Goal: Task Accomplishment & Management: Manage account settings

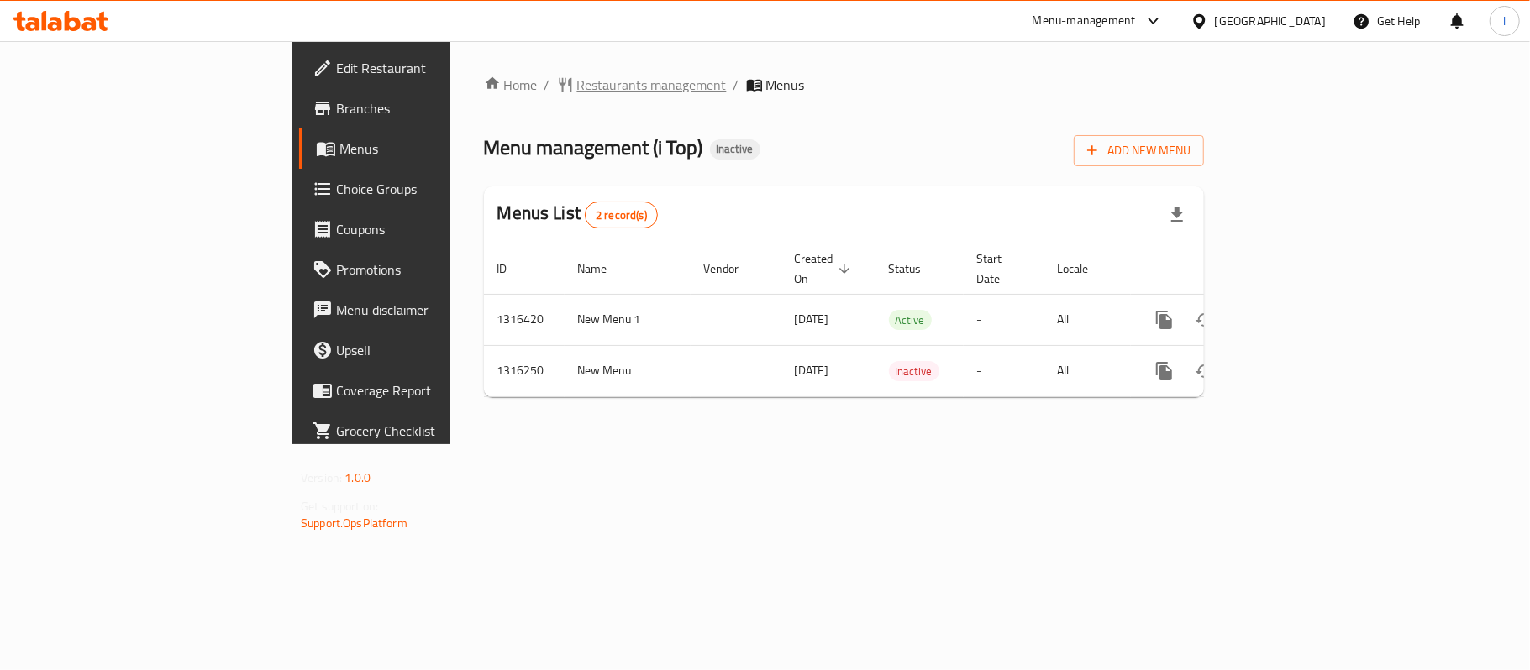
click at [577, 84] on span "Restaurants management" at bounding box center [652, 85] width 150 height 20
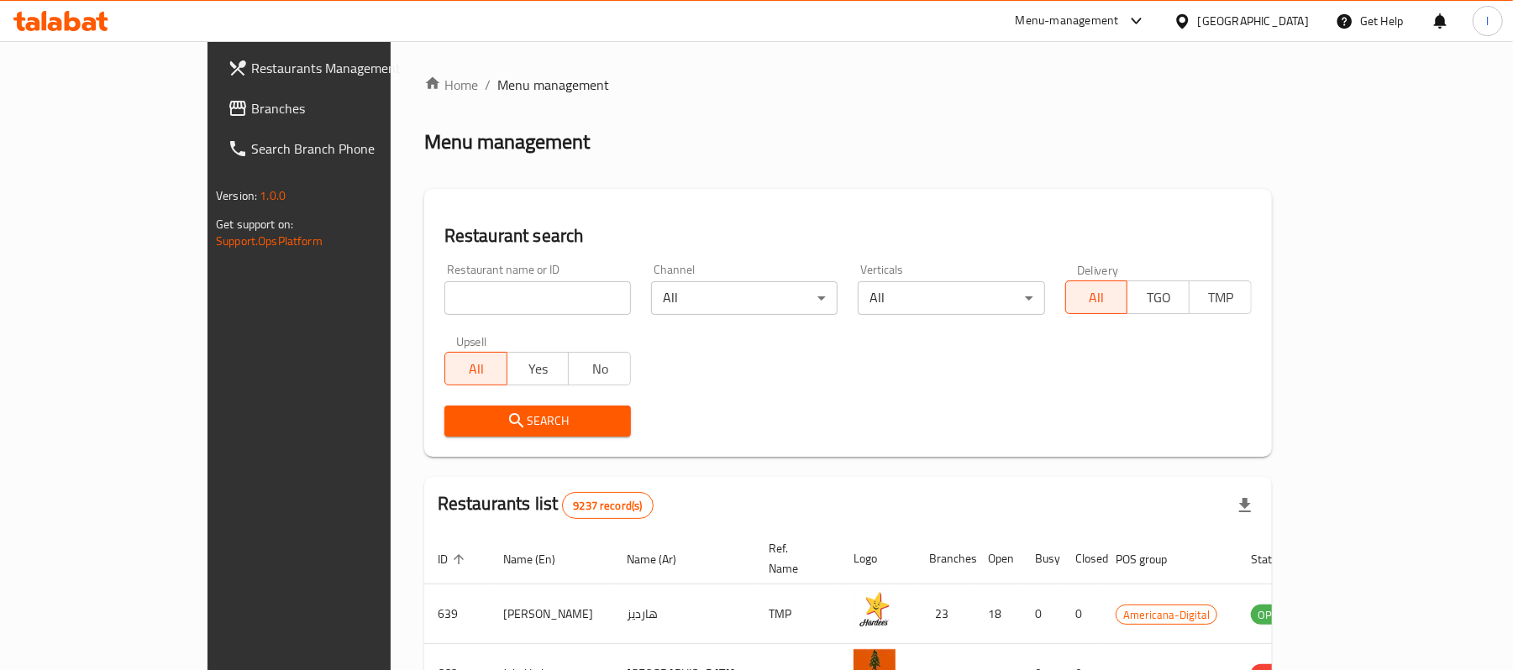
click at [444, 289] on input "search" at bounding box center [537, 298] width 186 height 34
paste input "706615"
click button "Search" at bounding box center [537, 421] width 186 height 31
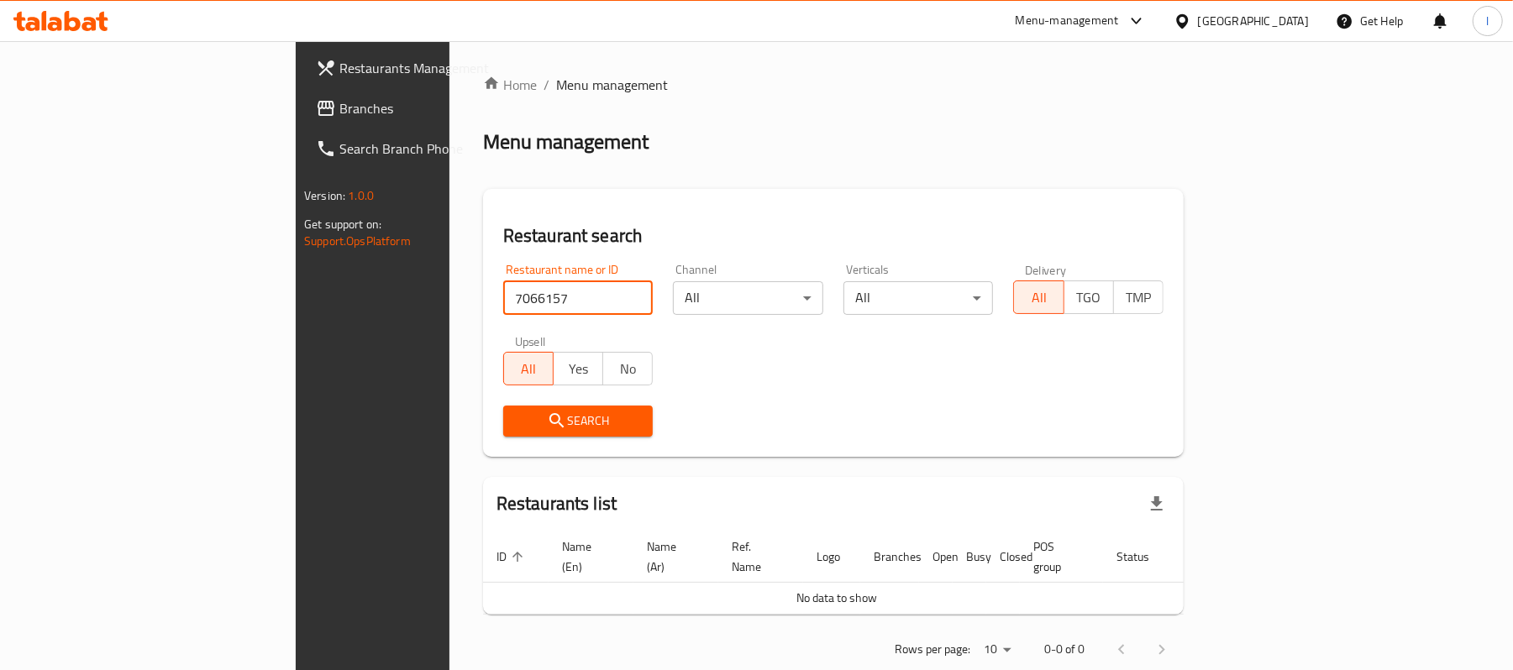
type input "706615"
click at [555, 294] on input "706615" at bounding box center [578, 298] width 150 height 34
paste input "706615"
type input "706615"
click button "Search" at bounding box center [578, 421] width 150 height 31
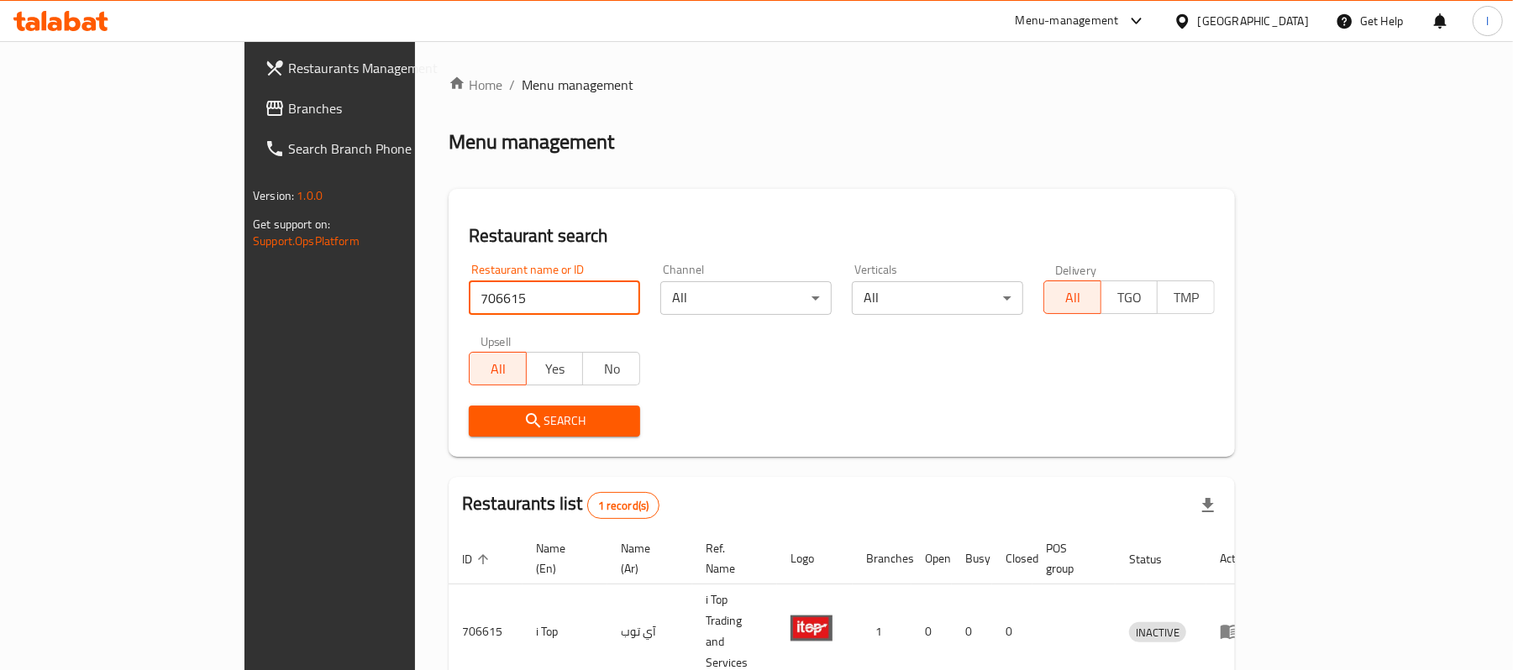
click at [700, 366] on div "Restaurant name or ID 706615 Restaurant name or ID Channel All ​ Verticals All …" at bounding box center [842, 350] width 766 height 193
click at [288, 111] on span "Branches" at bounding box center [386, 108] width 196 height 20
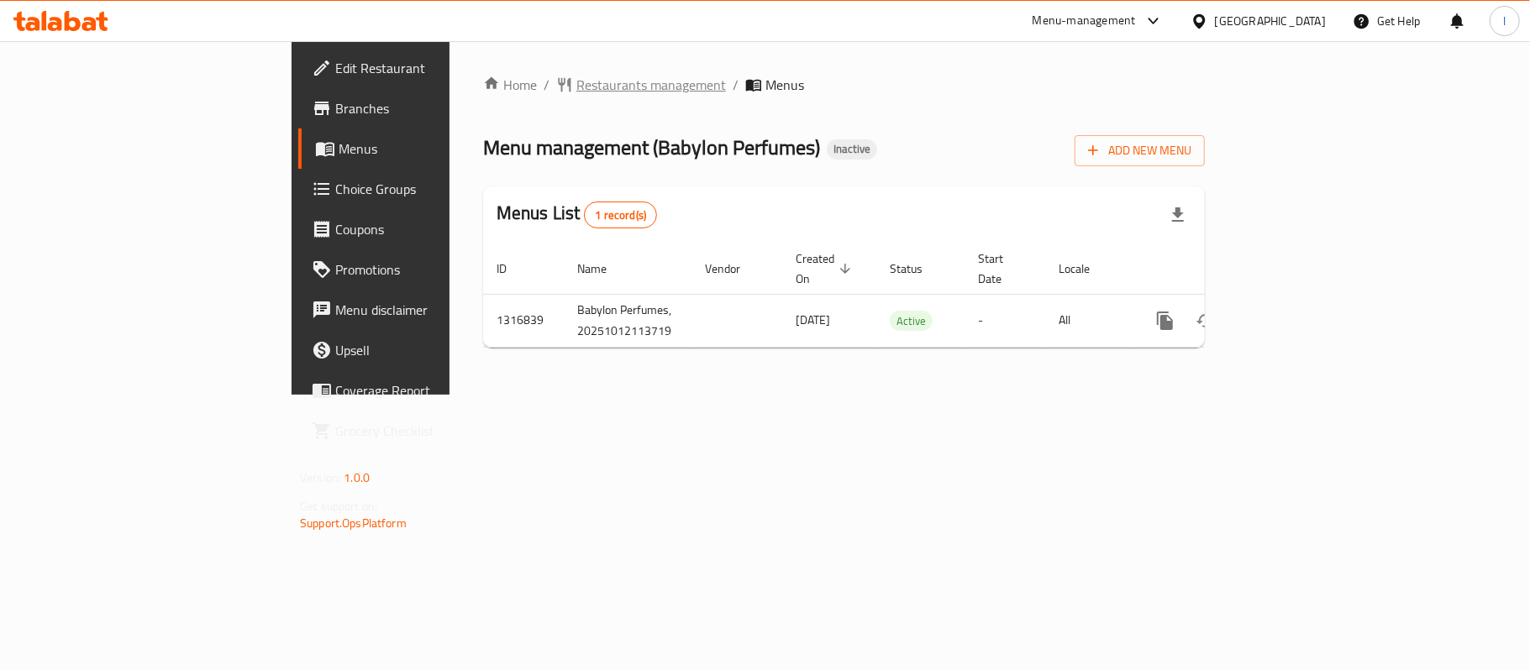
click at [576, 92] on span "Restaurants management" at bounding box center [651, 85] width 150 height 20
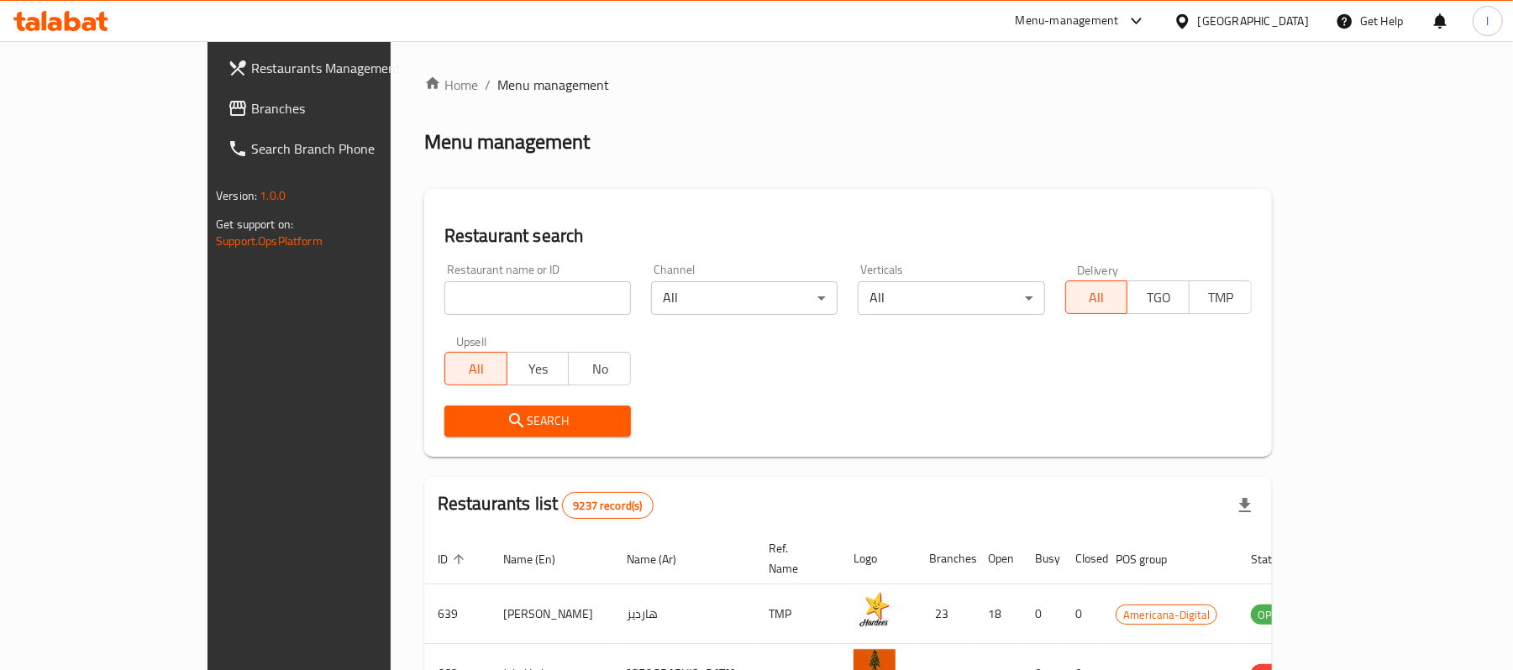
click at [444, 300] on input "search" at bounding box center [537, 298] width 186 height 34
paste input "707816"
type input "707816"
click button "Search" at bounding box center [537, 421] width 186 height 31
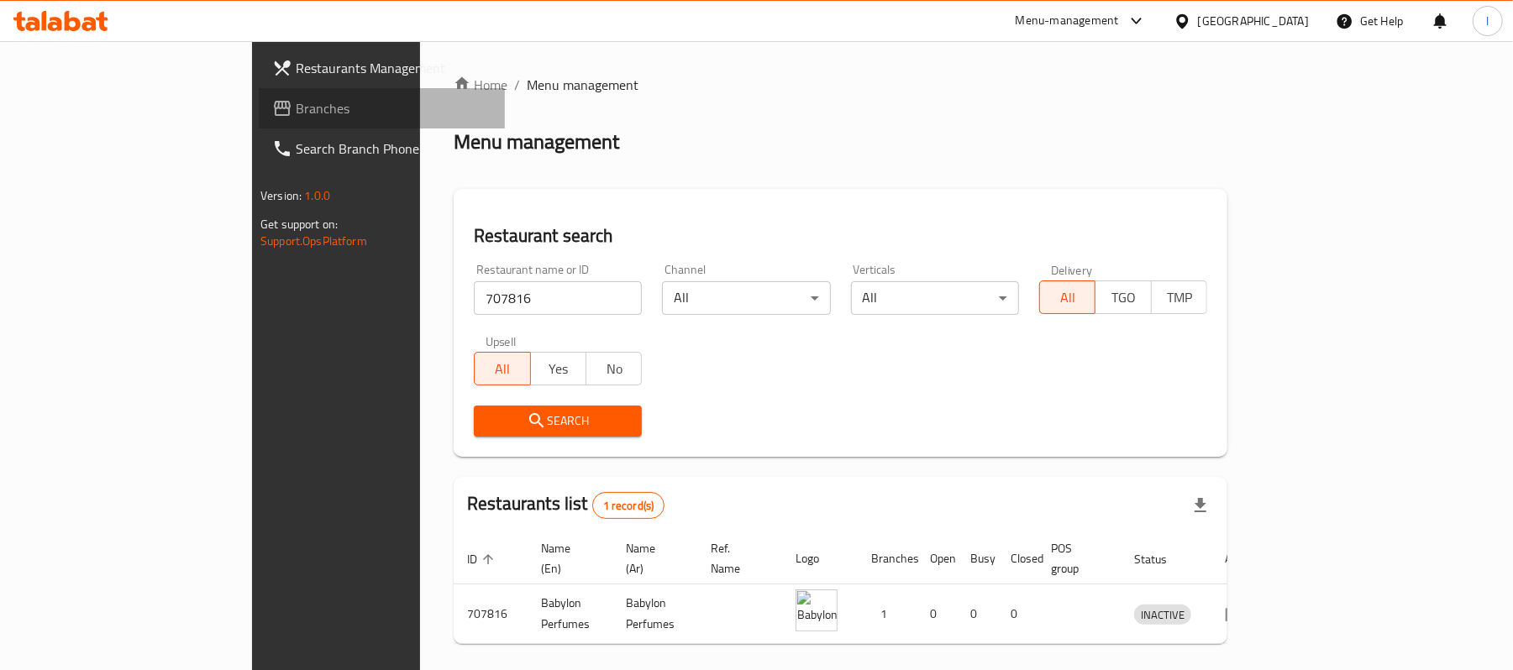
click at [296, 102] on span "Branches" at bounding box center [394, 108] width 196 height 20
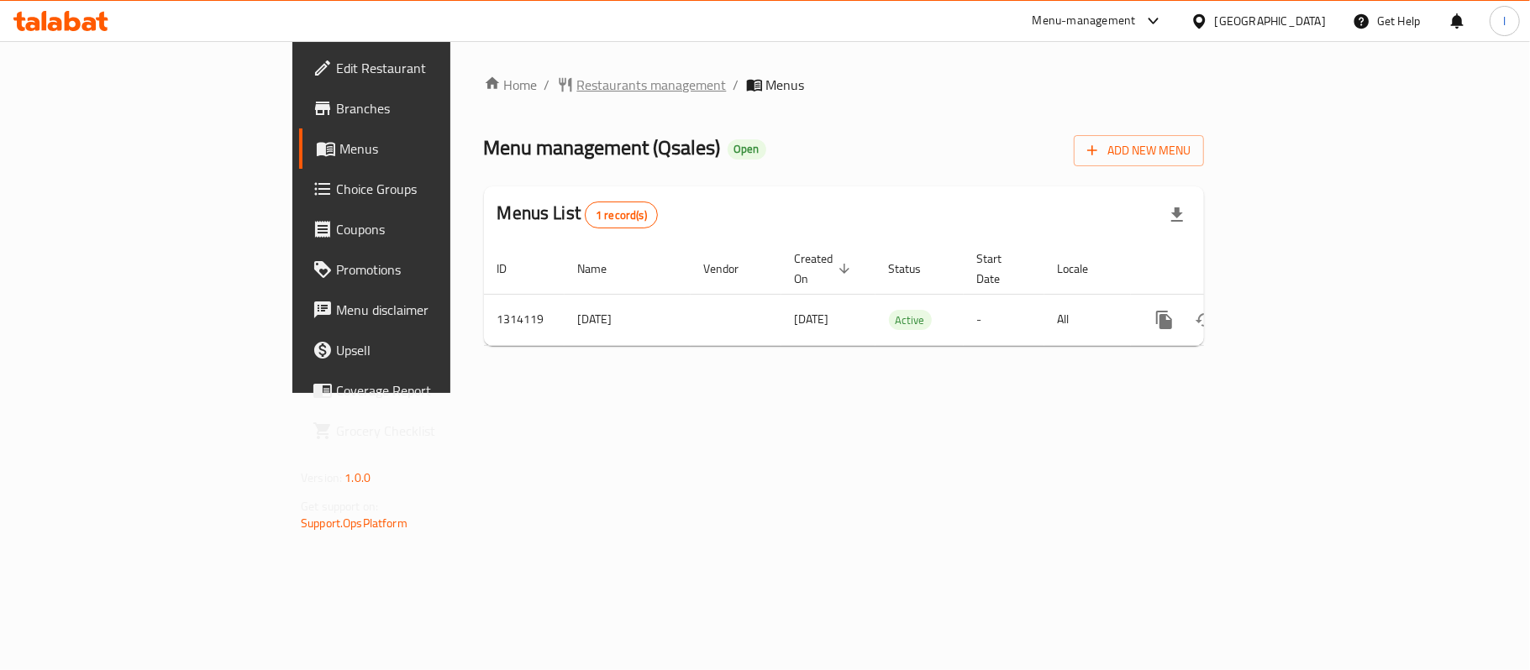
click at [577, 78] on span "Restaurants management" at bounding box center [652, 85] width 150 height 20
click at [484, 99] on div "Home / Restaurants management / Menus Menu management ( Qsales ) Open Add New M…" at bounding box center [844, 218] width 720 height 286
click at [577, 86] on span "Restaurants management" at bounding box center [652, 86] width 150 height 20
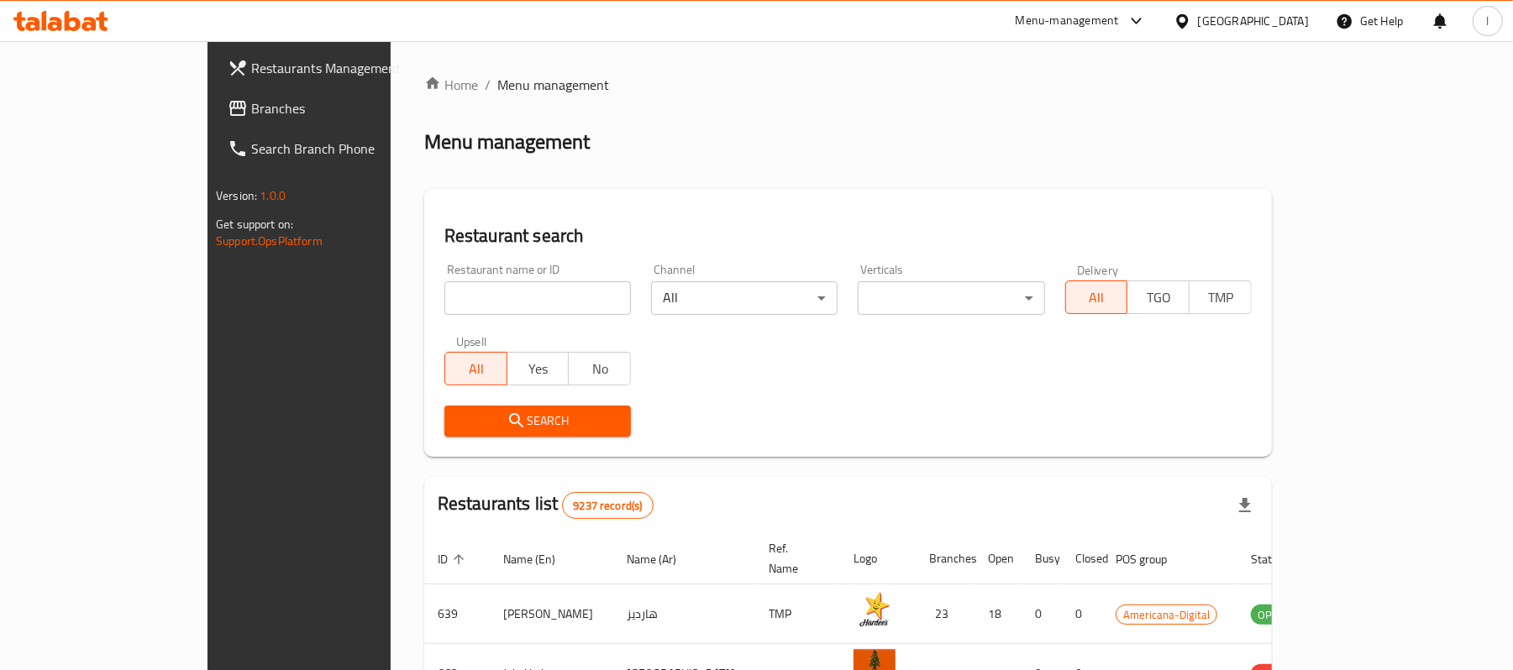
click at [444, 290] on input "search" at bounding box center [537, 298] width 186 height 34
paste input "706413"
type input "706413"
click button "Search" at bounding box center [537, 421] width 186 height 31
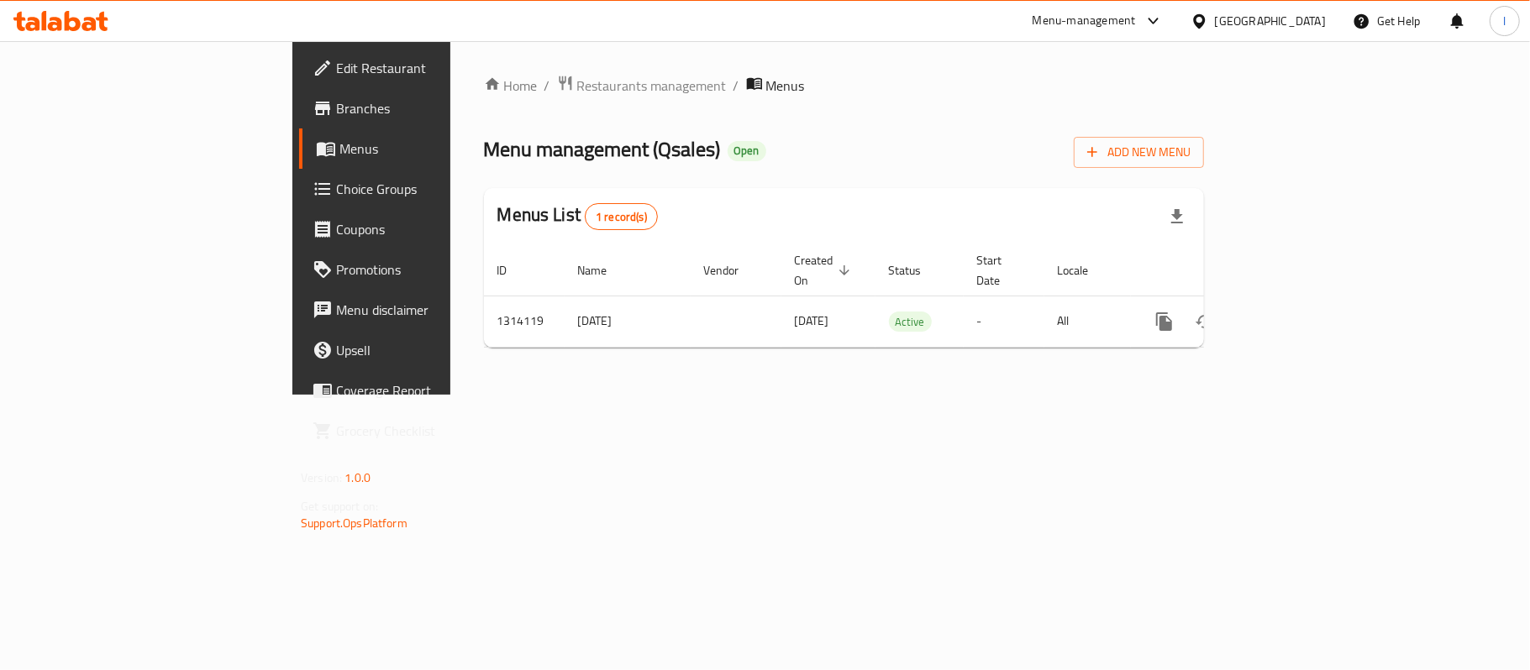
click at [336, 195] on span "Choice Groups" at bounding box center [435, 189] width 198 height 20
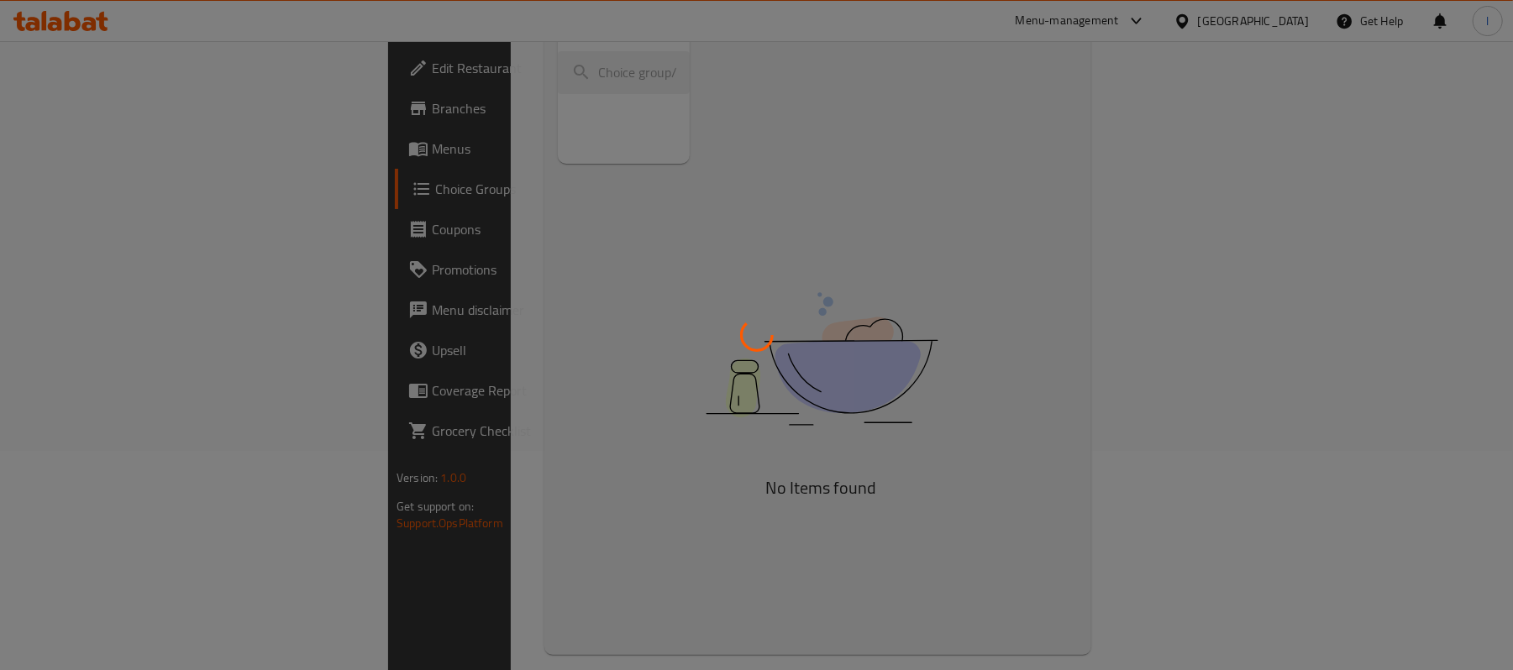
scroll to position [223, 0]
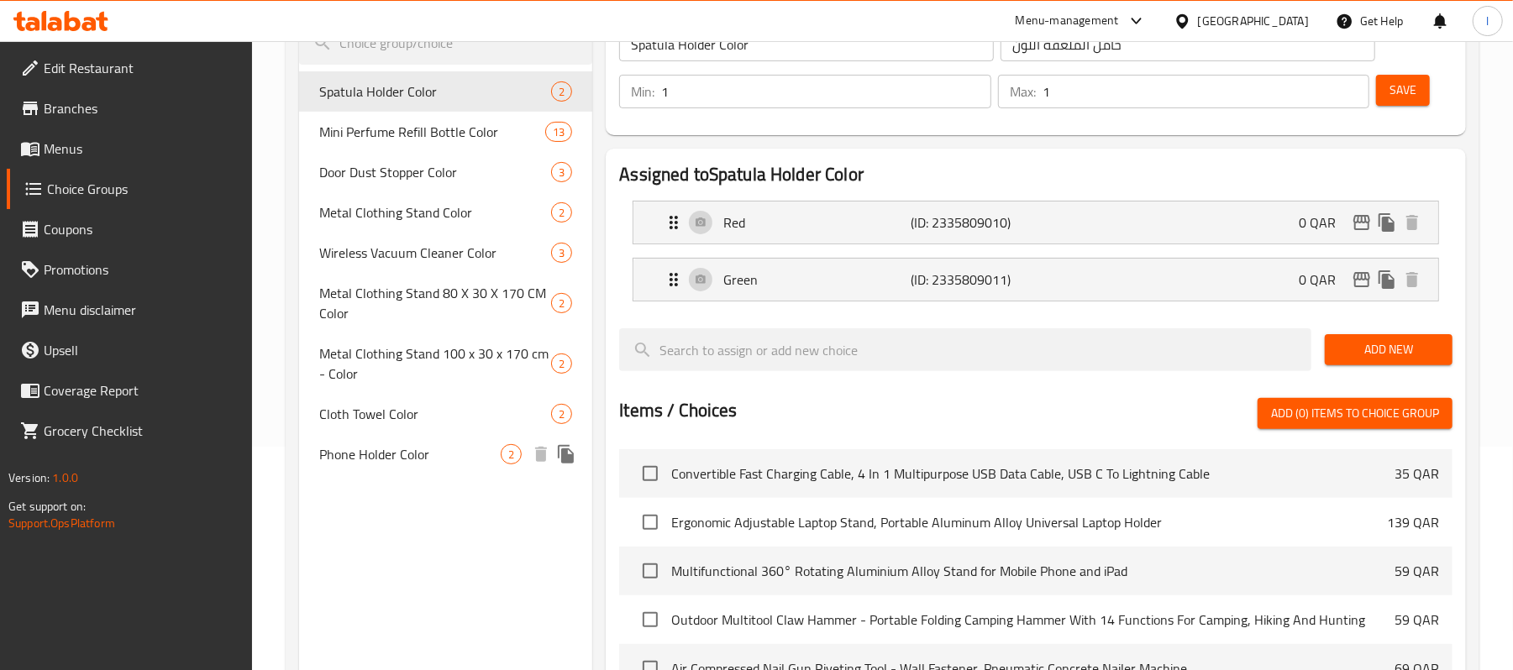
click at [357, 452] on span "Phone Holder Color" at bounding box center [409, 454] width 181 height 20
type input "Phone Holder Color"
type input "لون حامل الهاتف"
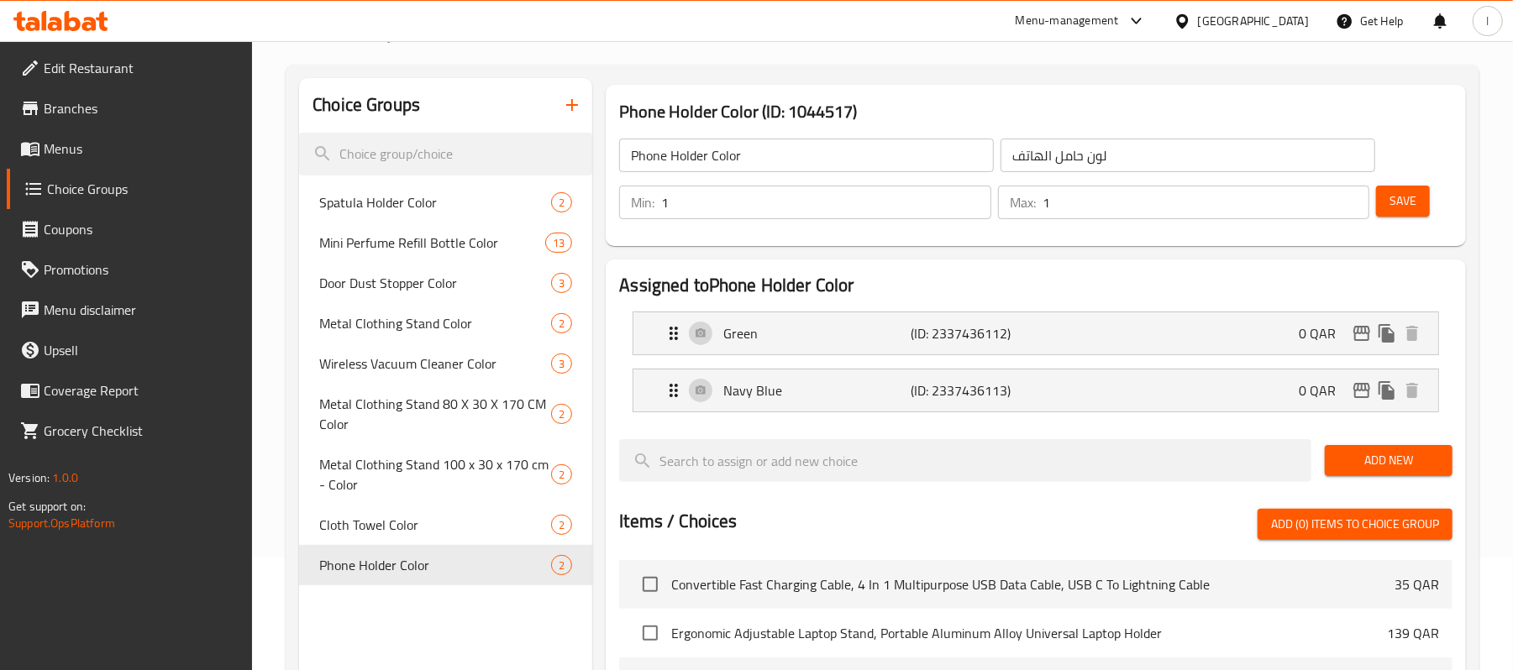
scroll to position [112, 0]
click at [675, 404] on div "Navy Blue (ID: 2337436113) 0 QAR" at bounding box center [1041, 391] width 754 height 42
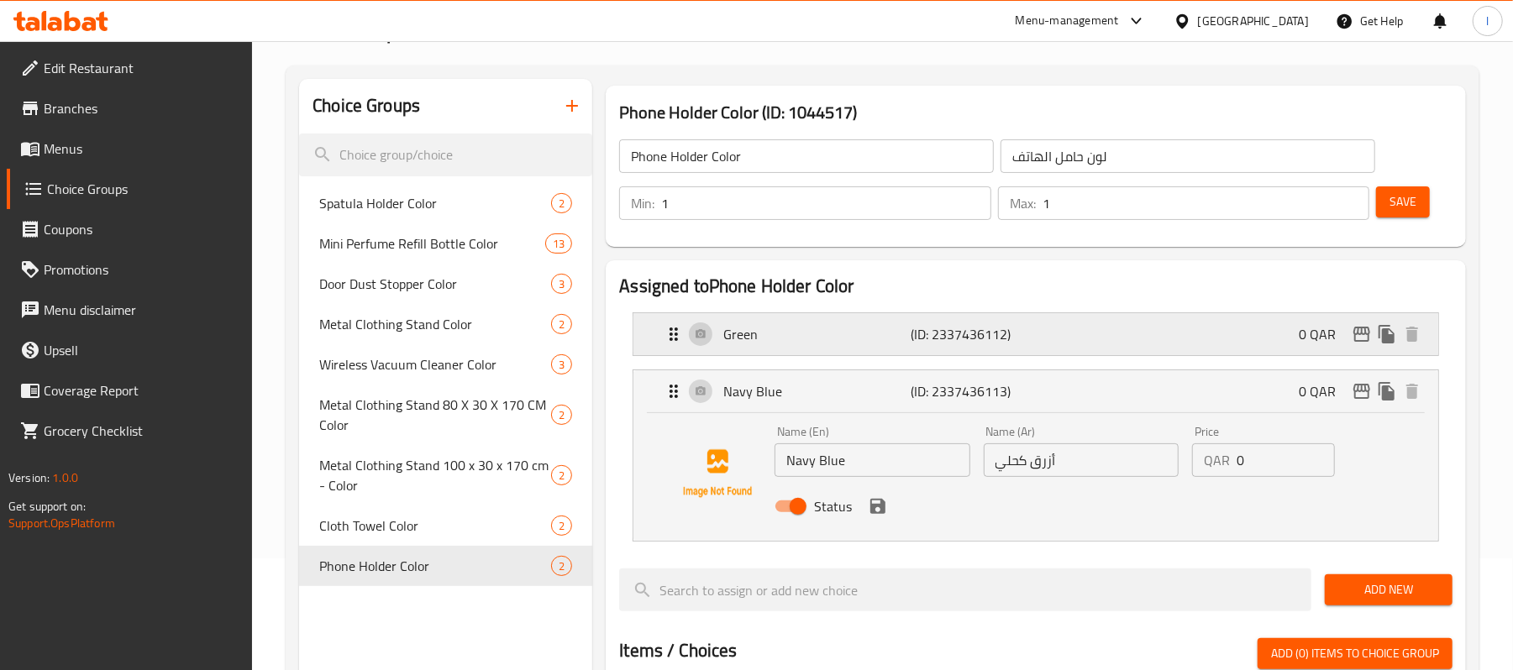
click at [670, 334] on icon "Expand" at bounding box center [674, 334] width 8 height 13
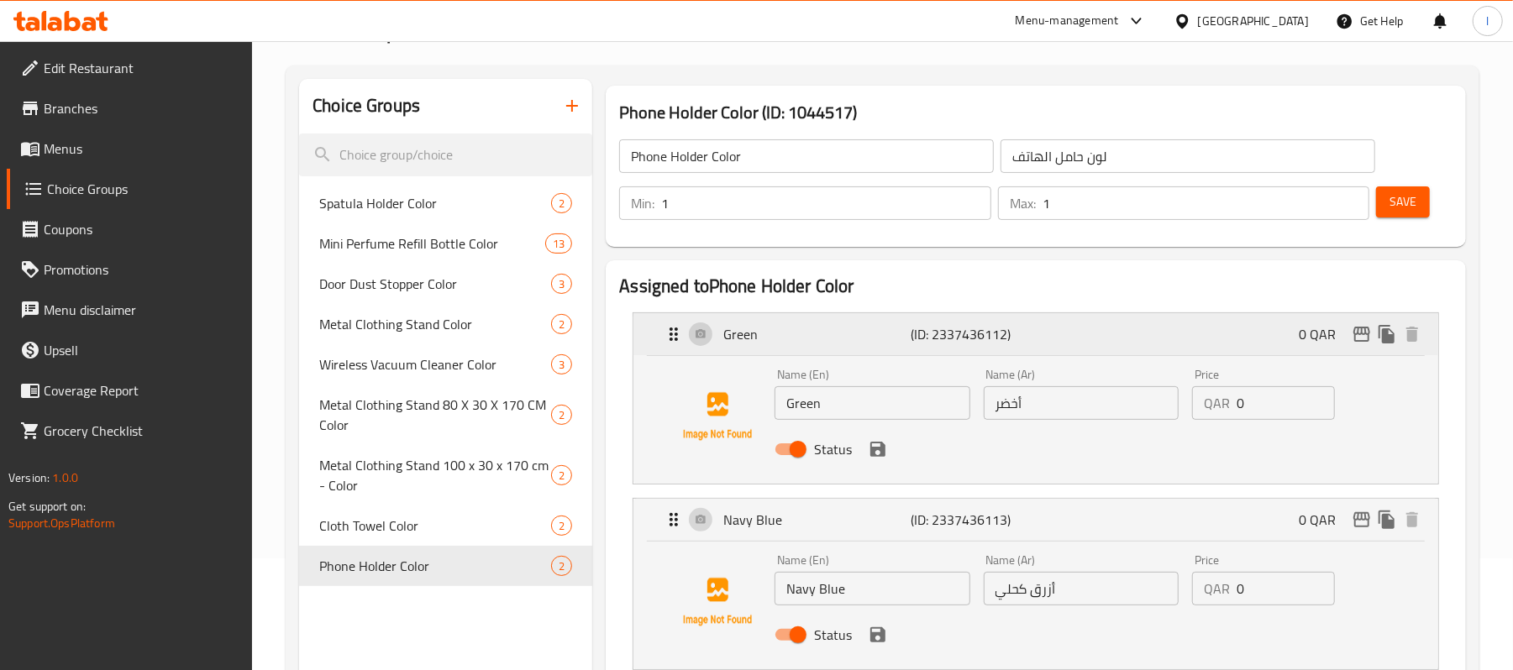
click at [673, 330] on icon "Expand" at bounding box center [674, 334] width 8 height 13
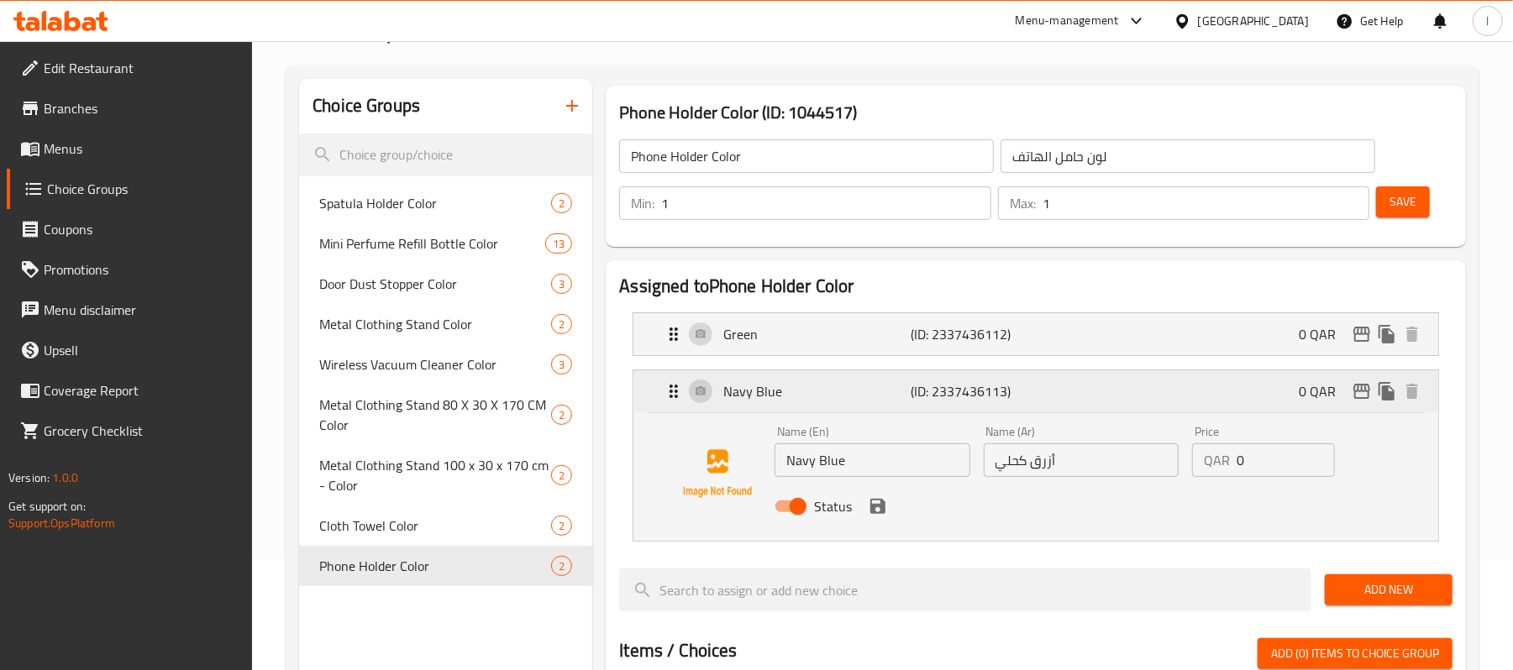
click at [670, 396] on icon "Expand" at bounding box center [674, 391] width 20 height 20
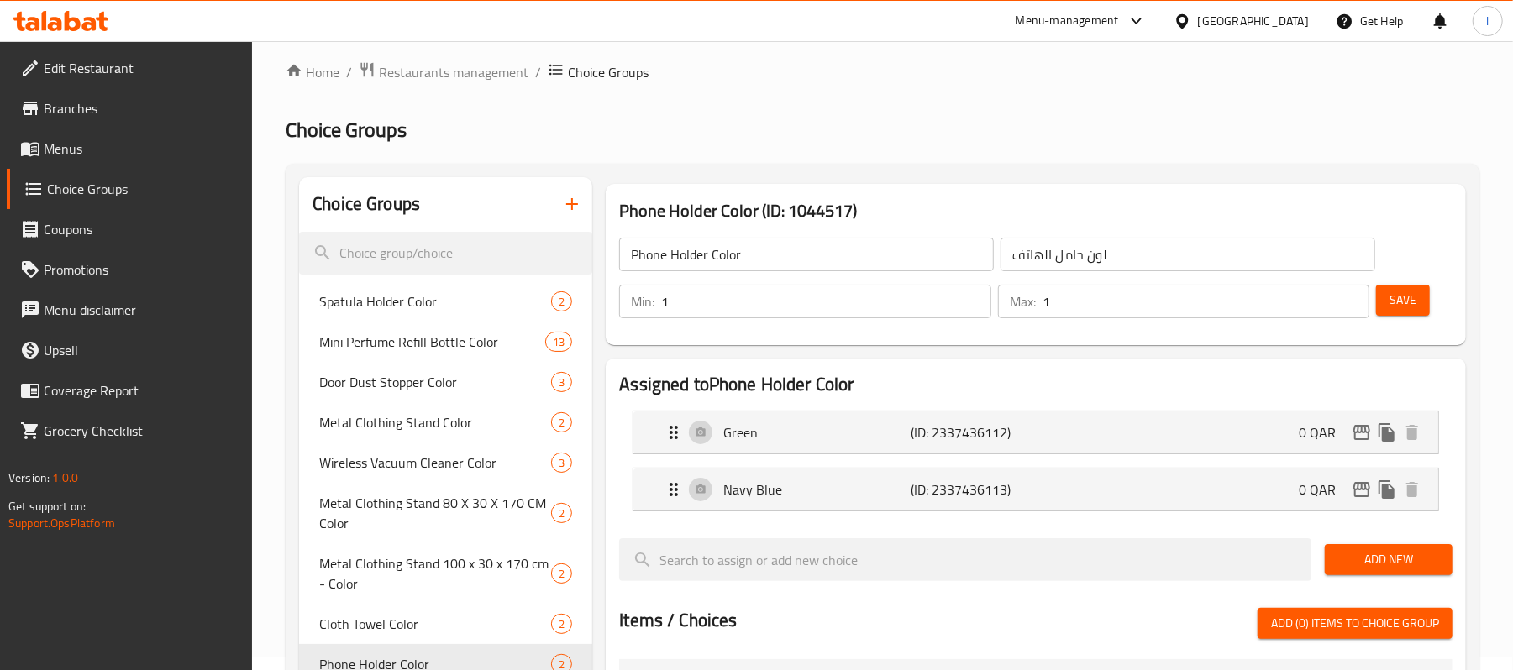
scroll to position [0, 0]
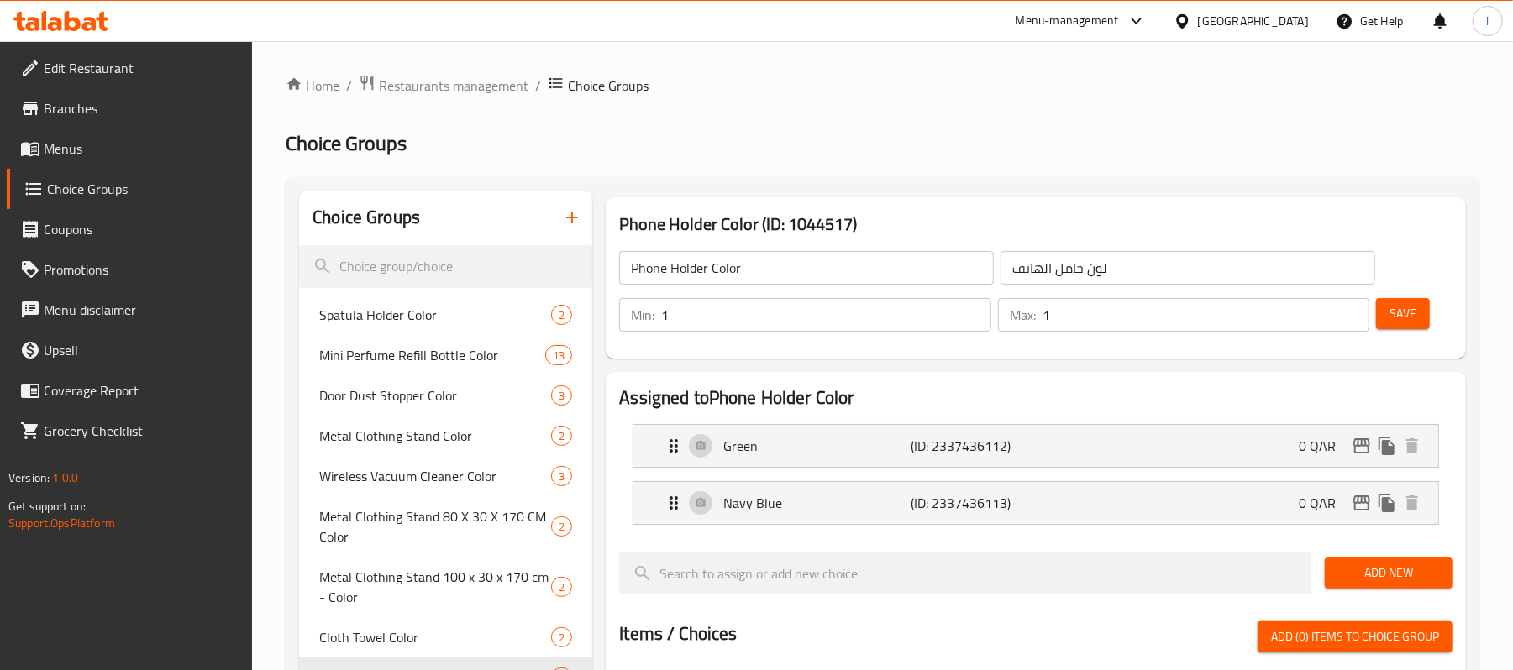
drag, startPoint x: 479, startPoint y: 92, endPoint x: 333, endPoint y: 98, distance: 145.5
click at [479, 92] on span "Restaurants management" at bounding box center [454, 86] width 150 height 20
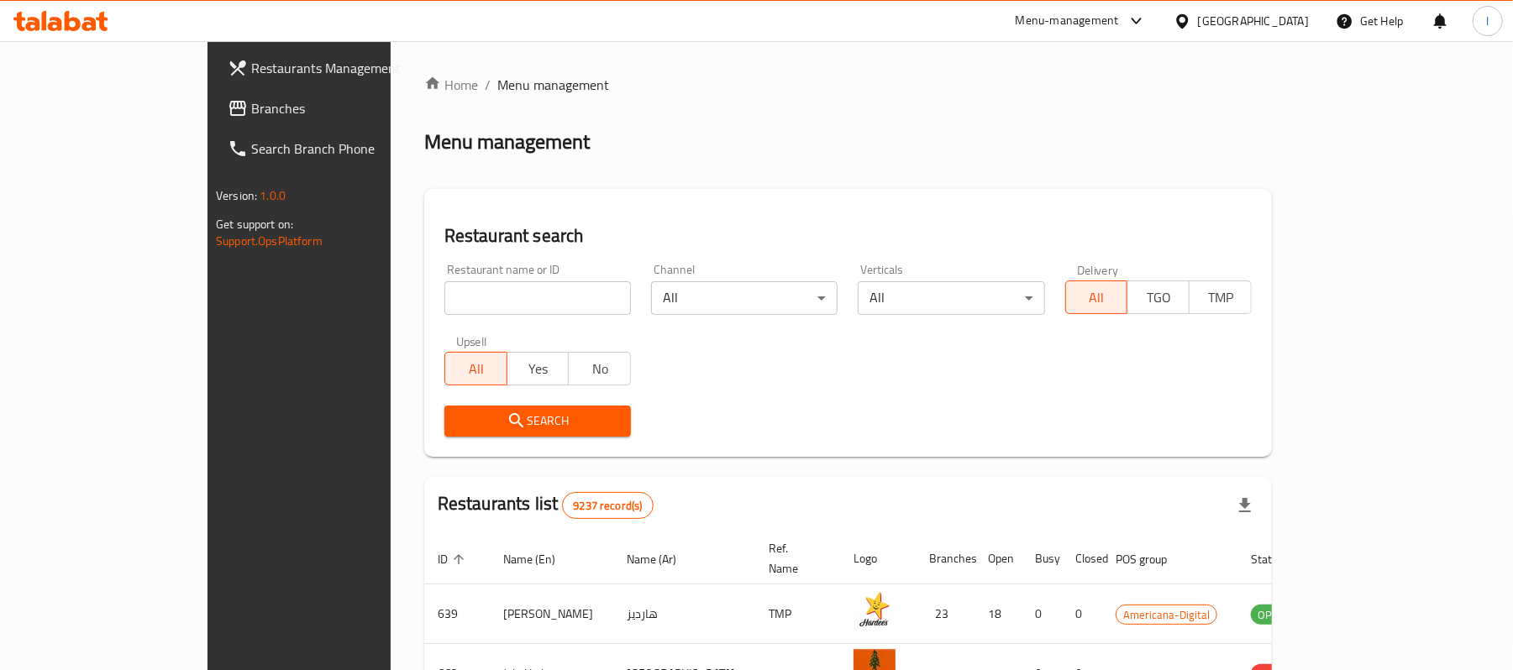
click at [251, 105] on span "Branches" at bounding box center [349, 108] width 196 height 20
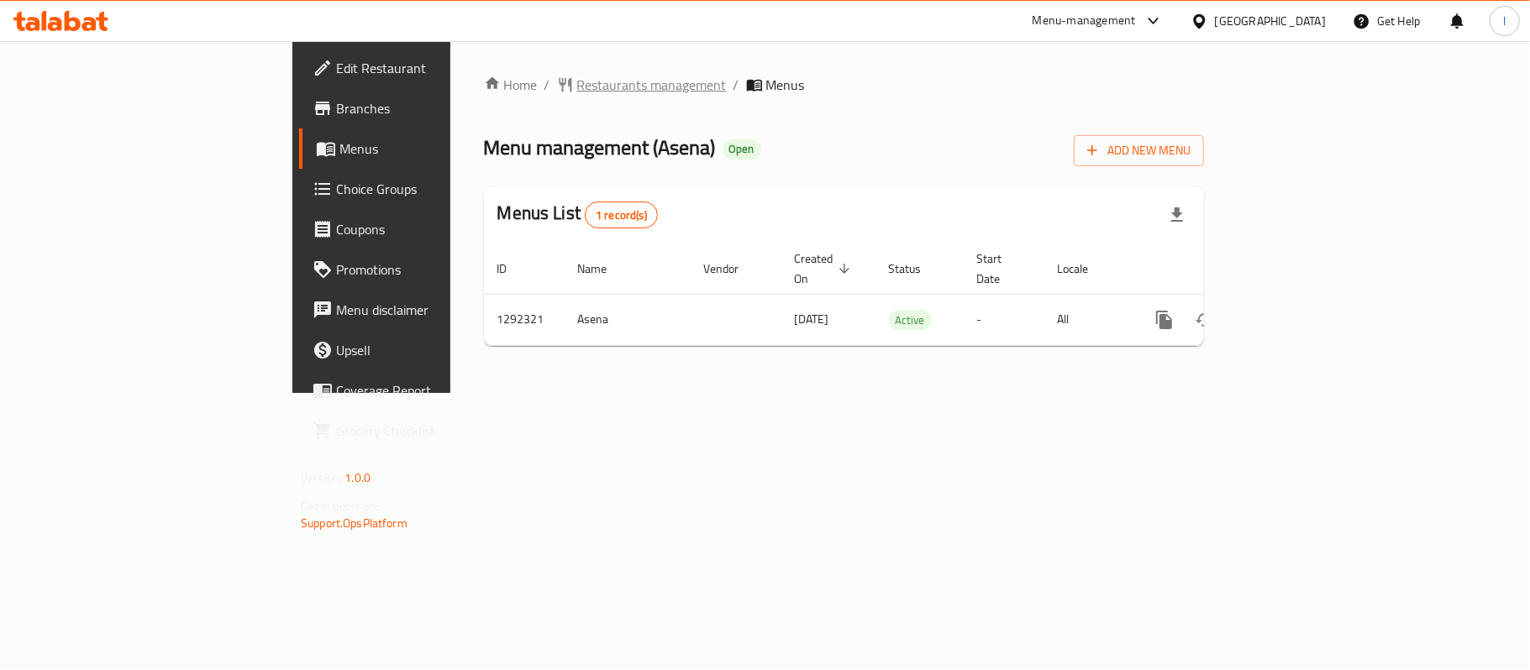
click at [577, 82] on span "Restaurants management" at bounding box center [652, 85] width 150 height 20
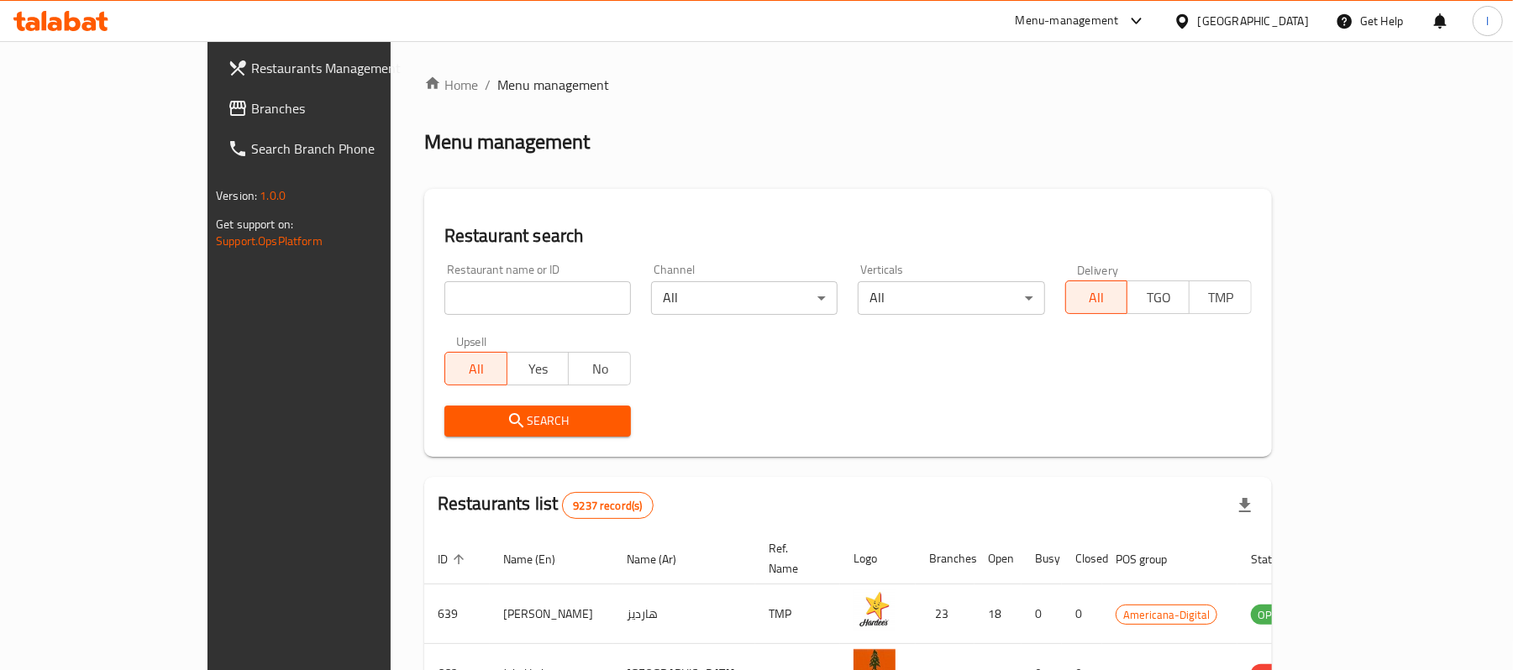
click at [444, 293] on input "search" at bounding box center [537, 298] width 186 height 34
paste input "698976"
type input "698976"
click at [498, 415] on span "Search" at bounding box center [538, 421] width 160 height 21
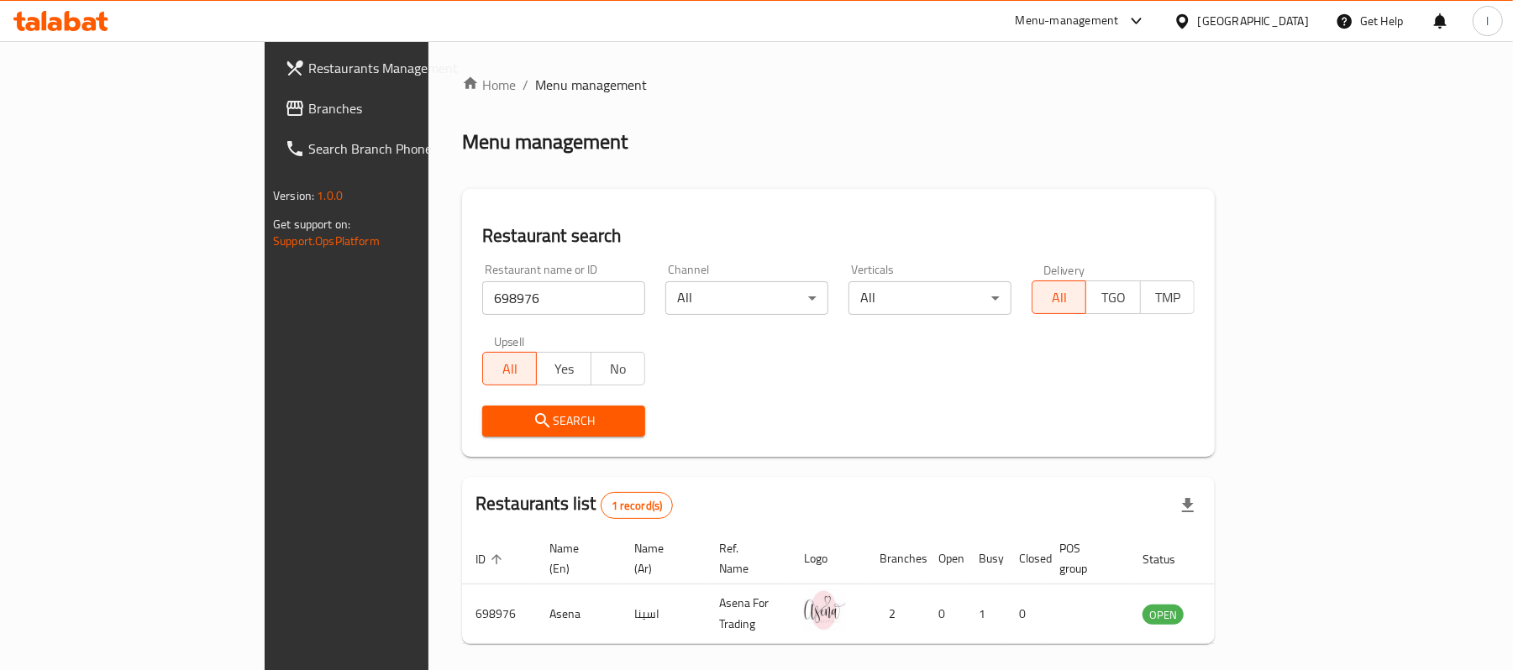
click at [308, 105] on span "Branches" at bounding box center [406, 108] width 196 height 20
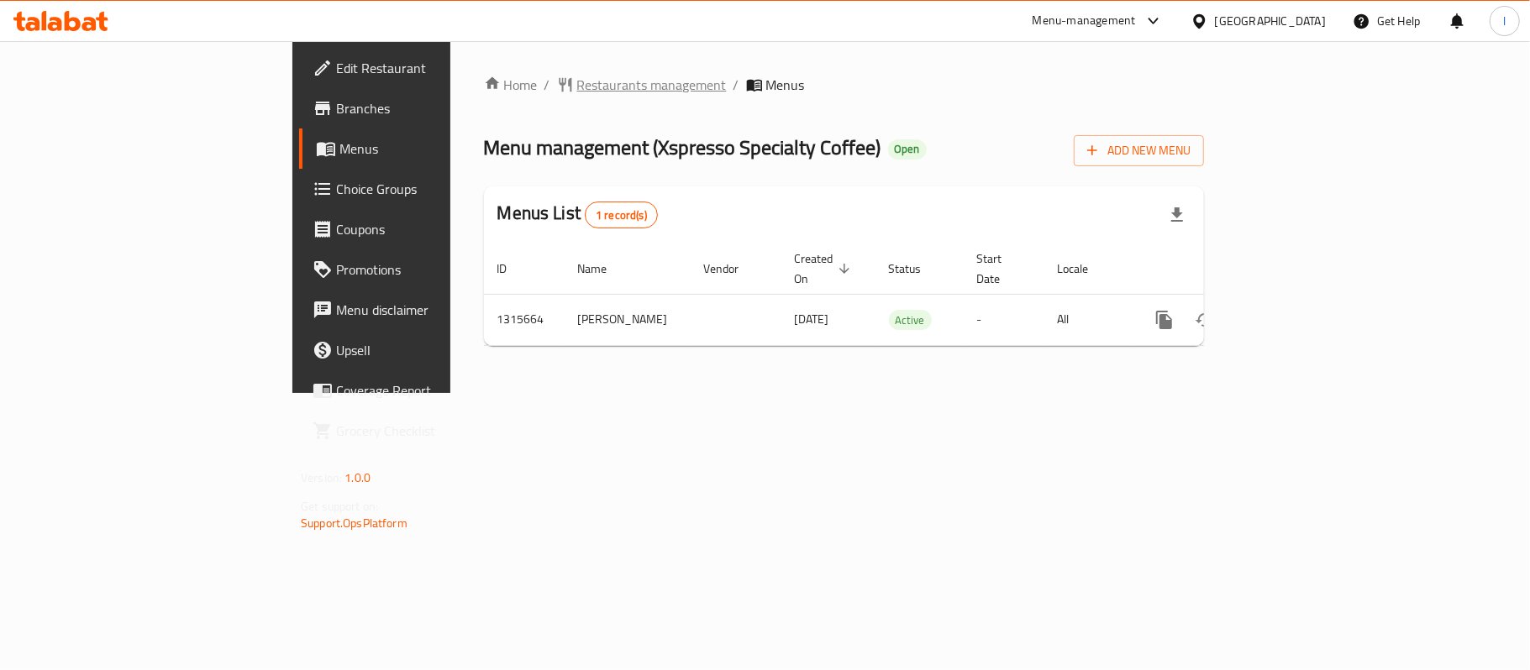
click at [577, 88] on span "Restaurants management" at bounding box center [652, 85] width 150 height 20
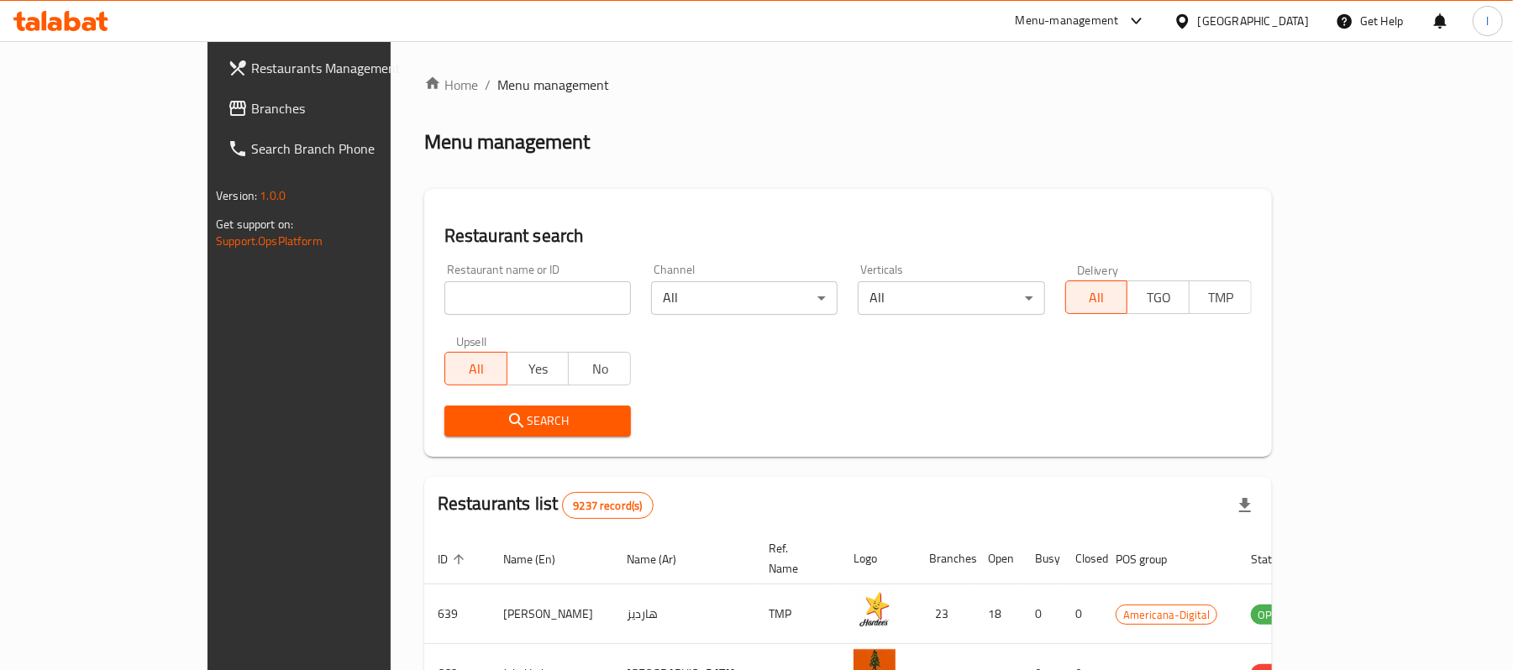
click at [454, 297] on input "search" at bounding box center [537, 298] width 186 height 34
paste input "707380"
type input "707380"
click button "Search" at bounding box center [537, 421] width 186 height 31
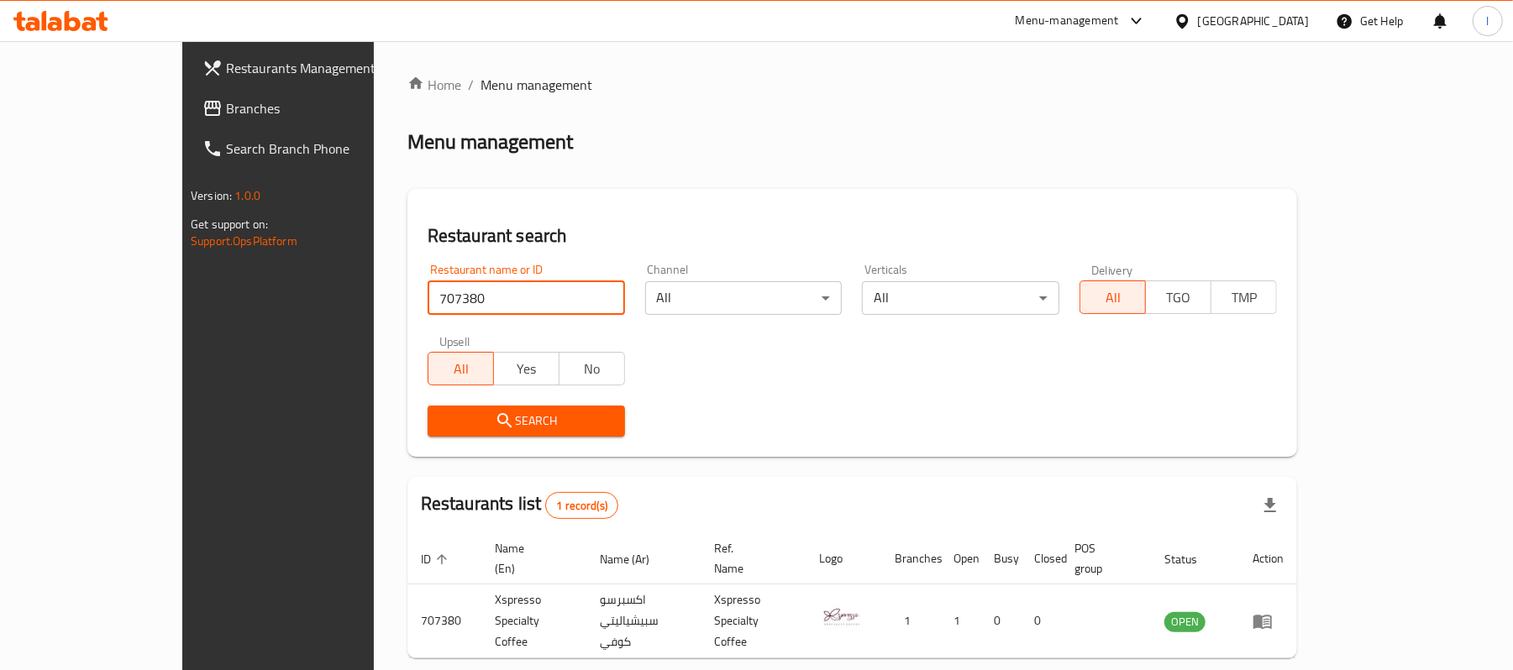
scroll to position [47, 0]
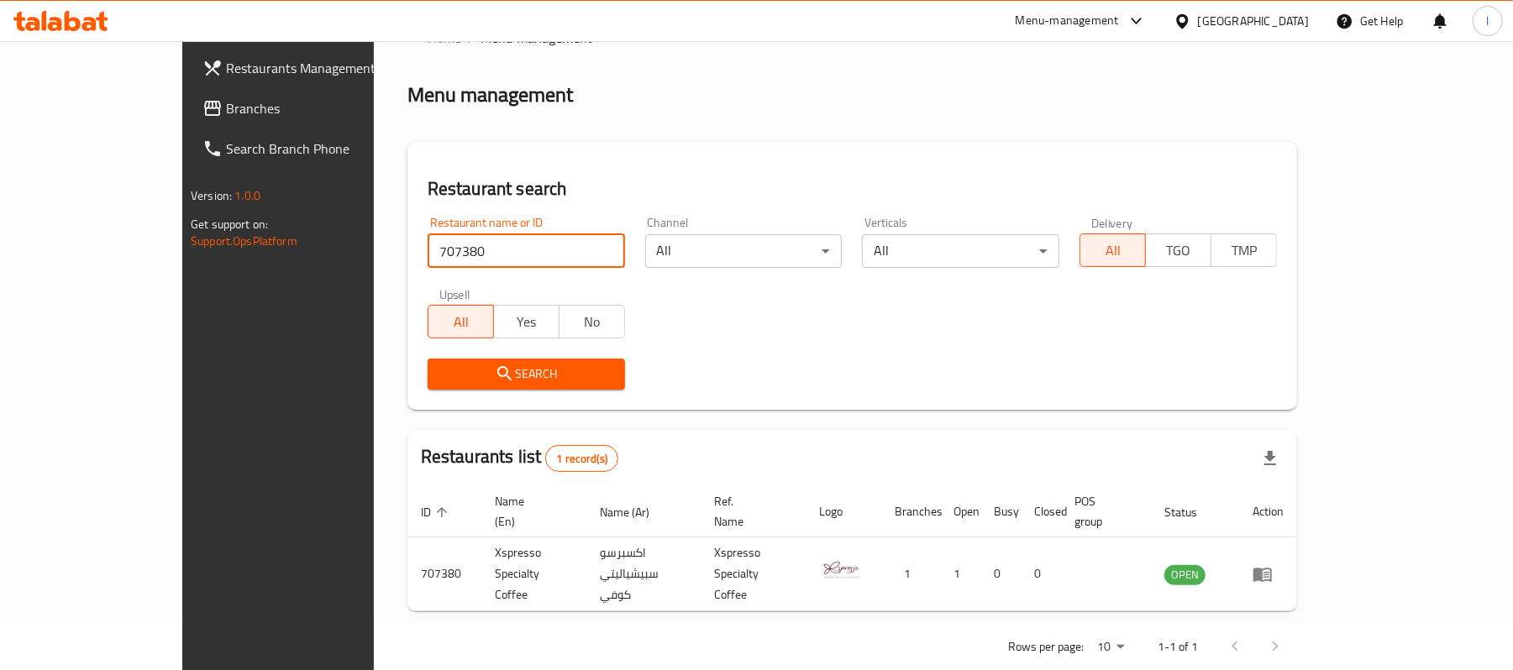
click at [226, 108] on span "Branches" at bounding box center [324, 108] width 196 height 20
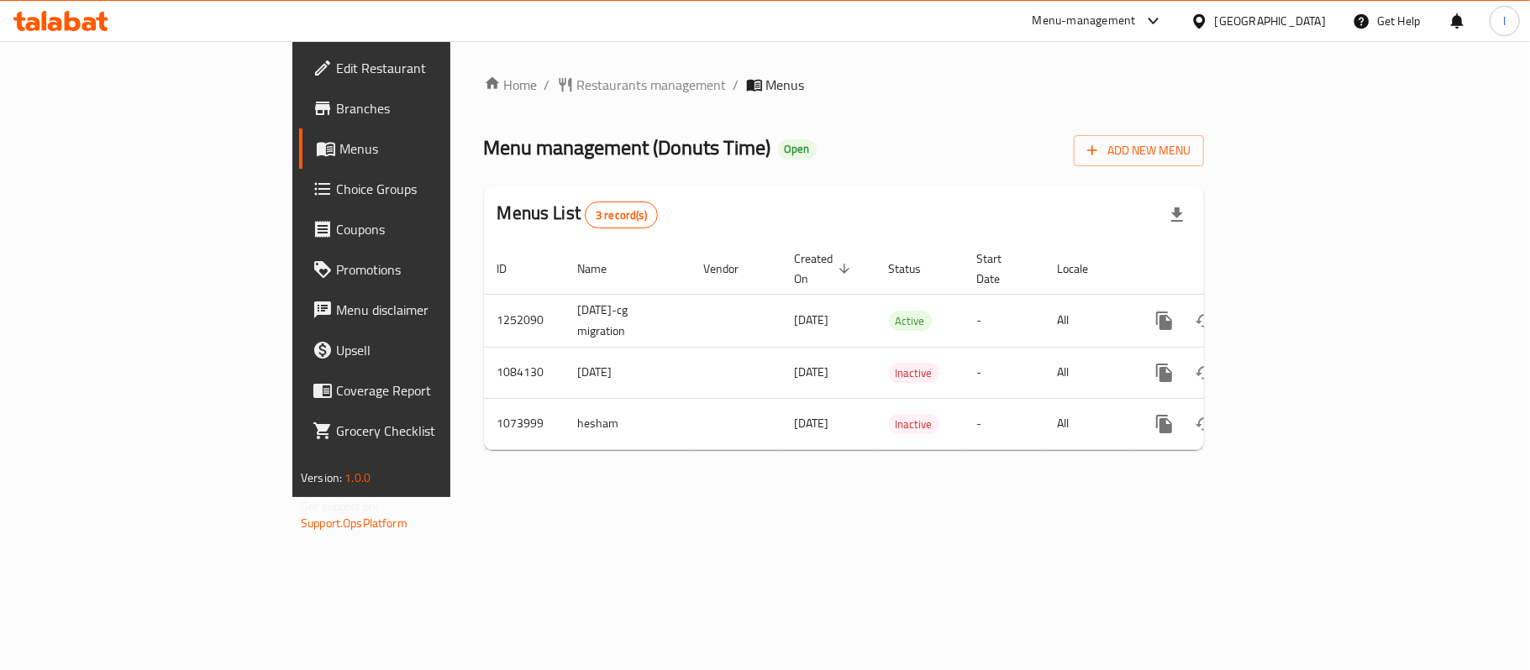
click at [487, 98] on div "Home / Restaurants management / Menus Menu management ( Donuts Time ) Open Add …" at bounding box center [844, 269] width 720 height 389
click at [577, 87] on span "Restaurants management" at bounding box center [652, 85] width 150 height 20
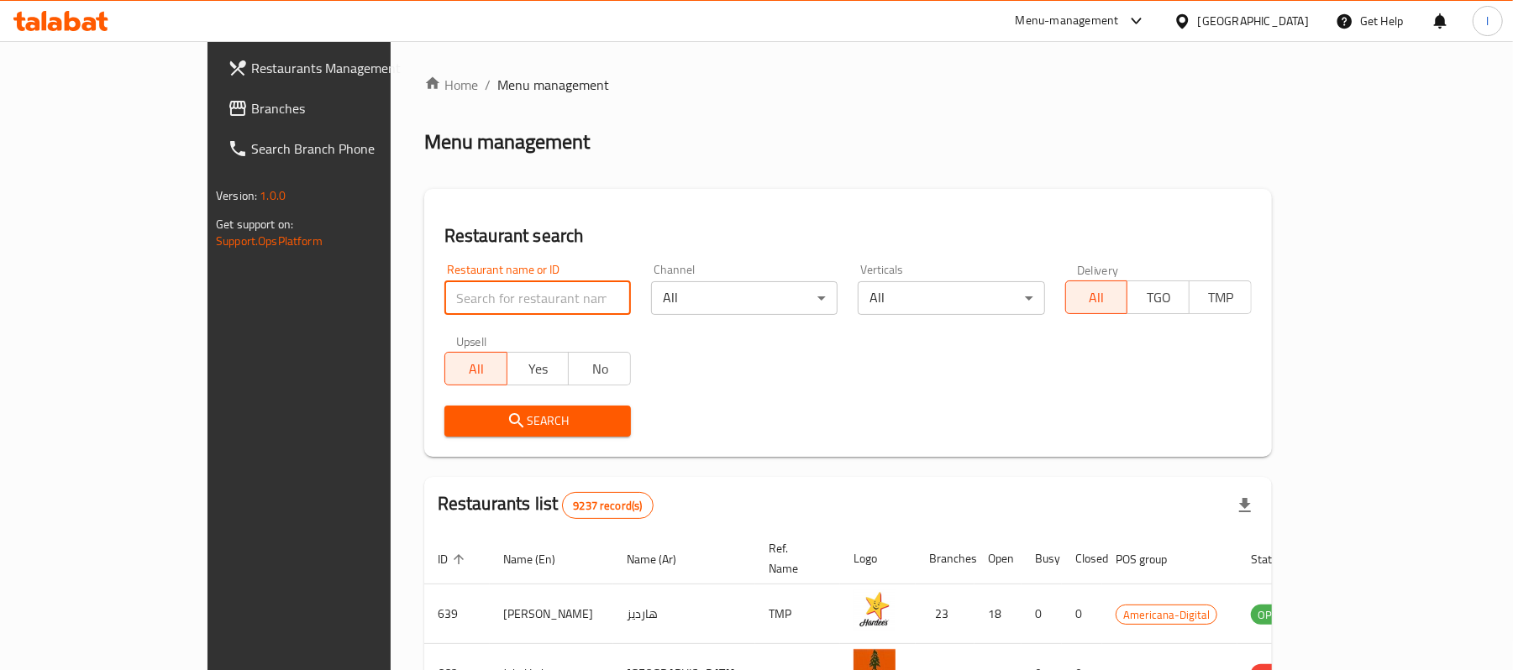
click at [444, 297] on input "search" at bounding box center [537, 298] width 186 height 34
paste input "663837"
type input "663837"
click button "Search" at bounding box center [537, 421] width 186 height 31
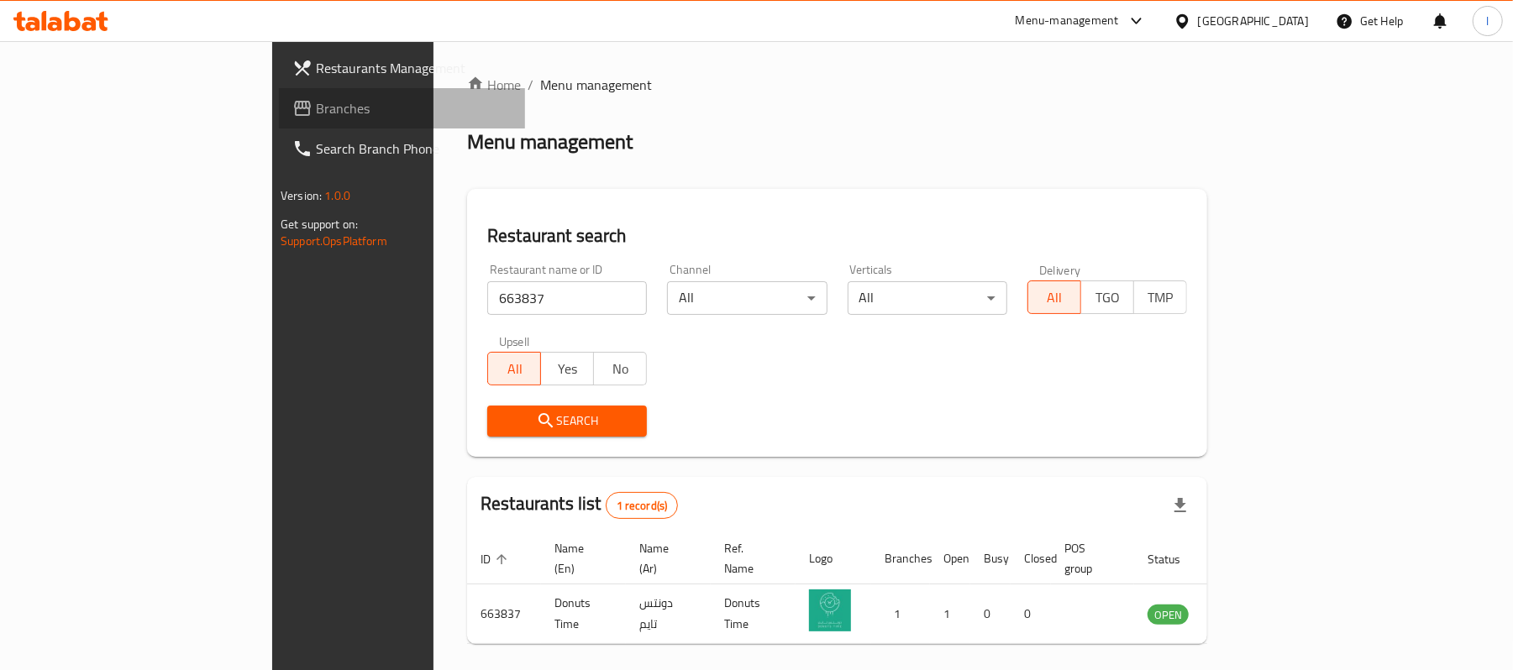
click at [316, 116] on span "Branches" at bounding box center [414, 108] width 196 height 20
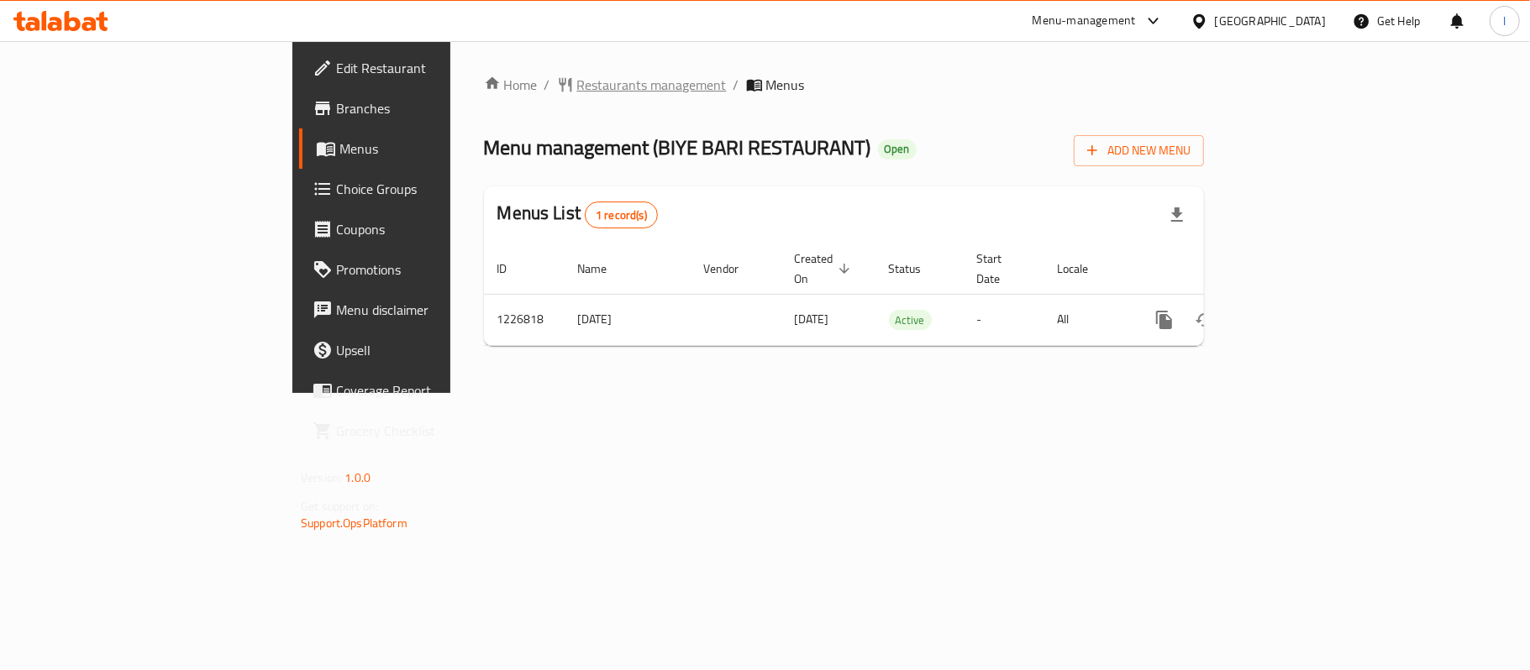
click at [577, 89] on span "Restaurants management" at bounding box center [652, 85] width 150 height 20
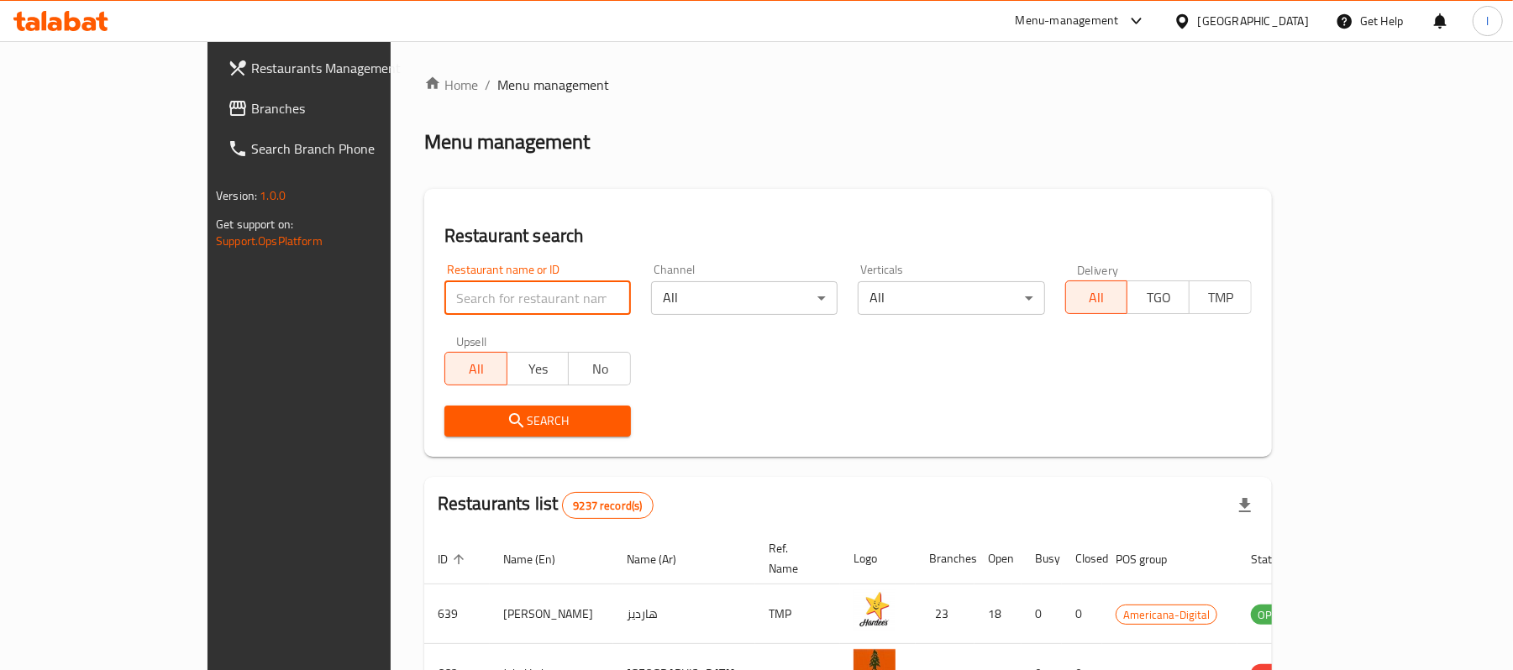
click at [491, 297] on input "search" at bounding box center [537, 298] width 186 height 34
paste input "675847"
type input "675847"
click button "Search" at bounding box center [537, 421] width 186 height 31
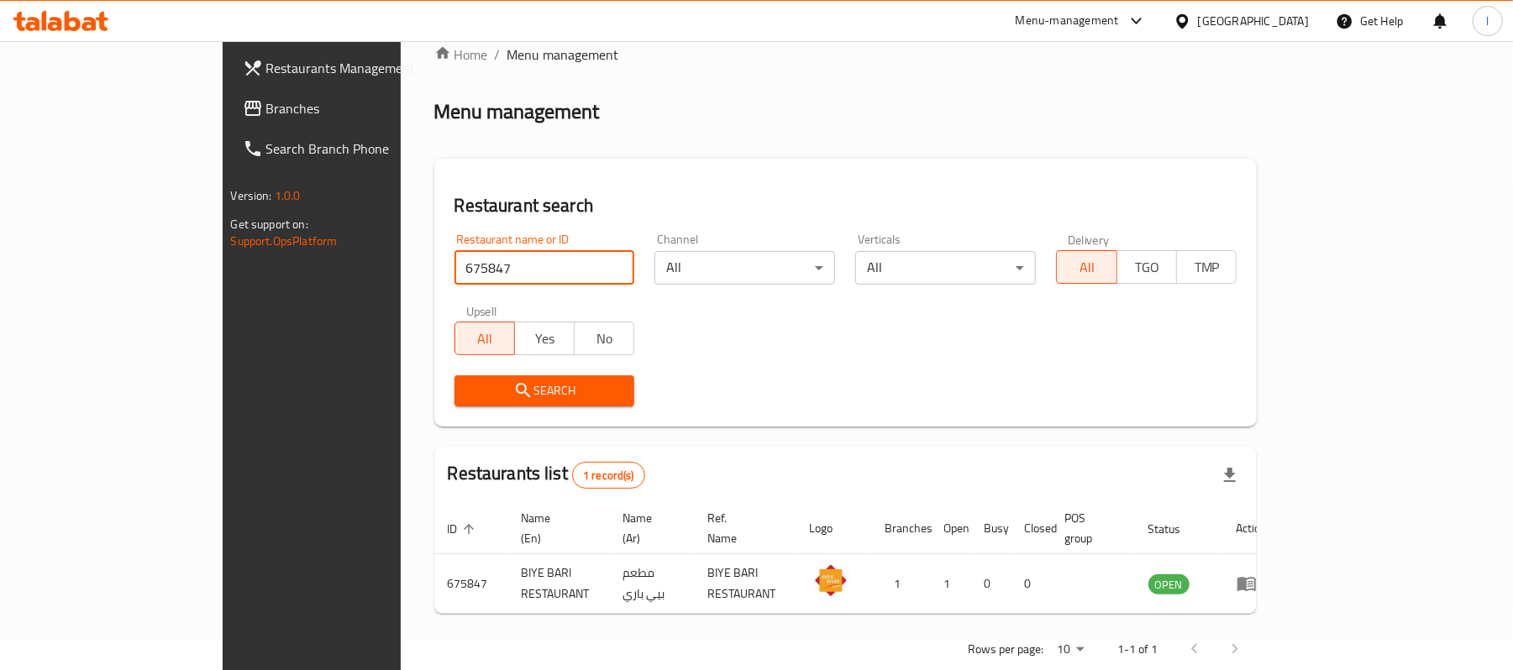
scroll to position [47, 0]
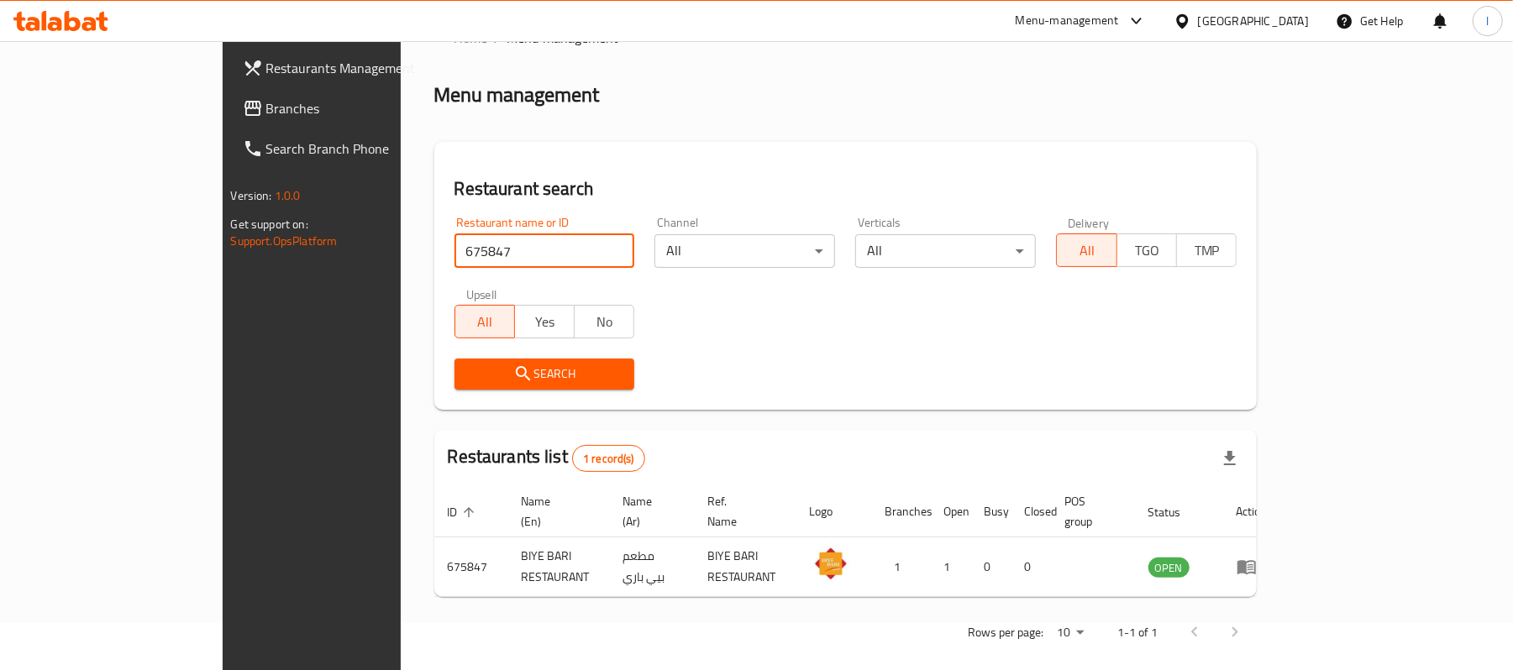
click at [266, 98] on span "Branches" at bounding box center [364, 108] width 196 height 20
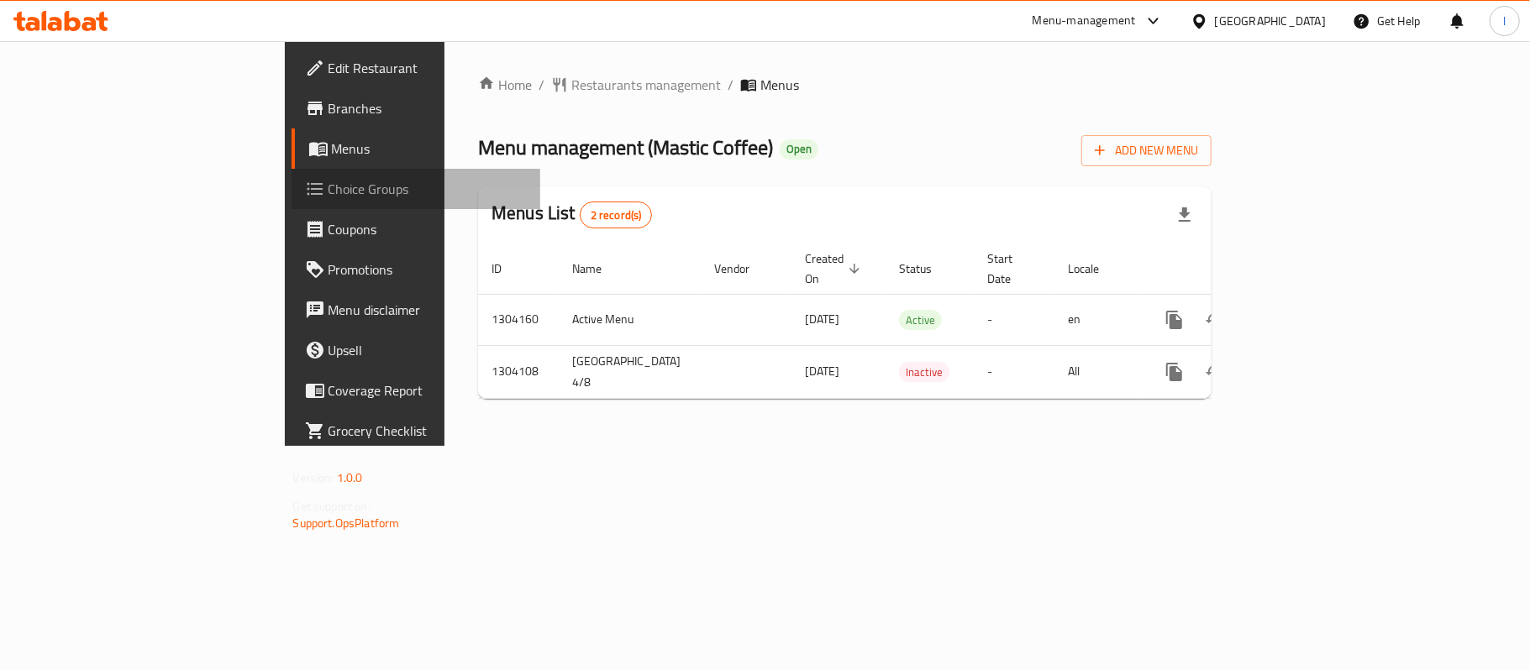
click at [328, 186] on span "Choice Groups" at bounding box center [427, 189] width 198 height 20
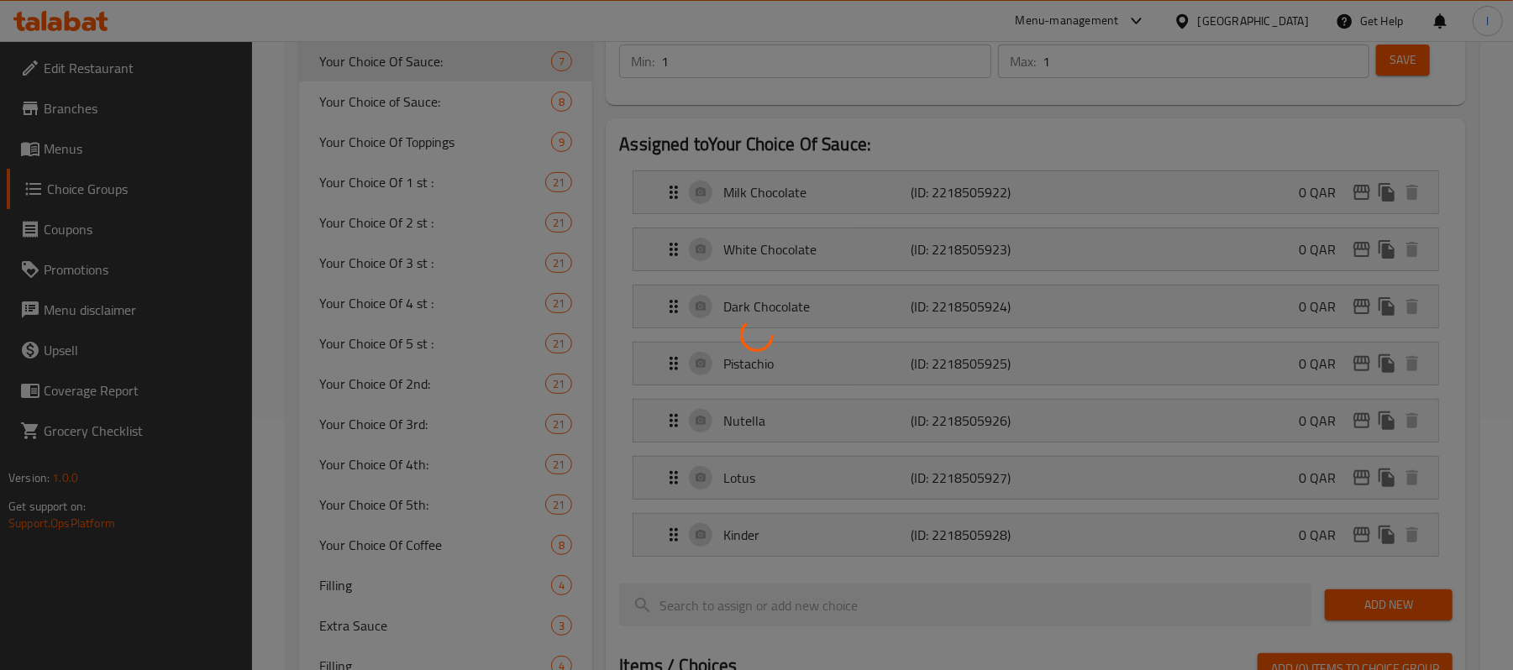
scroll to position [336, 0]
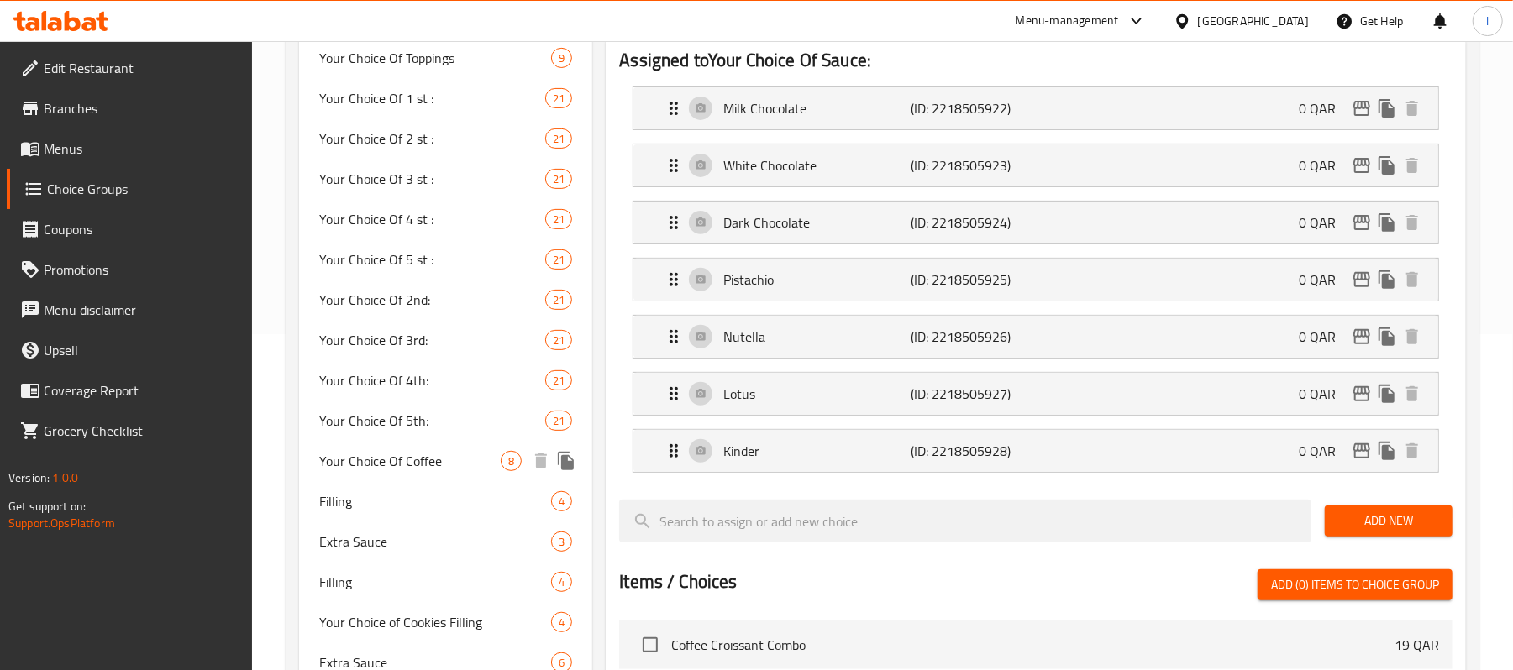
click at [417, 468] on span "Your Choice Of Coffee" at bounding box center [409, 461] width 181 height 20
type input "Your Choice Of Coffee"
type input "اختيارك من القهوة"
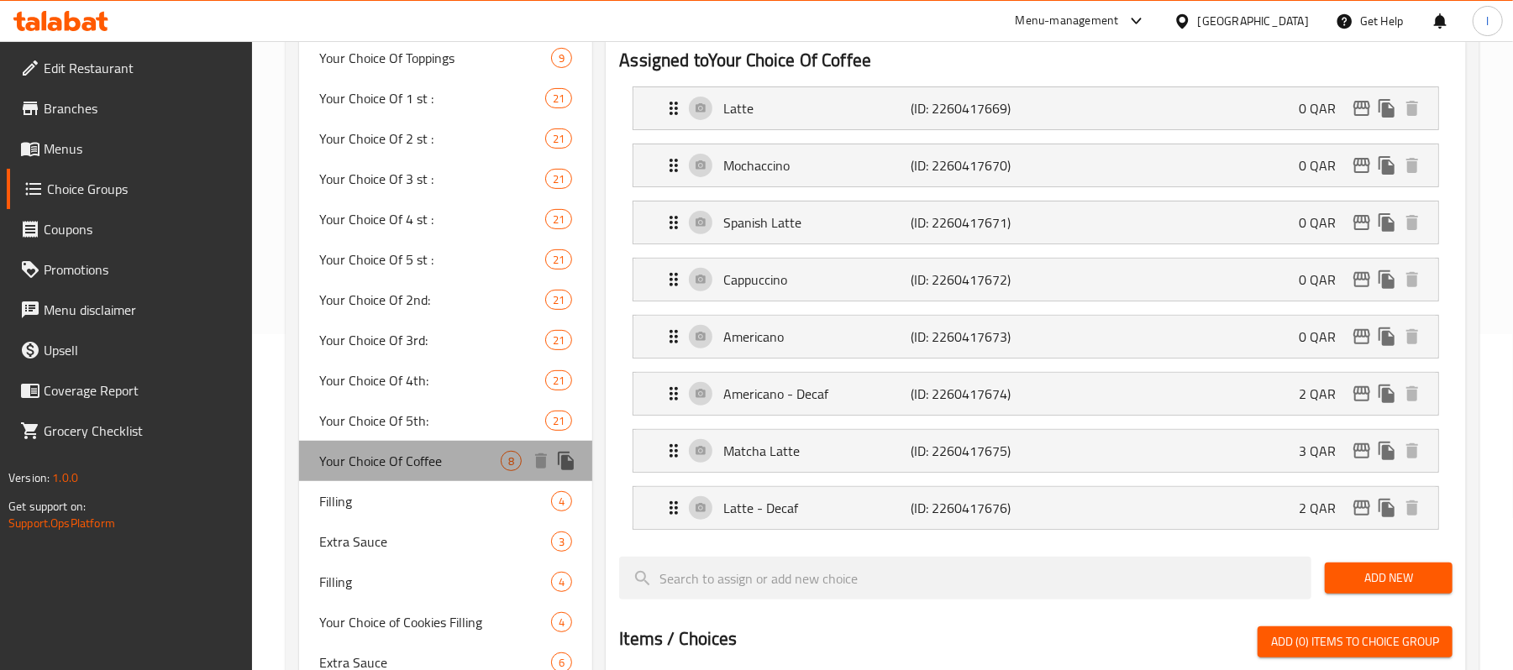
click at [430, 455] on span "Your Choice Of Coffee" at bounding box center [409, 461] width 181 height 20
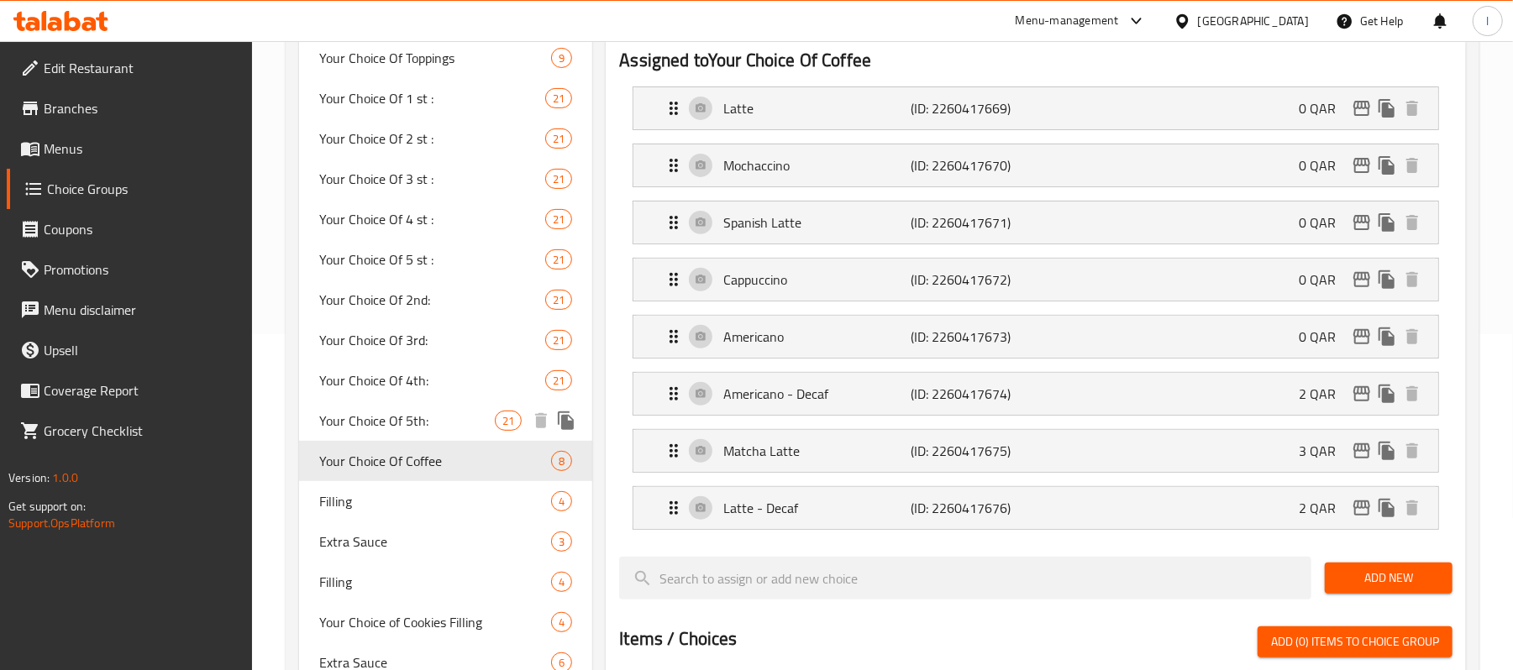
click at [417, 425] on span "Your Choice Of 5th:" at bounding box center [407, 421] width 176 height 20
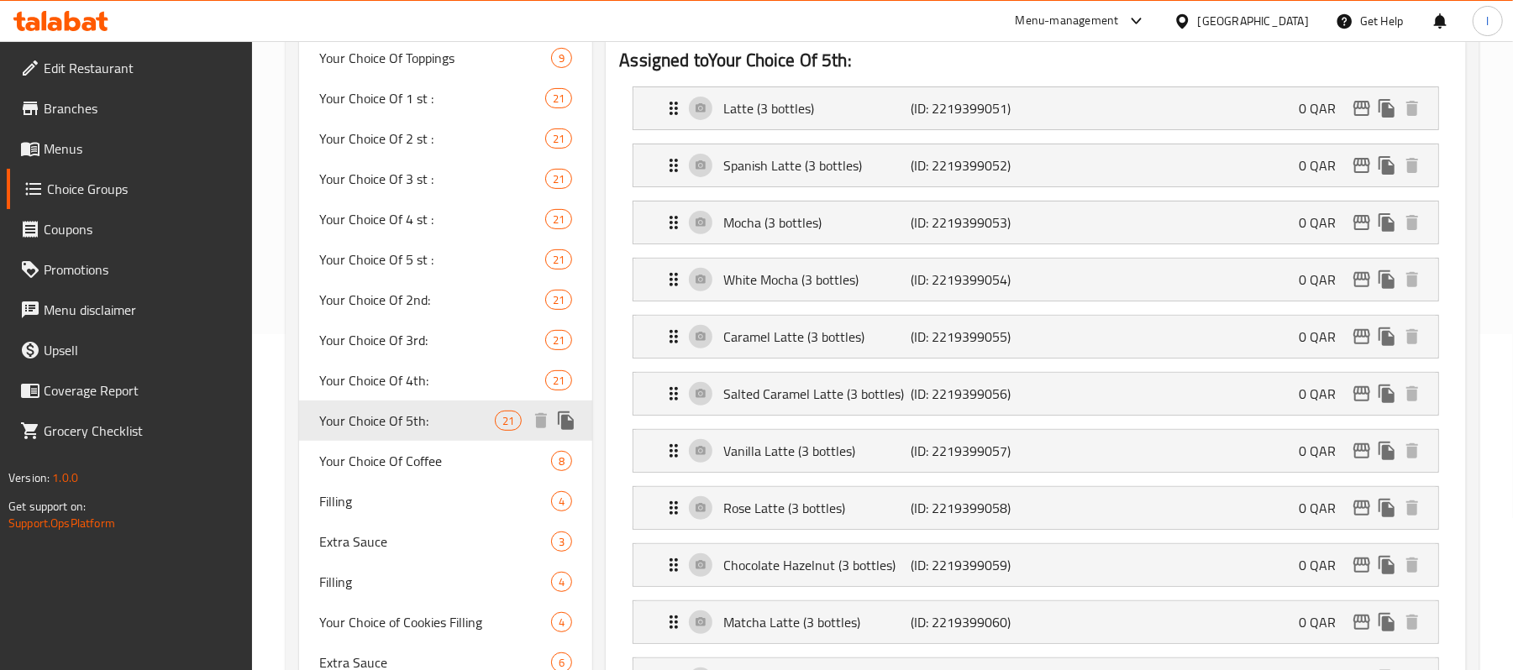
type input "Your Choice Of 5th:"
type input "إختيارك من الخامس:"
click at [423, 407] on div "Your Choice Of 5th: 21" at bounding box center [445, 421] width 293 height 40
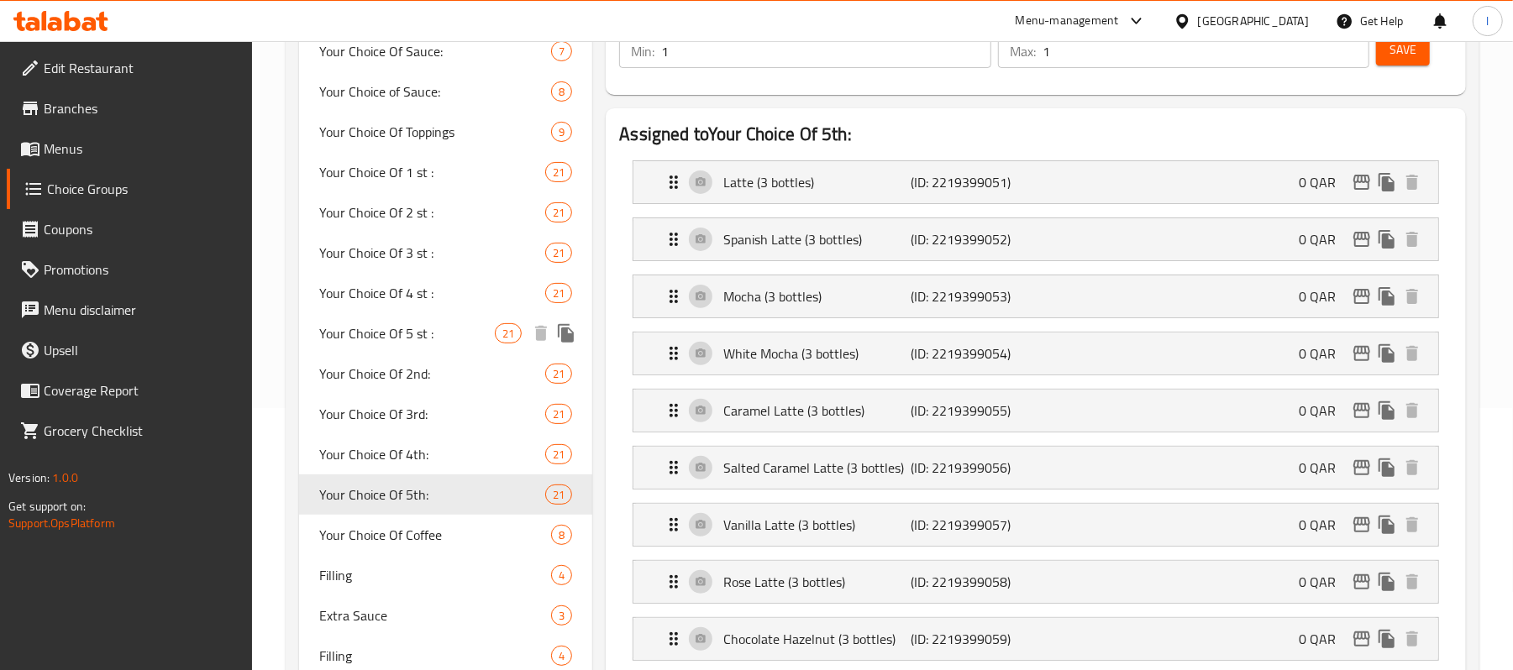
scroll to position [0, 0]
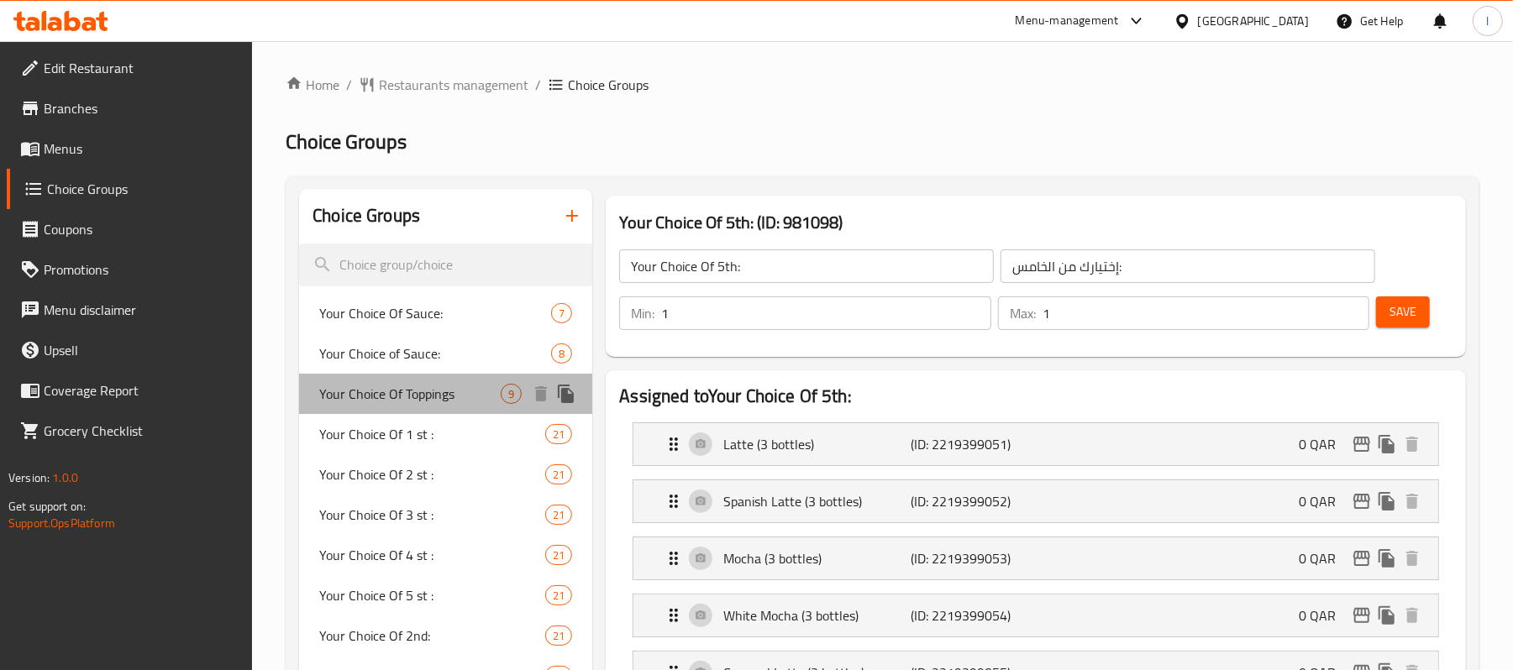
click at [448, 397] on span "Your Choice Of Toppings" at bounding box center [409, 394] width 181 height 20
type input "Your Choice Of Toppings"
type input "اختيارك من الاضافات"
type input "0"
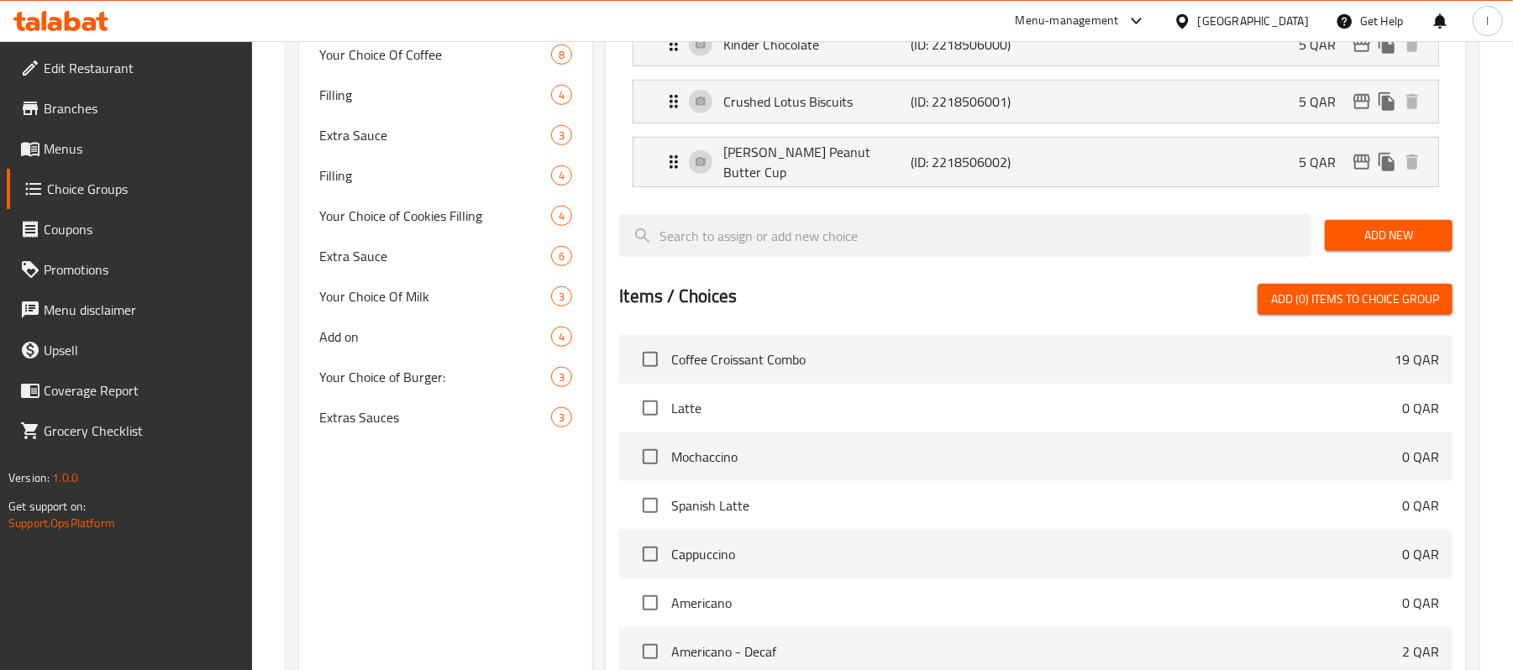
scroll to position [784, 0]
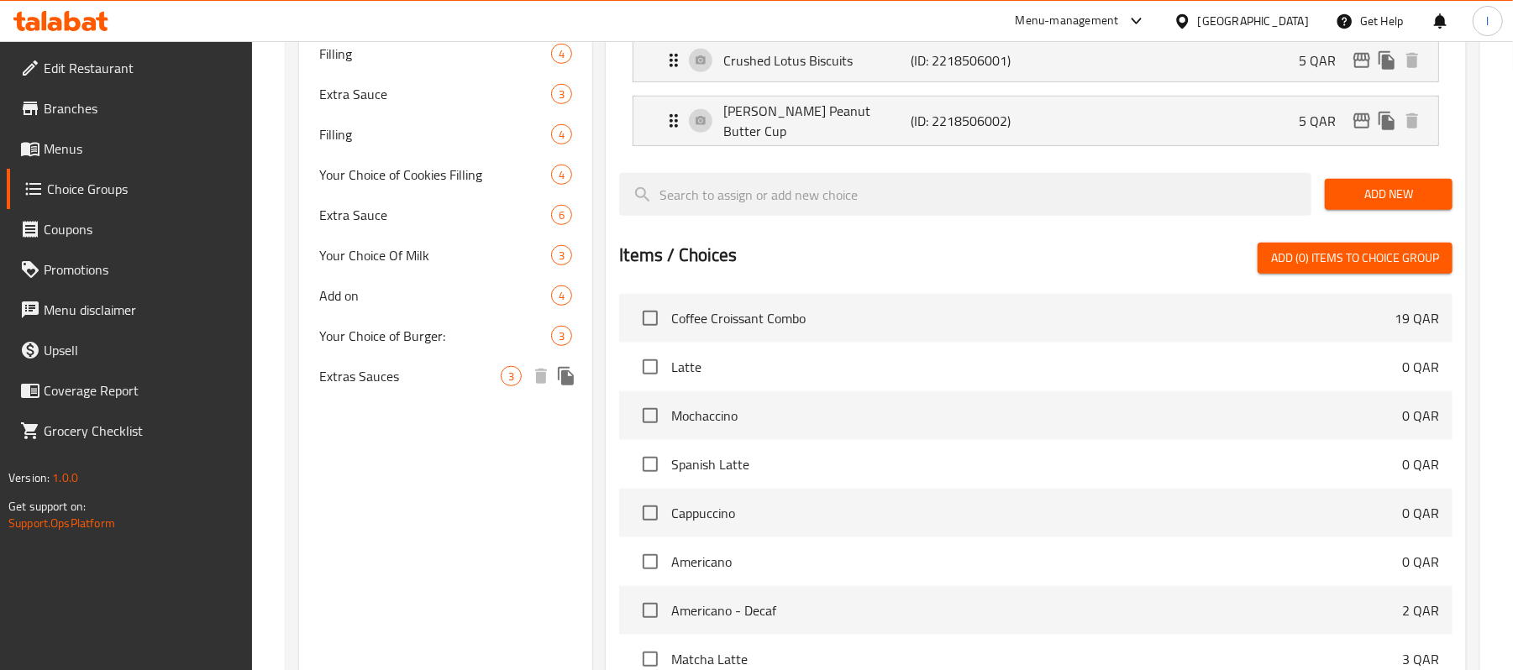
click at [376, 381] on span "Extras Sauces" at bounding box center [409, 376] width 181 height 20
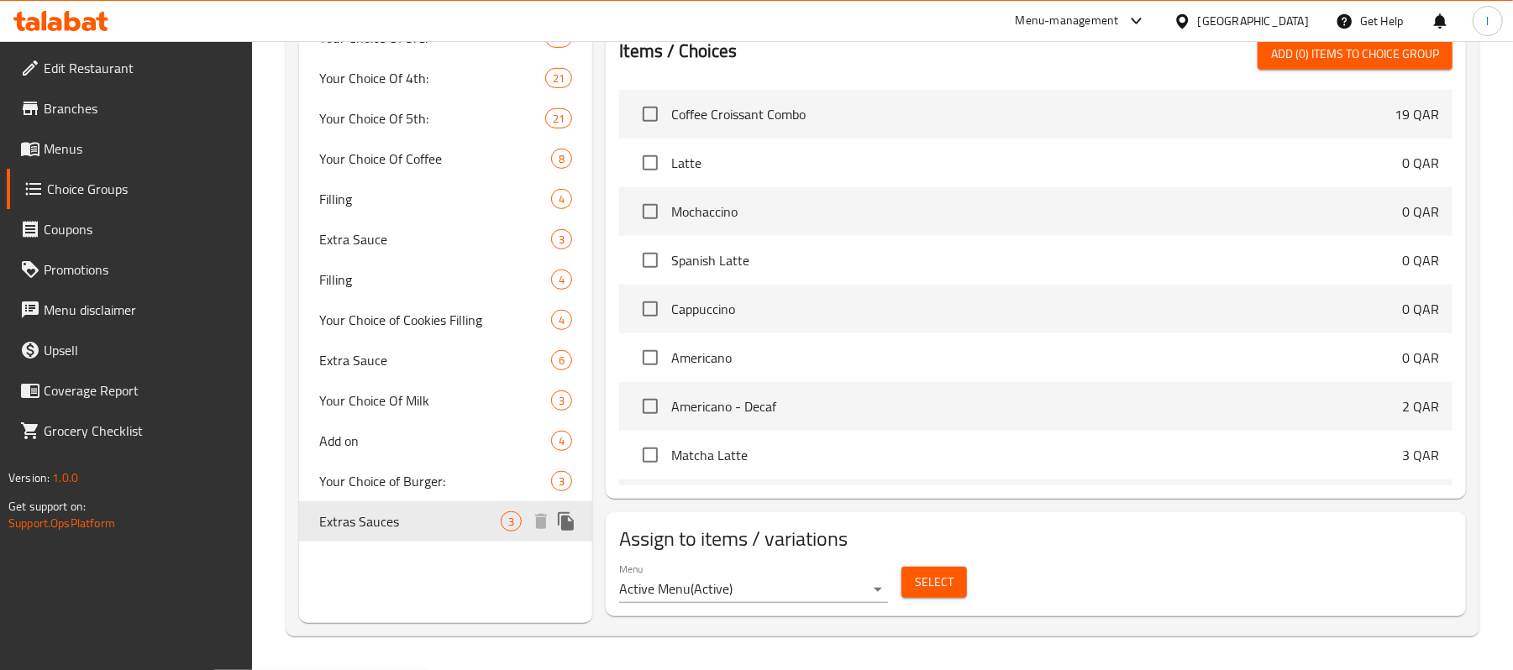
type input "Extras Sauces"
type input "صلصات إضافية"
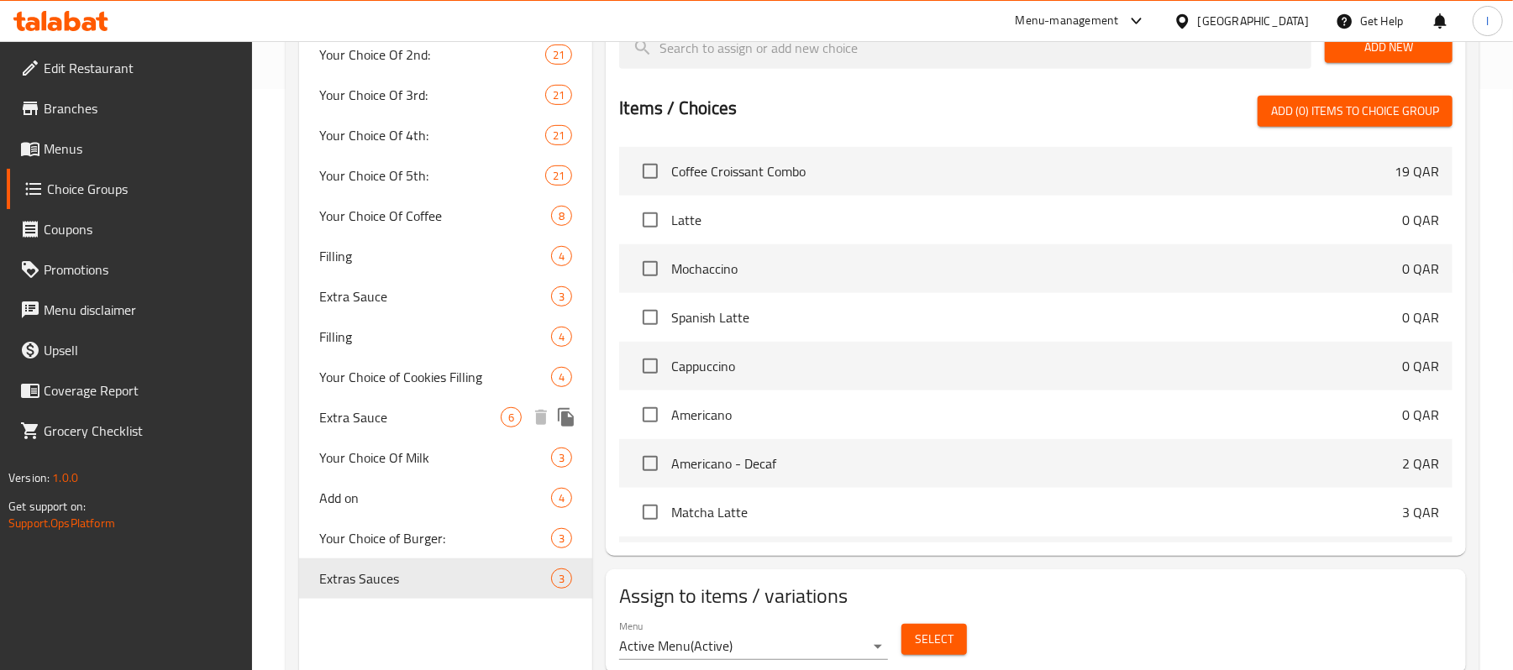
scroll to position [528, 0]
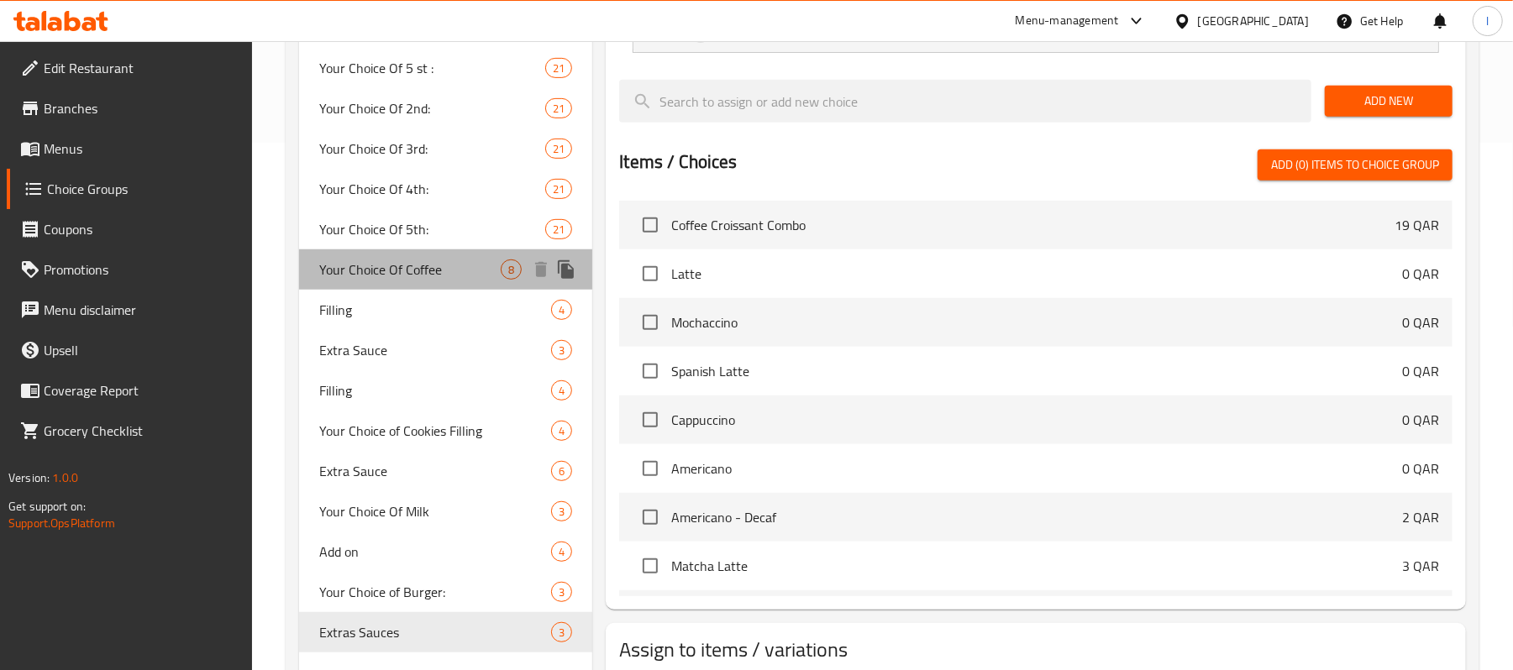
click at [401, 272] on span "Your Choice Of Coffee" at bounding box center [409, 270] width 181 height 20
type input "Your Choice Of Coffee"
type input "اختيارك من القهوة"
type input "1"
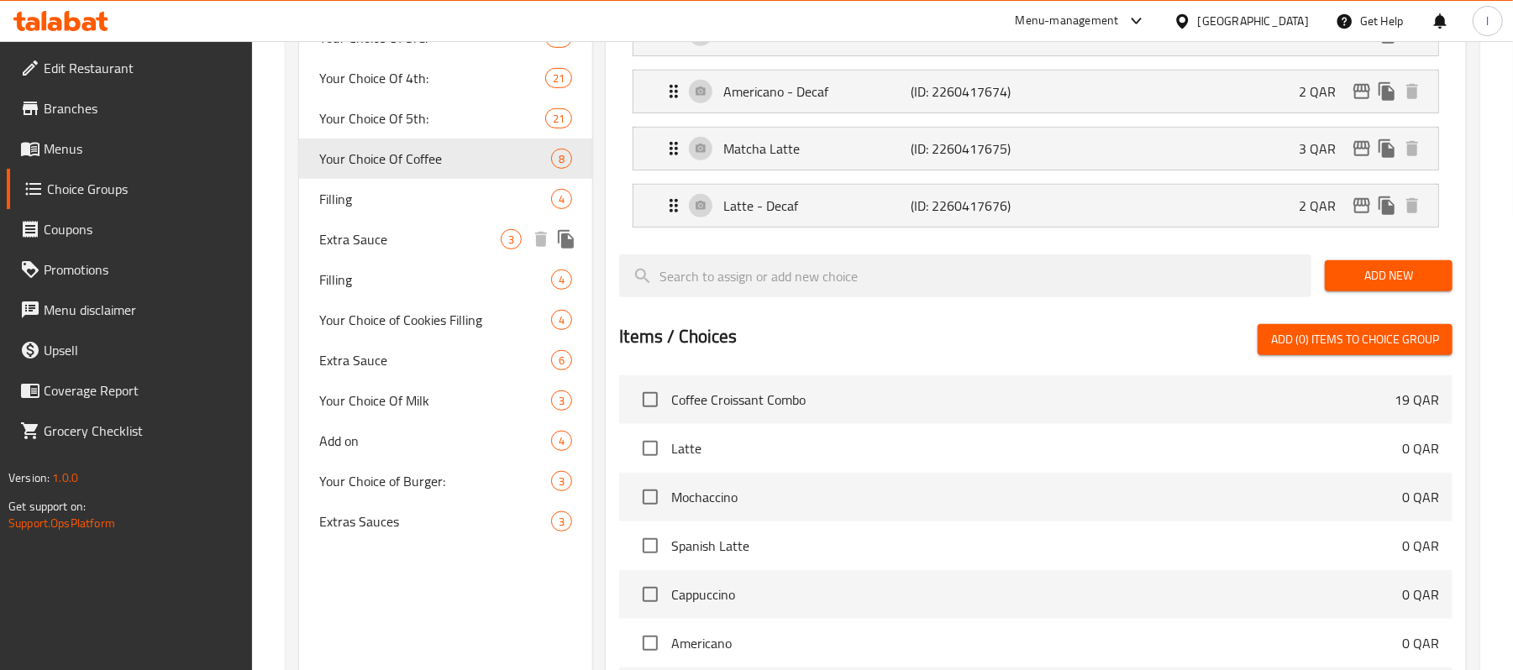
scroll to position [639, 0]
click at [361, 430] on span "Add on" at bounding box center [409, 440] width 181 height 20
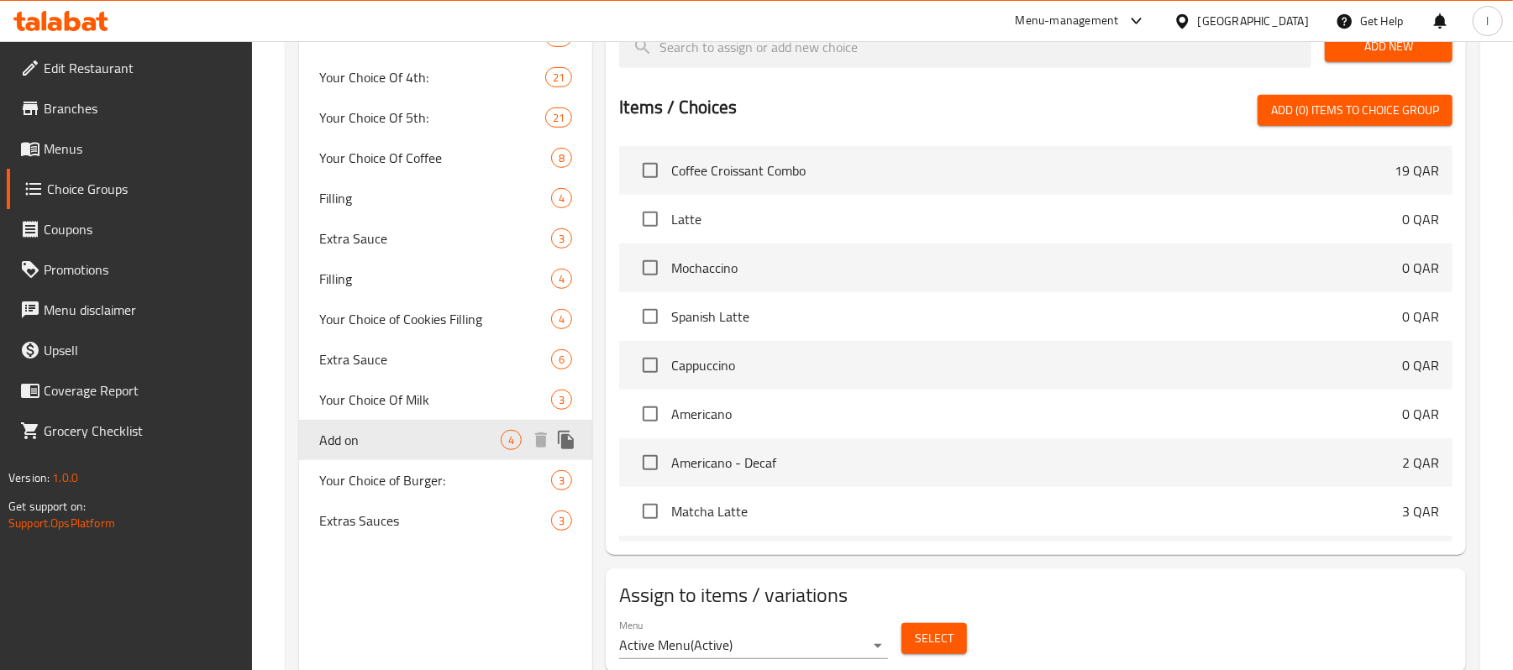
type input "Add on"
type input "اضافات"
type input "0"
type input "4"
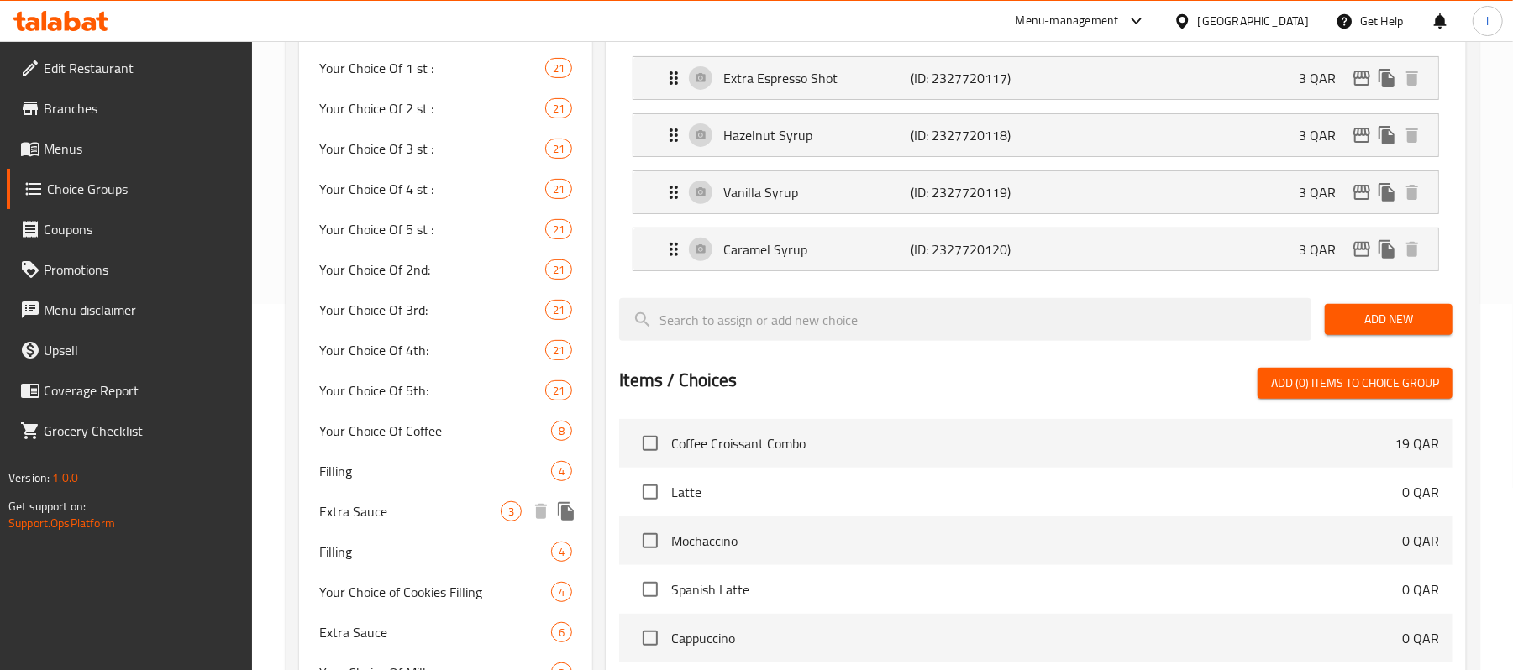
scroll to position [528, 0]
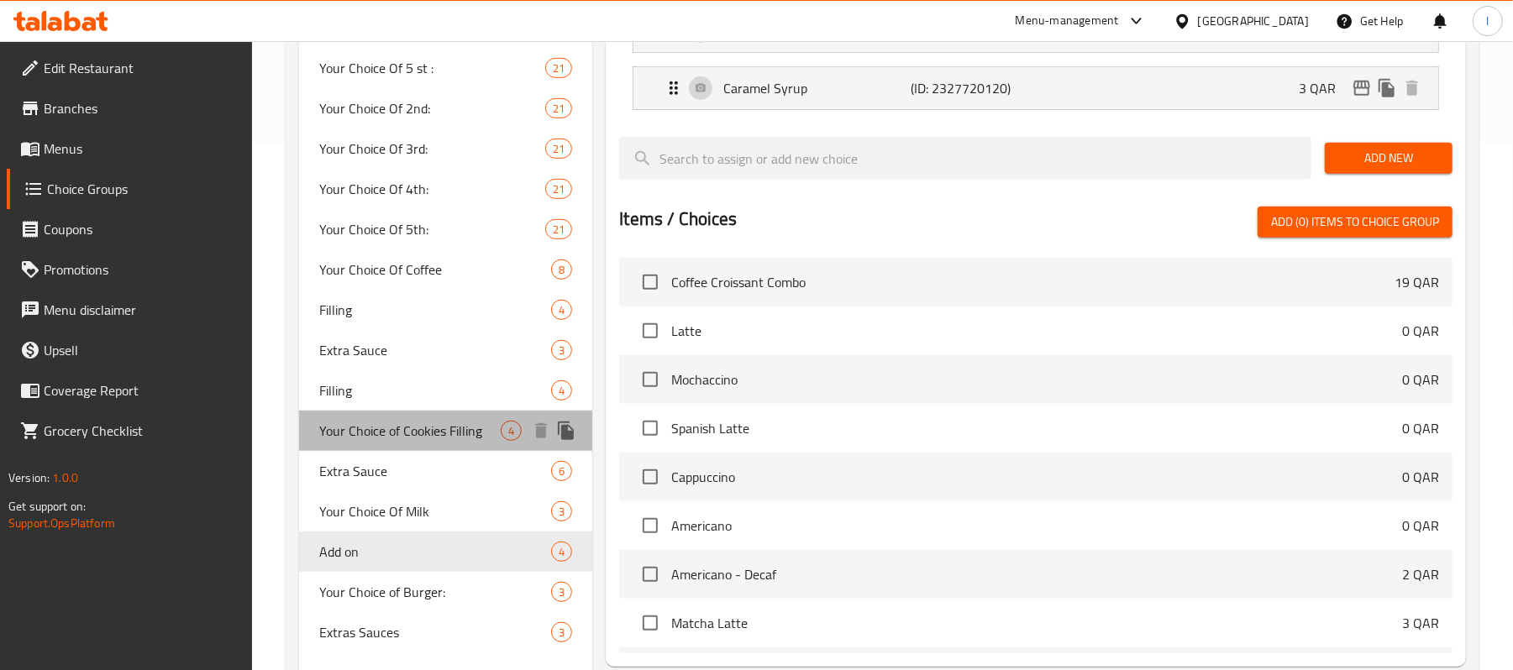
click at [398, 422] on span "Your Choice of Cookies Filling" at bounding box center [409, 431] width 181 height 20
type input "Your Choice of Cookies Filling"
type input "اختيارك من حشوة كوكيز"
type input "1"
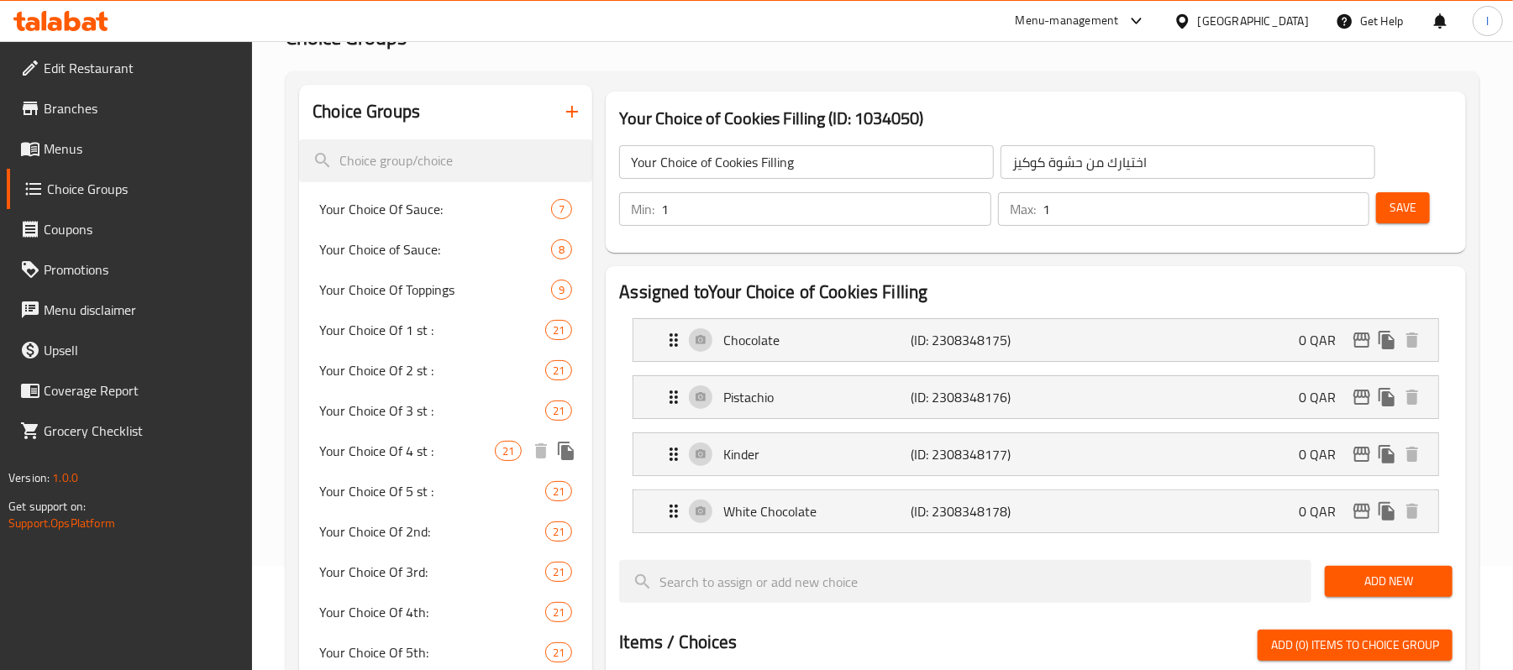
scroll to position [79, 0]
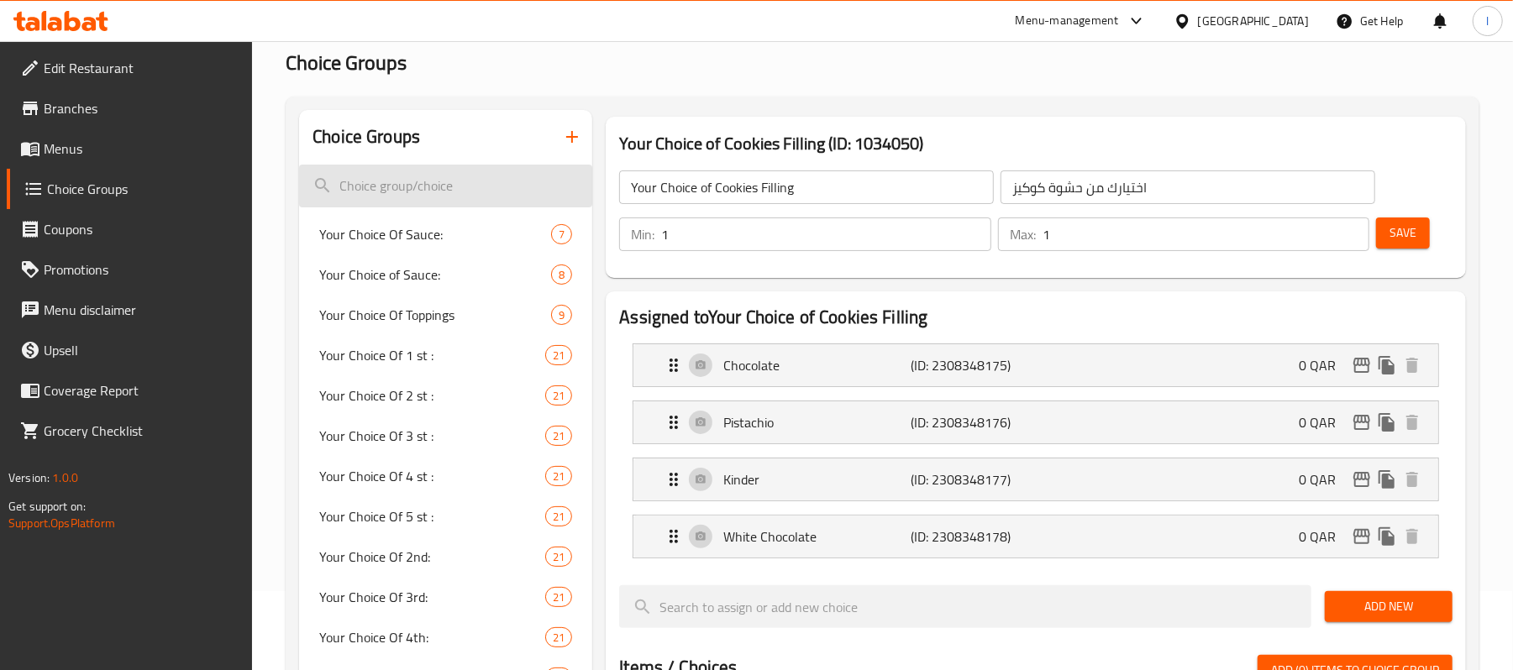
click at [449, 180] on input "search" at bounding box center [445, 186] width 293 height 43
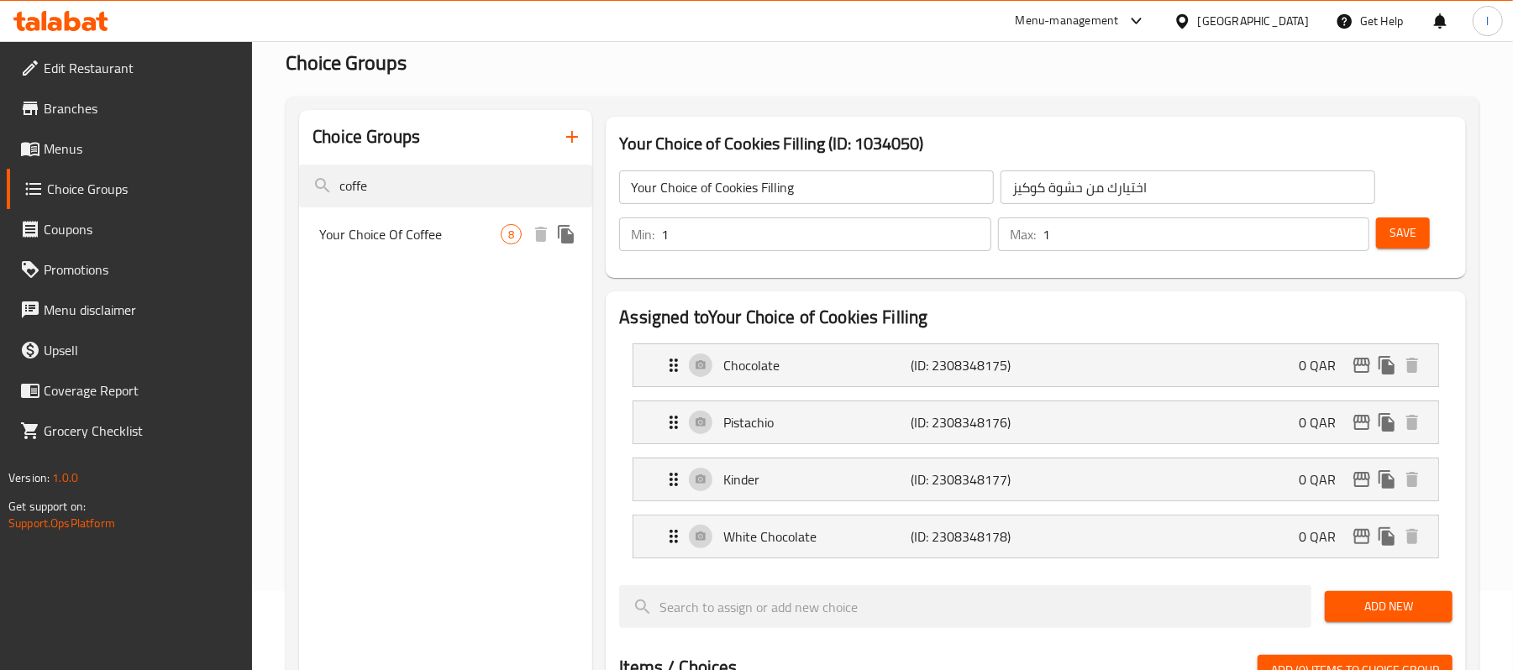
type input "coffe"
click at [428, 236] on span "Your Choice Of Coffee" at bounding box center [409, 234] width 181 height 20
type input "Your Choice Of Coffee"
type input "اختيارك من القهوة"
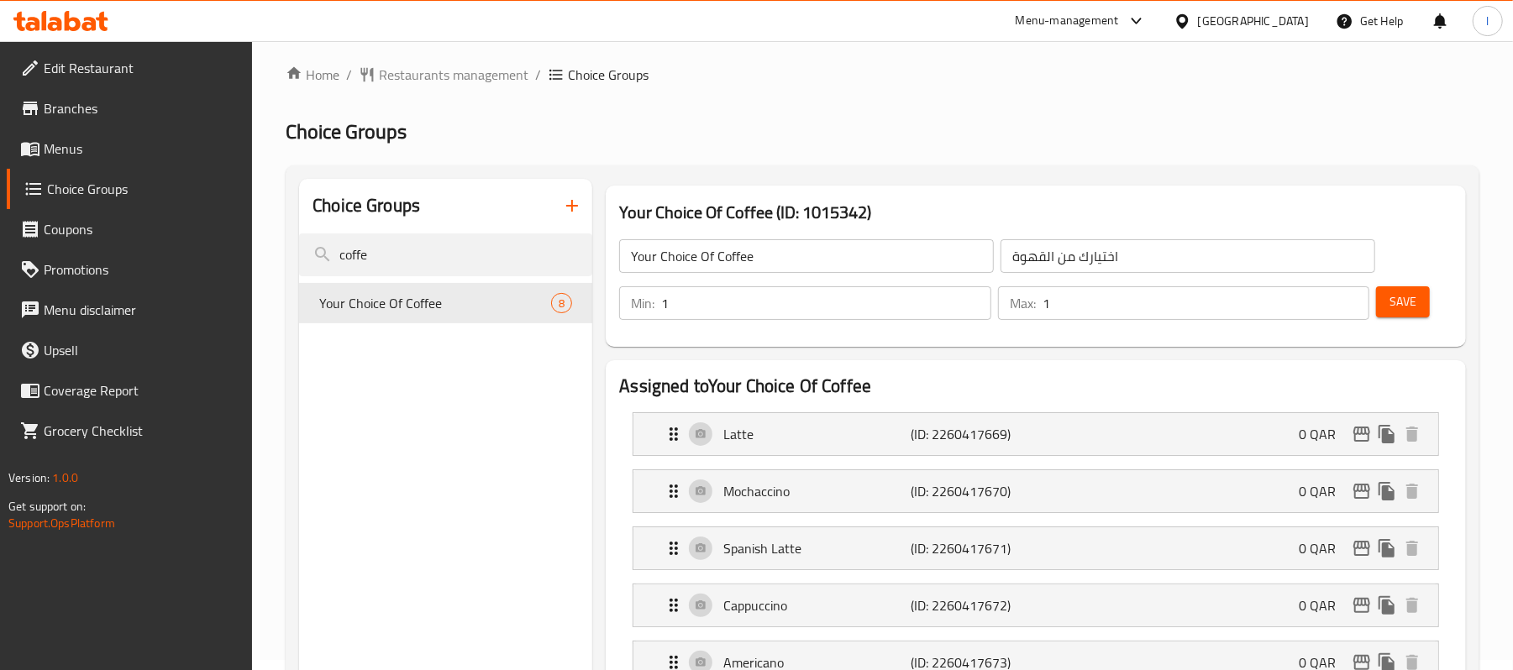
scroll to position [0, 0]
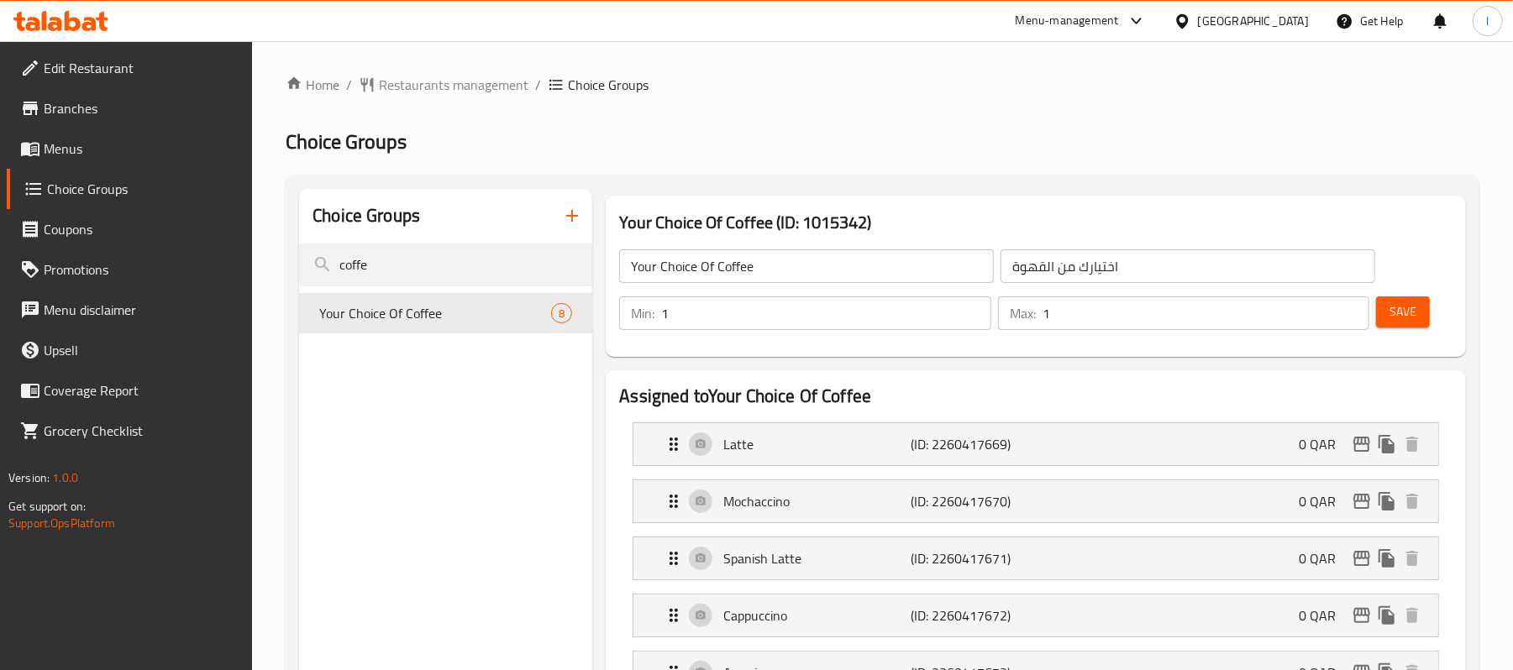
drag, startPoint x: 414, startPoint y: 263, endPoint x: 284, endPoint y: 267, distance: 130.3
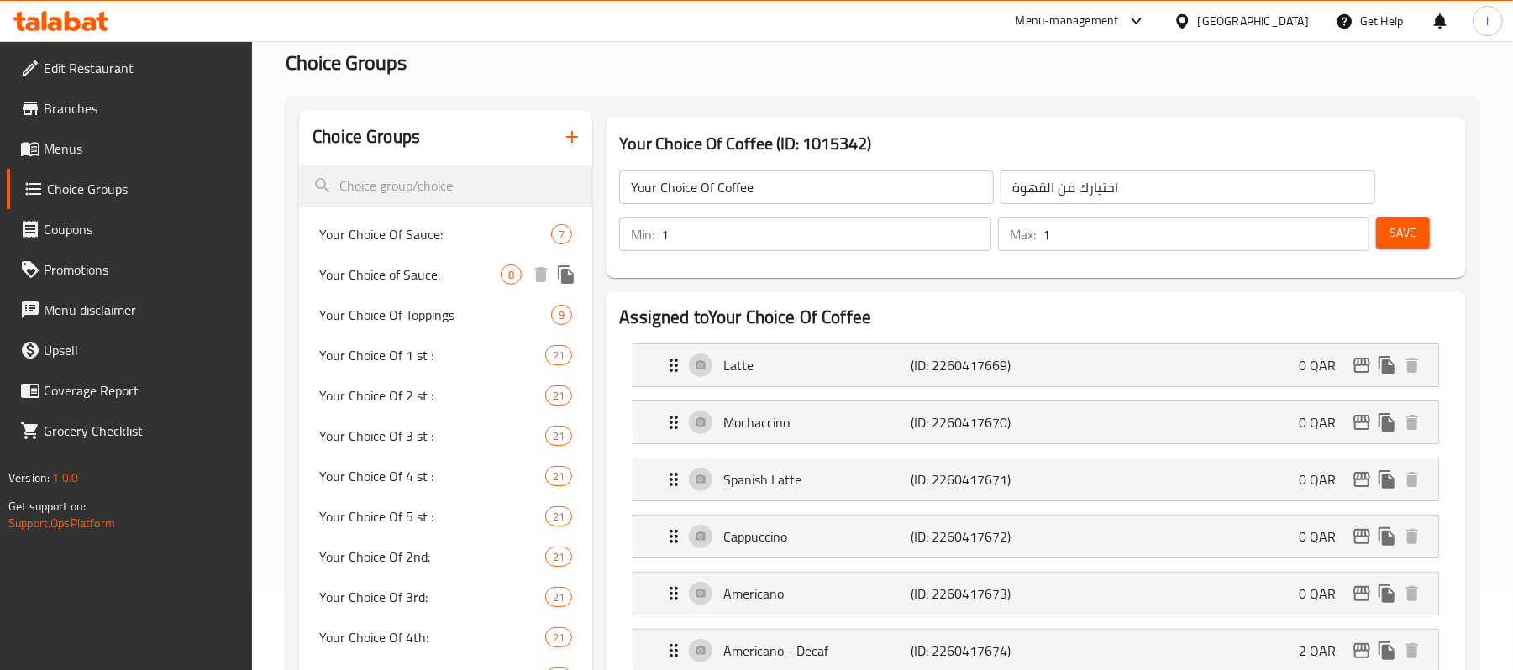
scroll to position [336, 0]
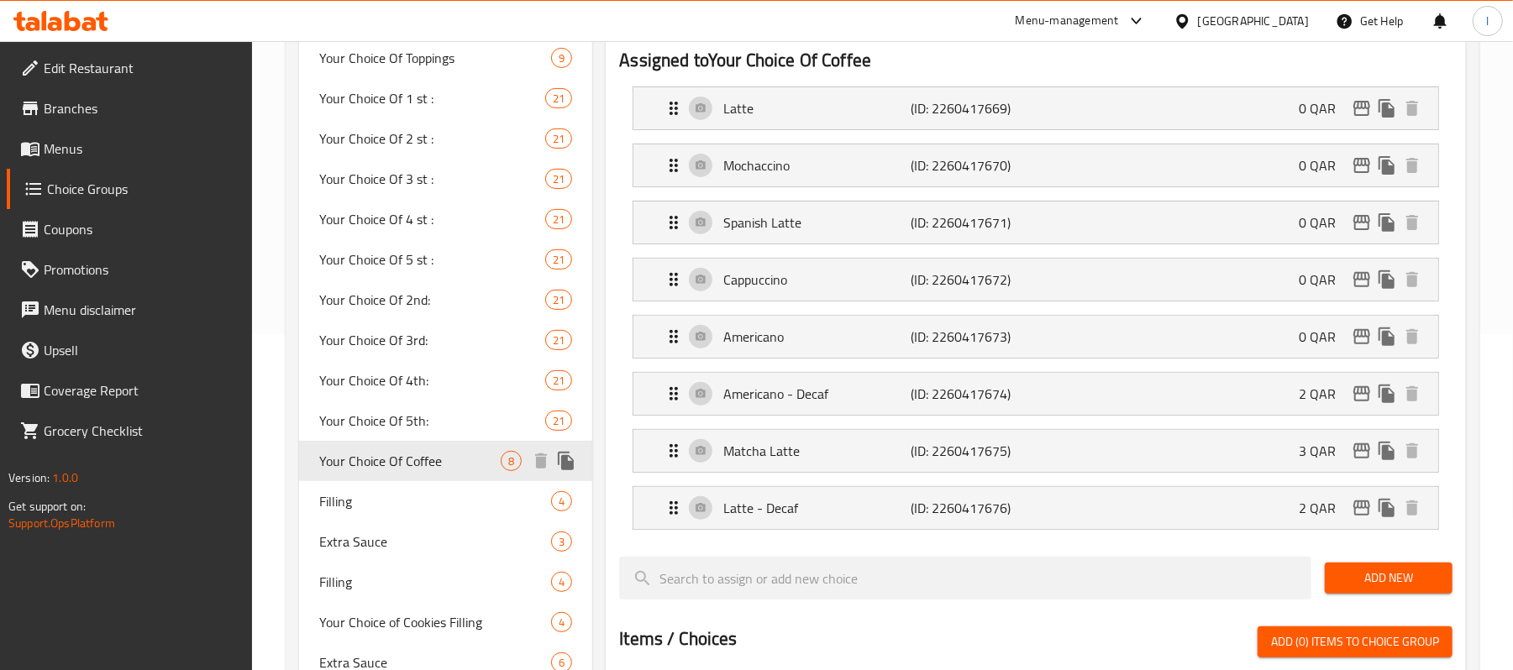
click at [411, 468] on span "Your Choice Of Coffee" at bounding box center [409, 461] width 181 height 20
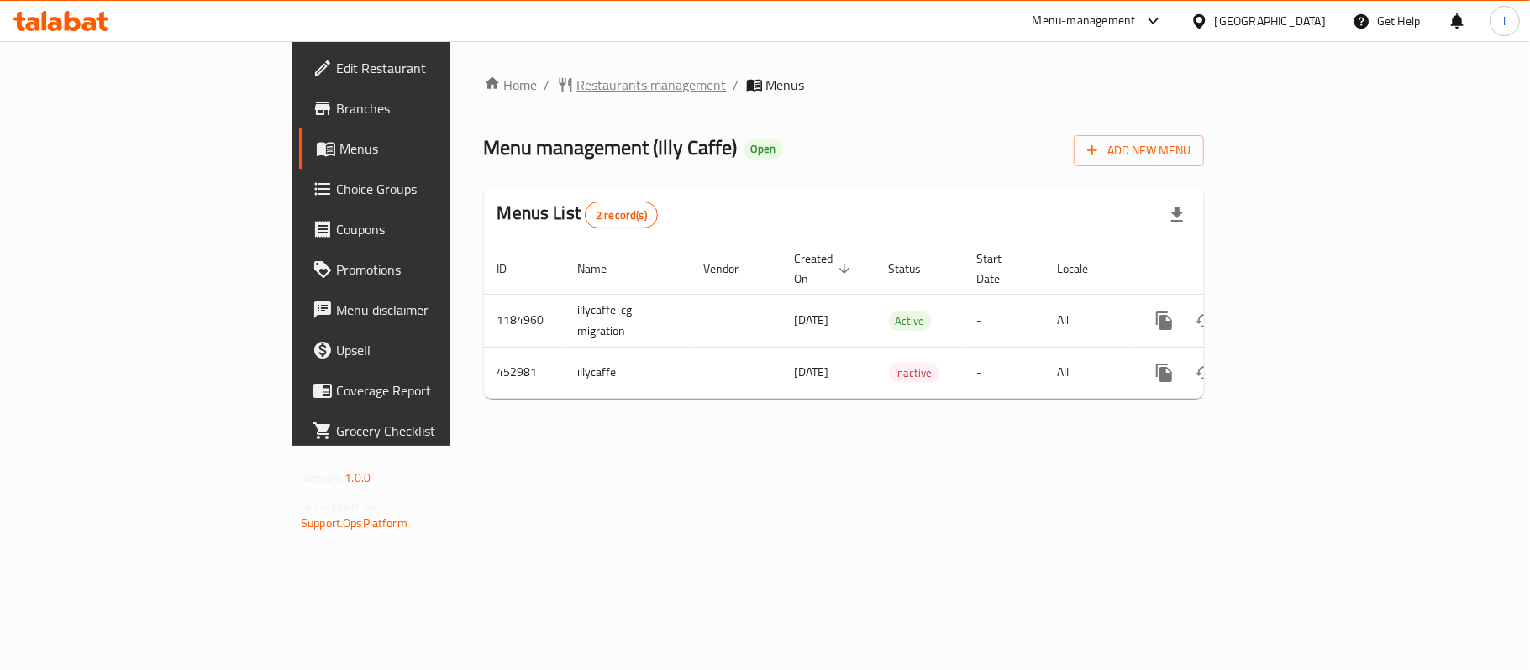
click at [577, 79] on span "Restaurants management" at bounding box center [652, 85] width 150 height 20
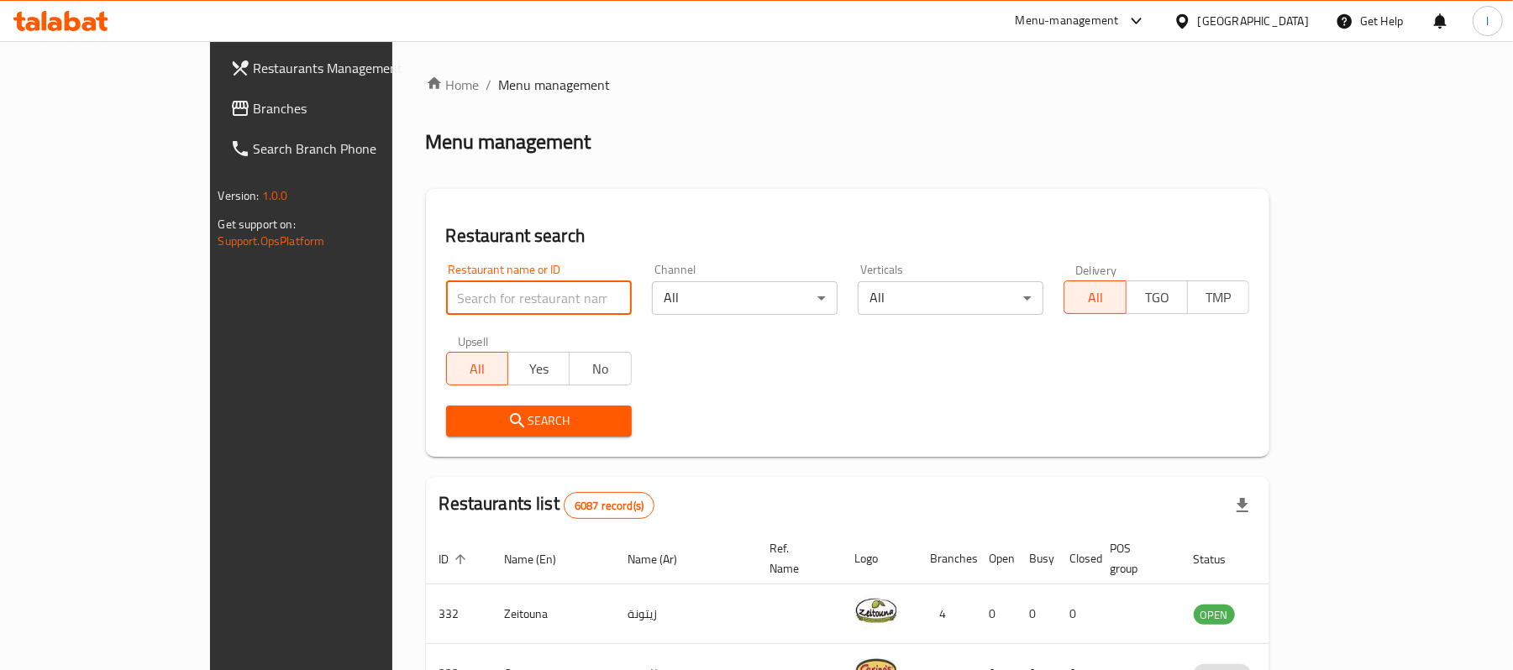
paste input "633312"
type input "633312"
click at [475, 411] on span "Search" at bounding box center [538, 421] width 159 height 21
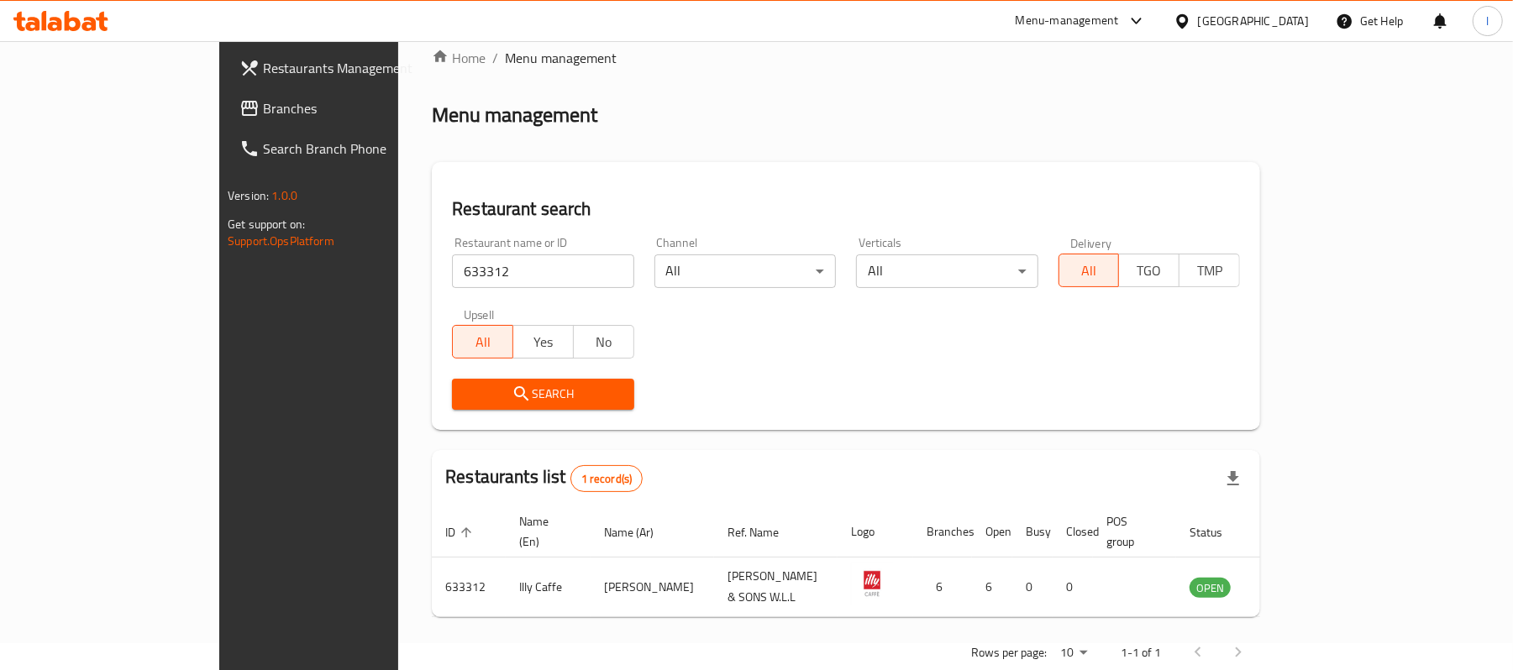
scroll to position [47, 0]
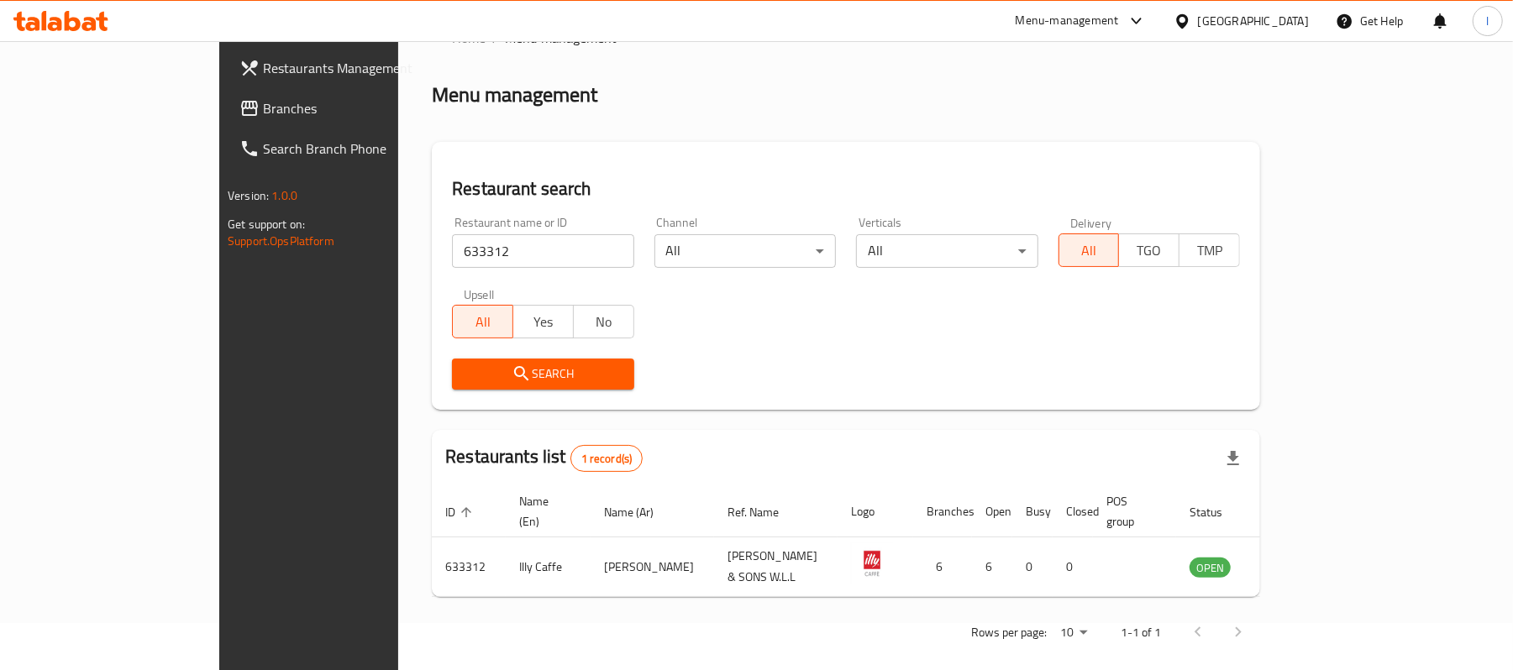
click at [711, 402] on div "Restaurant search Restaurant name or ID 633312 Restaurant name or ID Channel Al…" at bounding box center [846, 276] width 828 height 268
click at [263, 102] on span "Branches" at bounding box center [361, 108] width 196 height 20
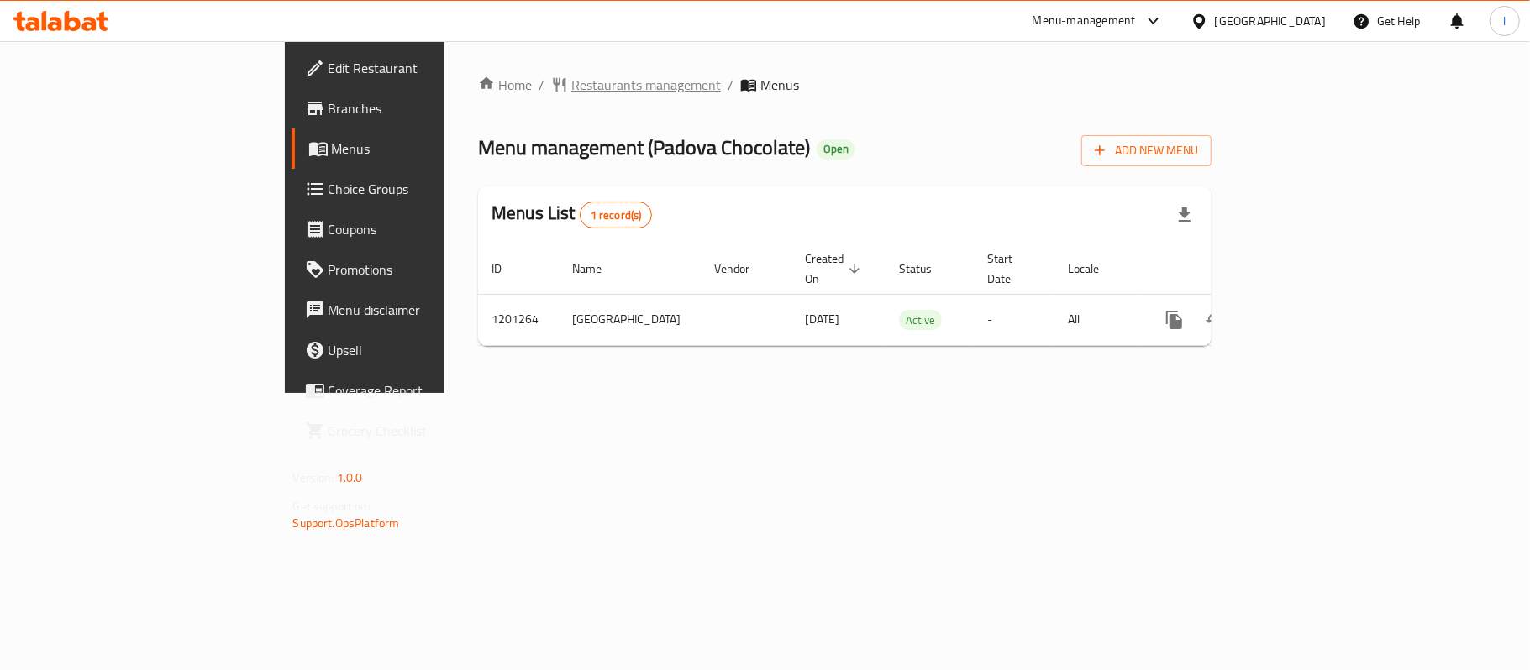
click at [571, 81] on span "Restaurants management" at bounding box center [646, 85] width 150 height 20
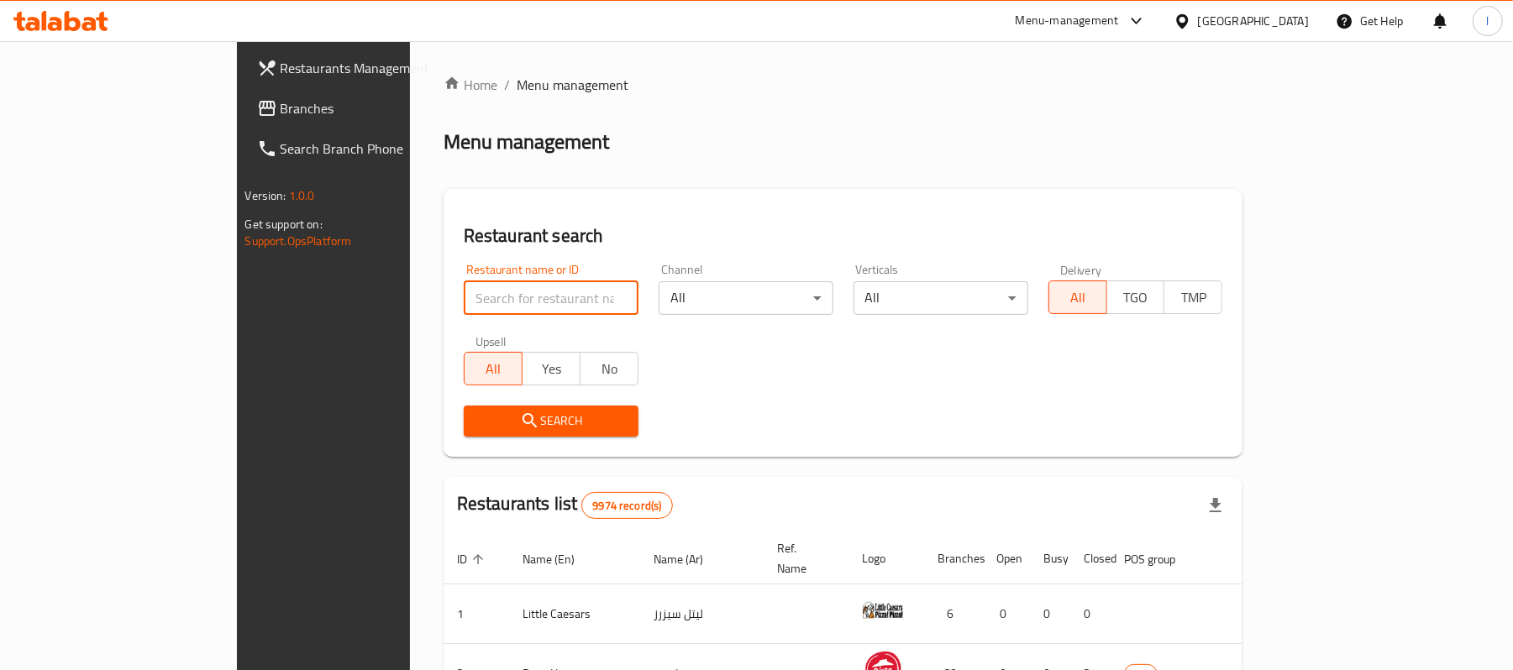
click at [464, 287] on input "search" at bounding box center [551, 298] width 175 height 34
paste input "668859"
type input "668859"
click button "Search" at bounding box center [551, 421] width 175 height 31
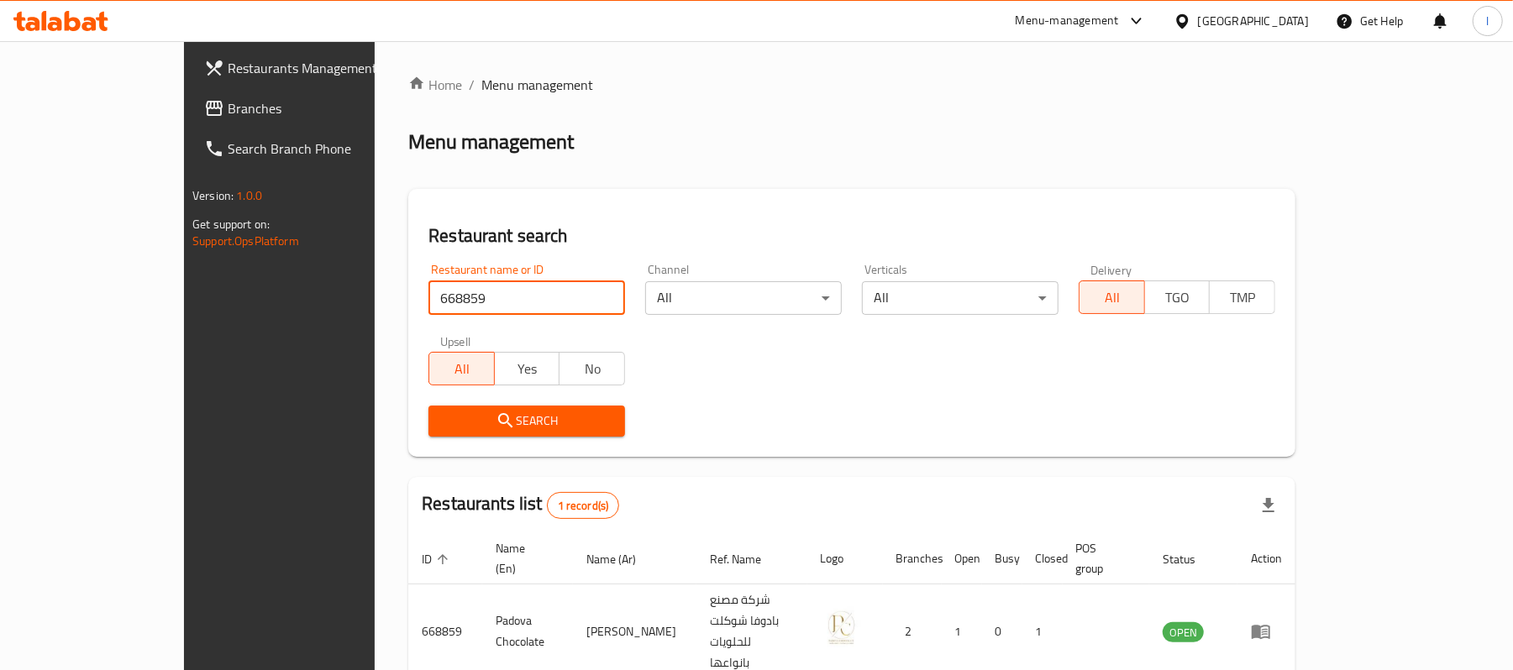
click at [228, 105] on span "Branches" at bounding box center [326, 108] width 196 height 20
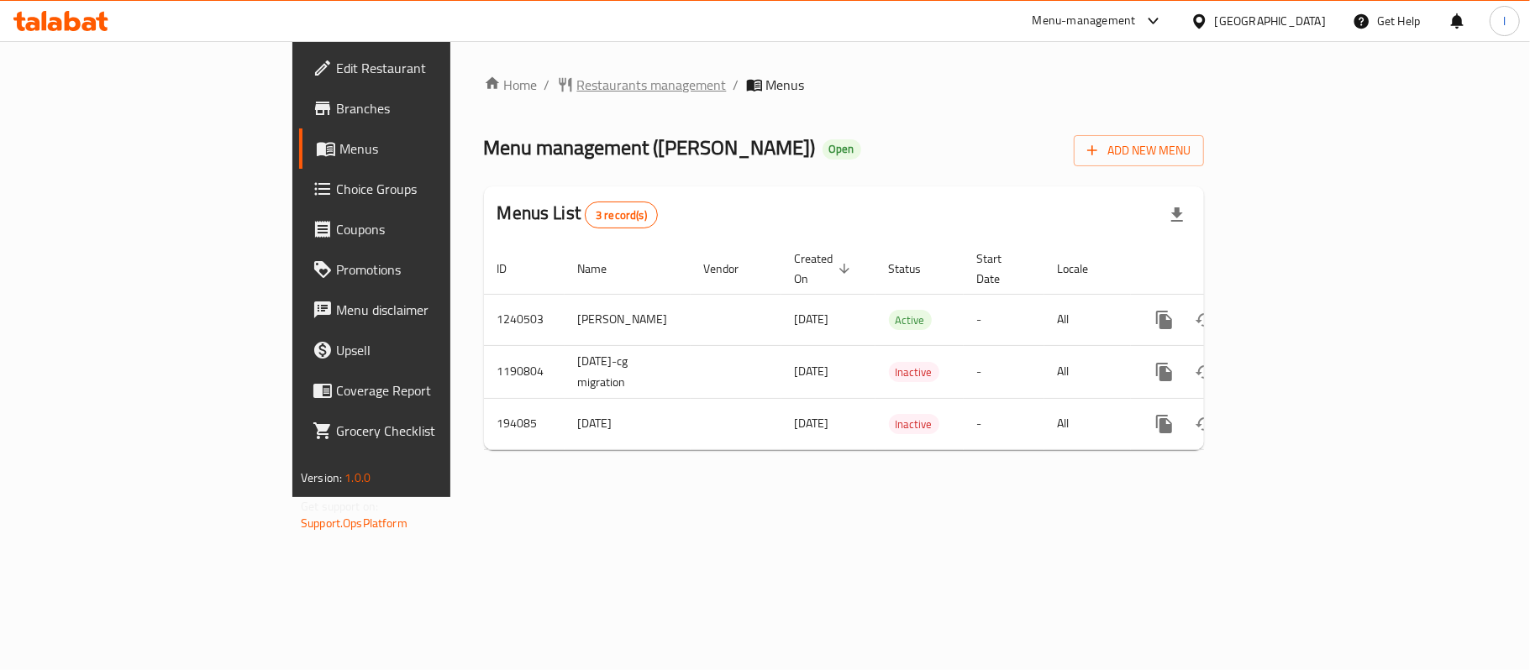
click at [577, 82] on span "Restaurants management" at bounding box center [652, 85] width 150 height 20
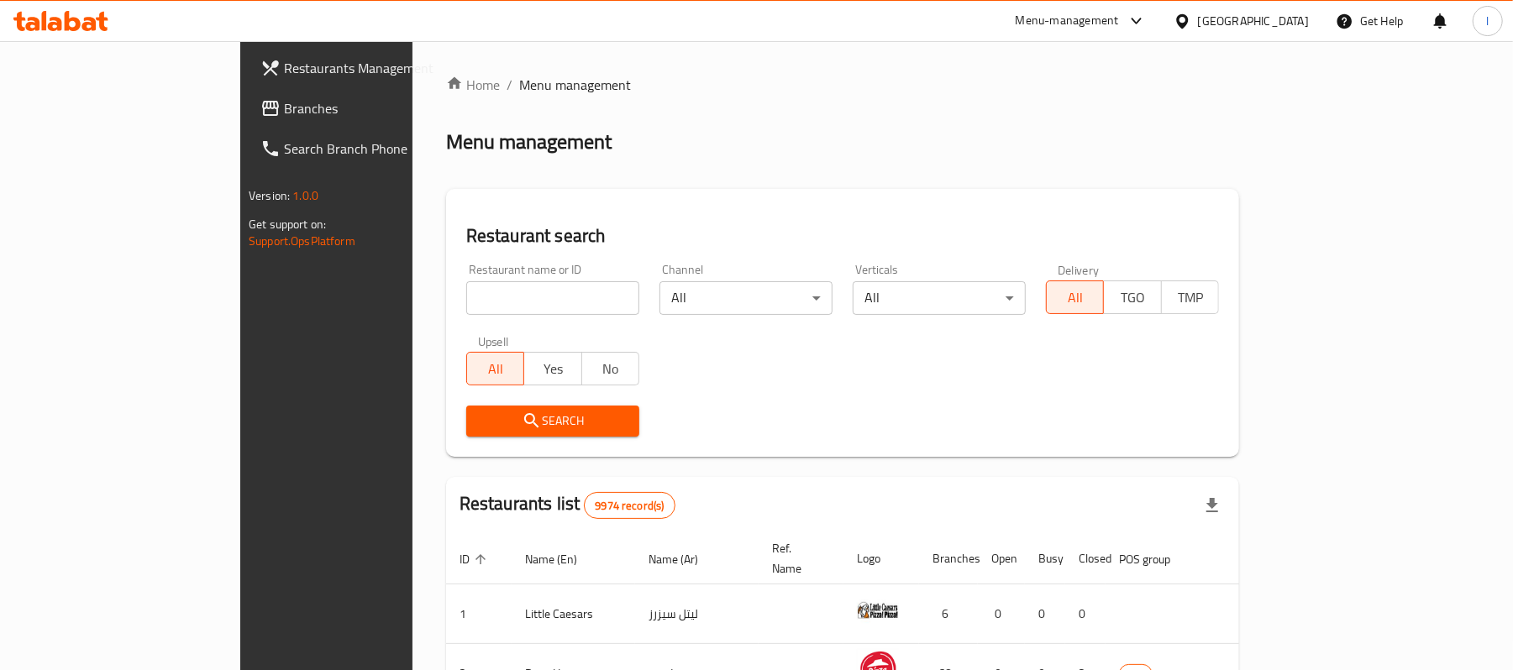
click at [466, 301] on input "search" at bounding box center [552, 298] width 173 height 34
paste input "621183"
type input "621183"
click at [501, 408] on button "Search" at bounding box center [552, 421] width 173 height 31
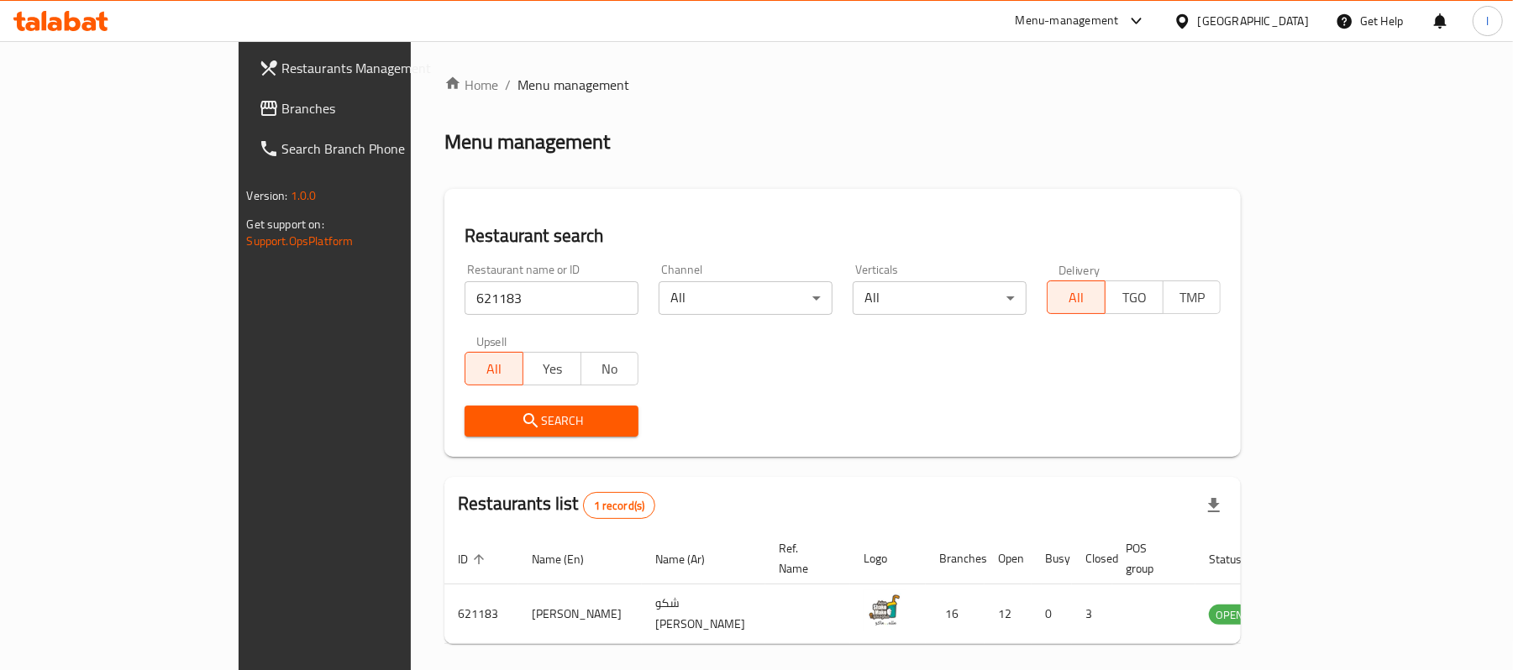
click at [764, 356] on div "Restaurant name or ID 621183 Restaurant name or ID Channel All ​ Verticals All …" at bounding box center [842, 350] width 776 height 193
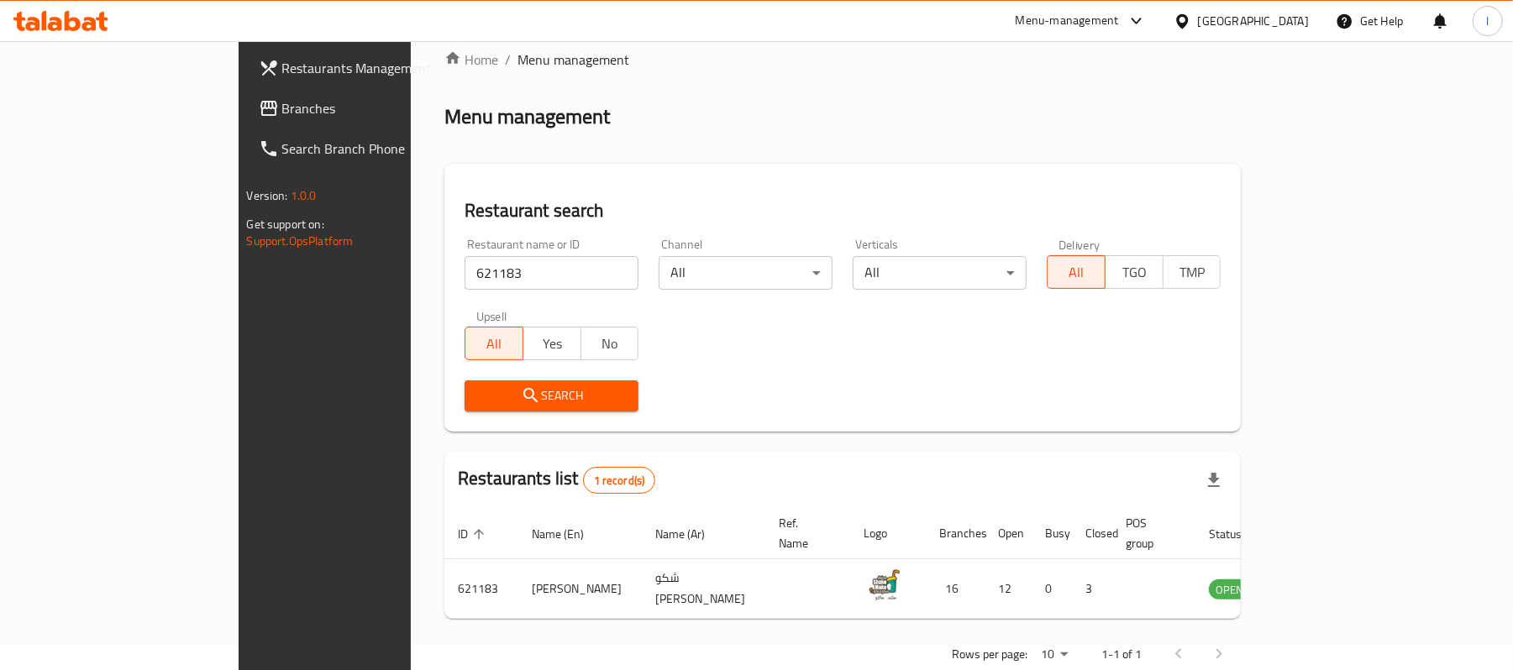
scroll to position [47, 0]
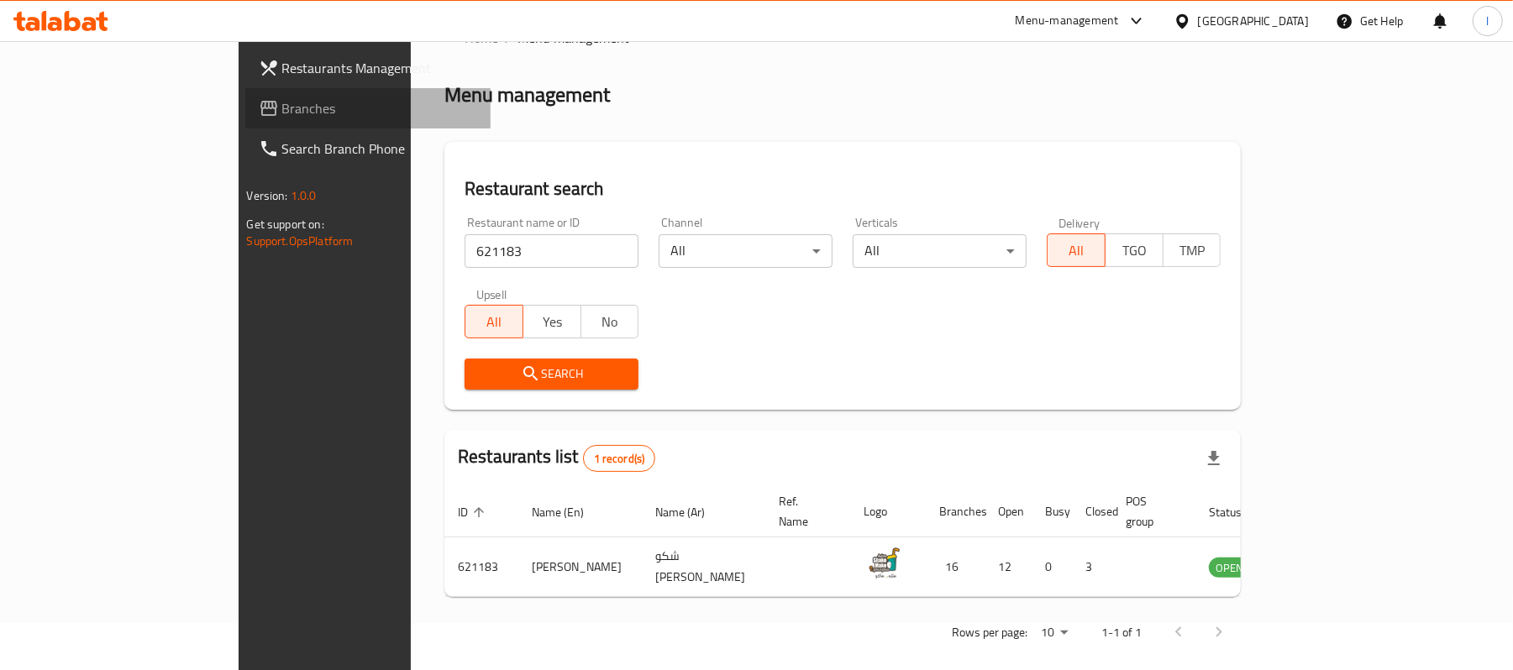
click at [245, 121] on link "Branches" at bounding box center [368, 108] width 246 height 40
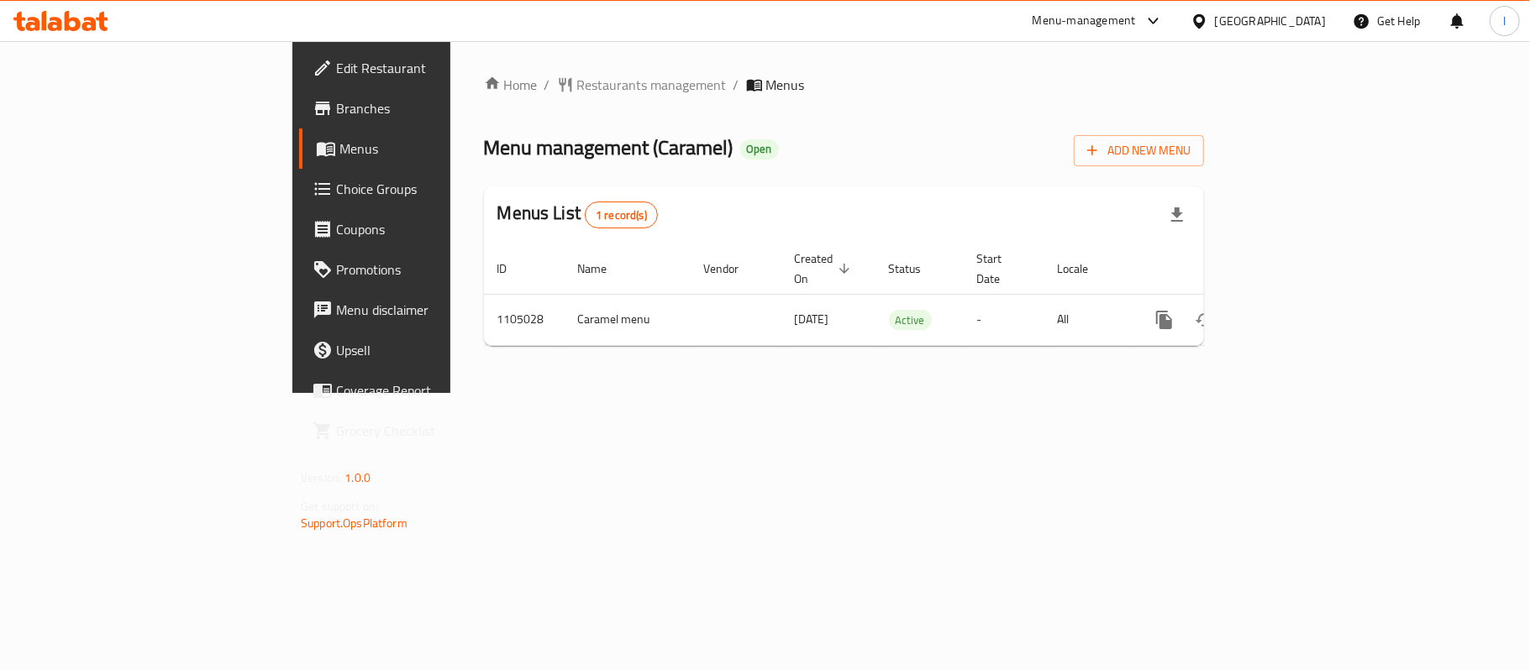
click at [572, 114] on div "Home / Restaurants management / Menus Menu management ( Caramel ) Open Add New …" at bounding box center [844, 217] width 720 height 285
click at [577, 89] on span "Restaurants management" at bounding box center [652, 85] width 150 height 20
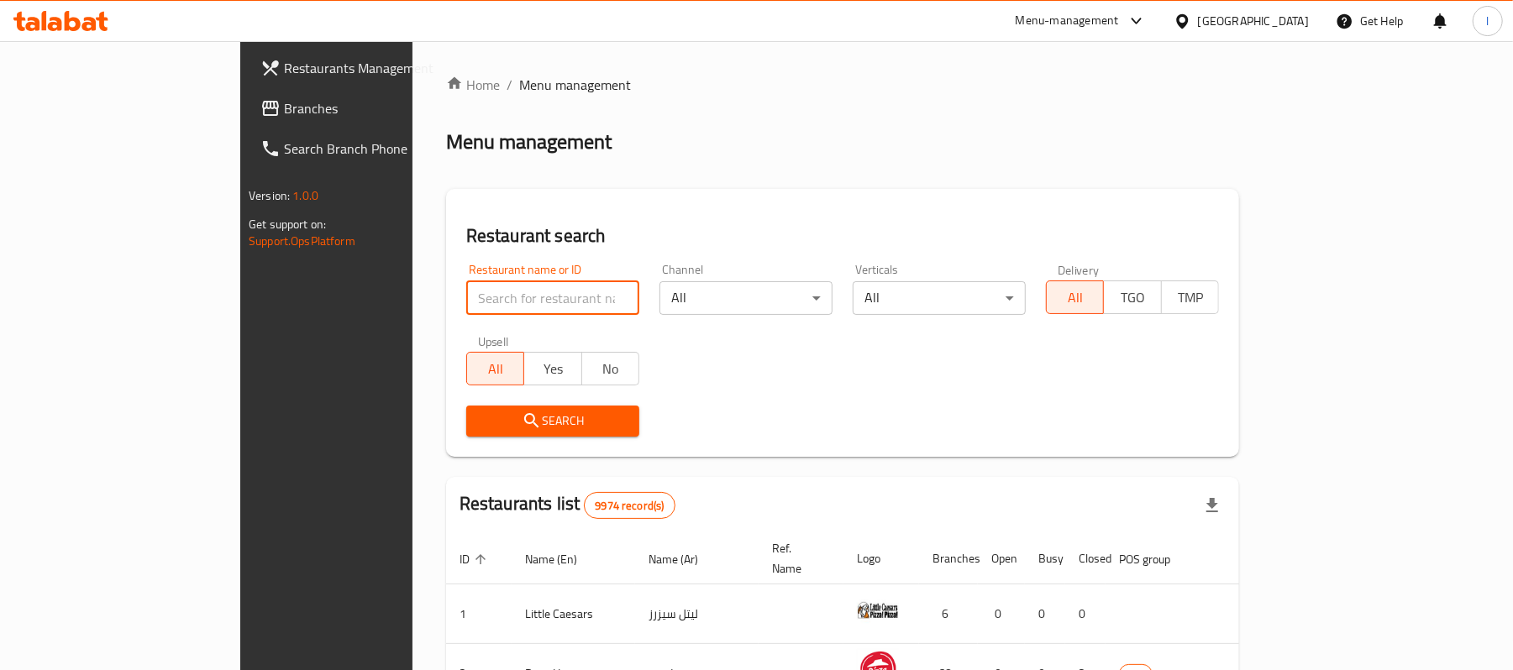
click at [466, 294] on input "search" at bounding box center [552, 298] width 173 height 34
paste input "665380"
type input "665380"
click at [480, 412] on span "Search" at bounding box center [553, 421] width 146 height 21
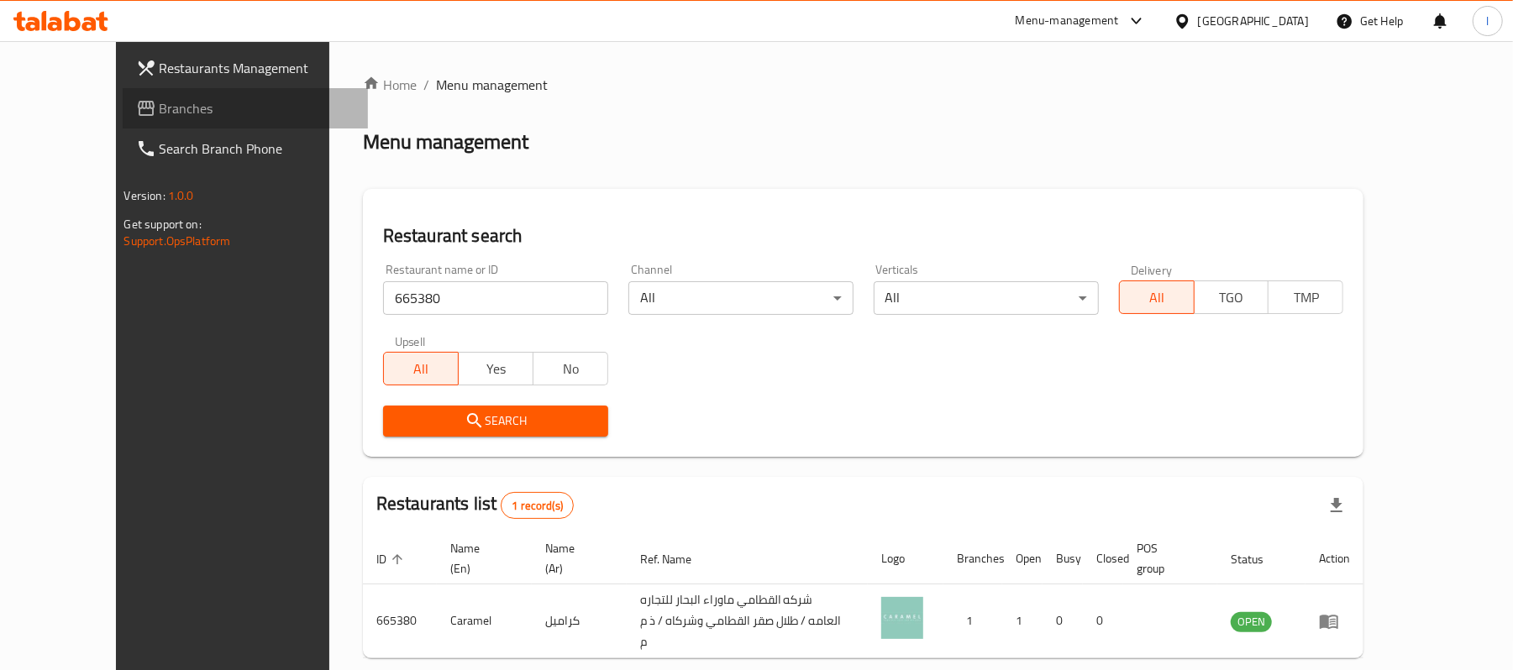
click at [160, 98] on span "Branches" at bounding box center [258, 108] width 196 height 20
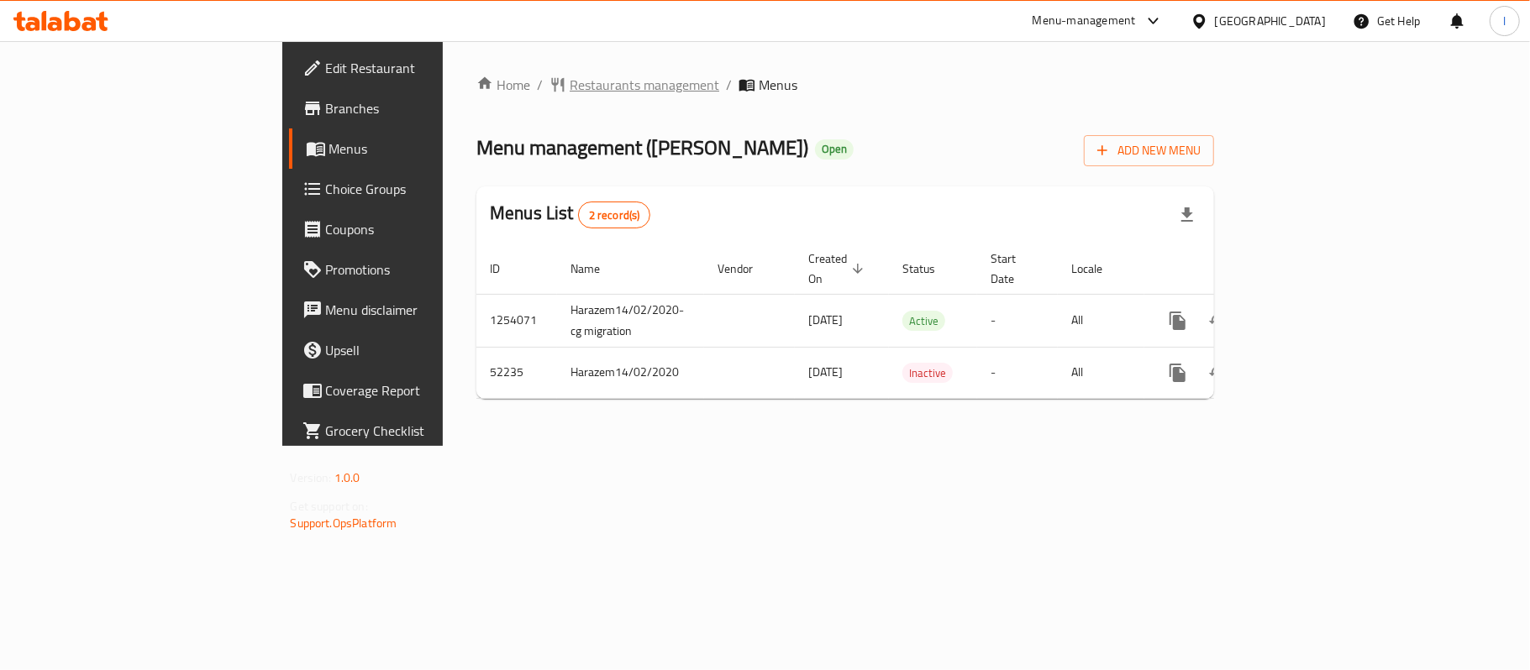
click at [570, 75] on span "Restaurants management" at bounding box center [645, 85] width 150 height 20
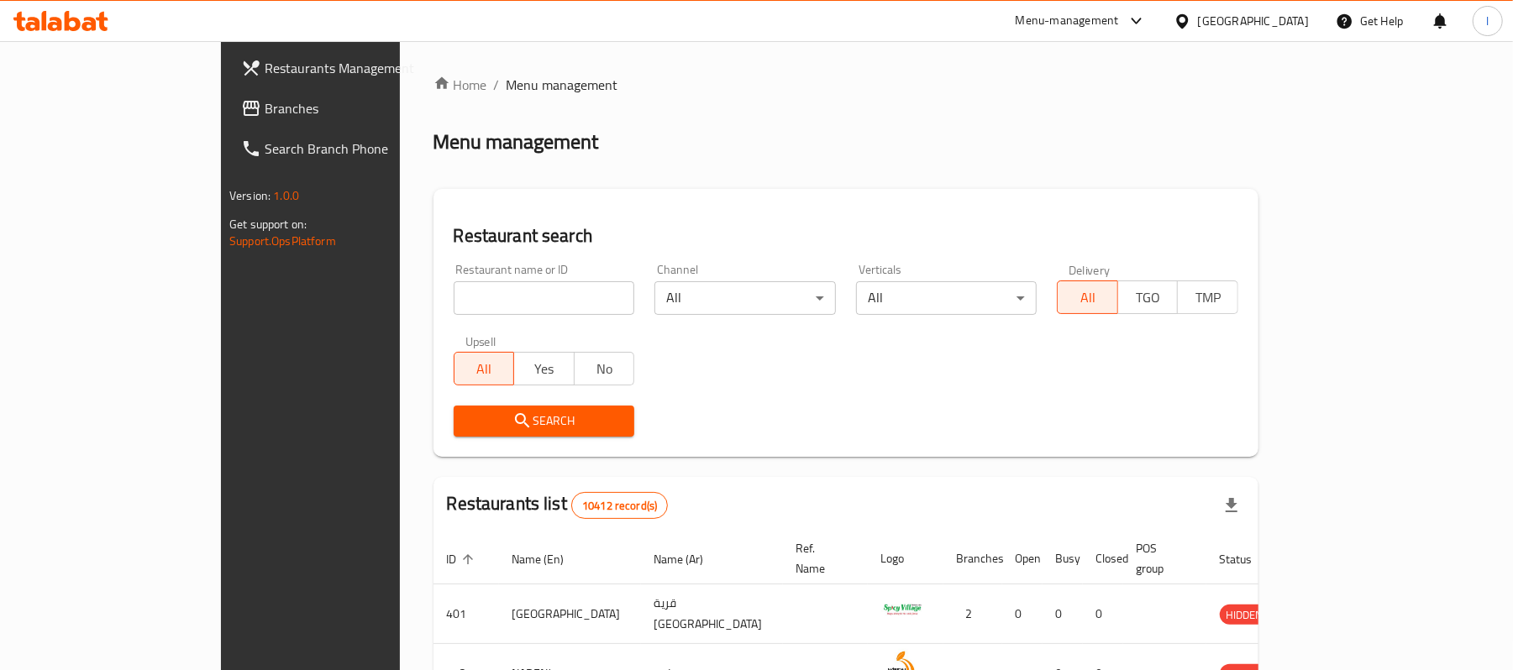
click at [454, 297] on input "search" at bounding box center [544, 298] width 181 height 34
paste input "26018"
type input "26018"
click button "Search" at bounding box center [544, 421] width 181 height 31
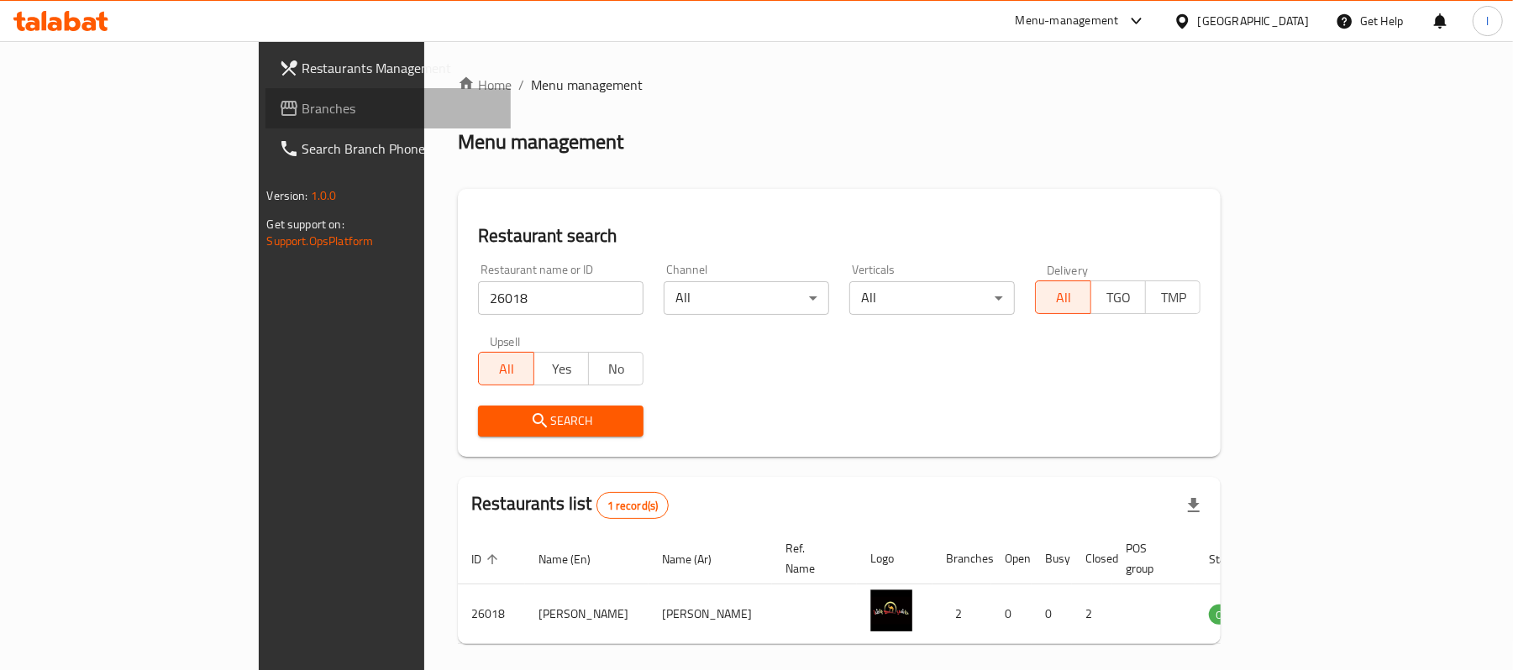
click at [265, 94] on link "Branches" at bounding box center [388, 108] width 246 height 40
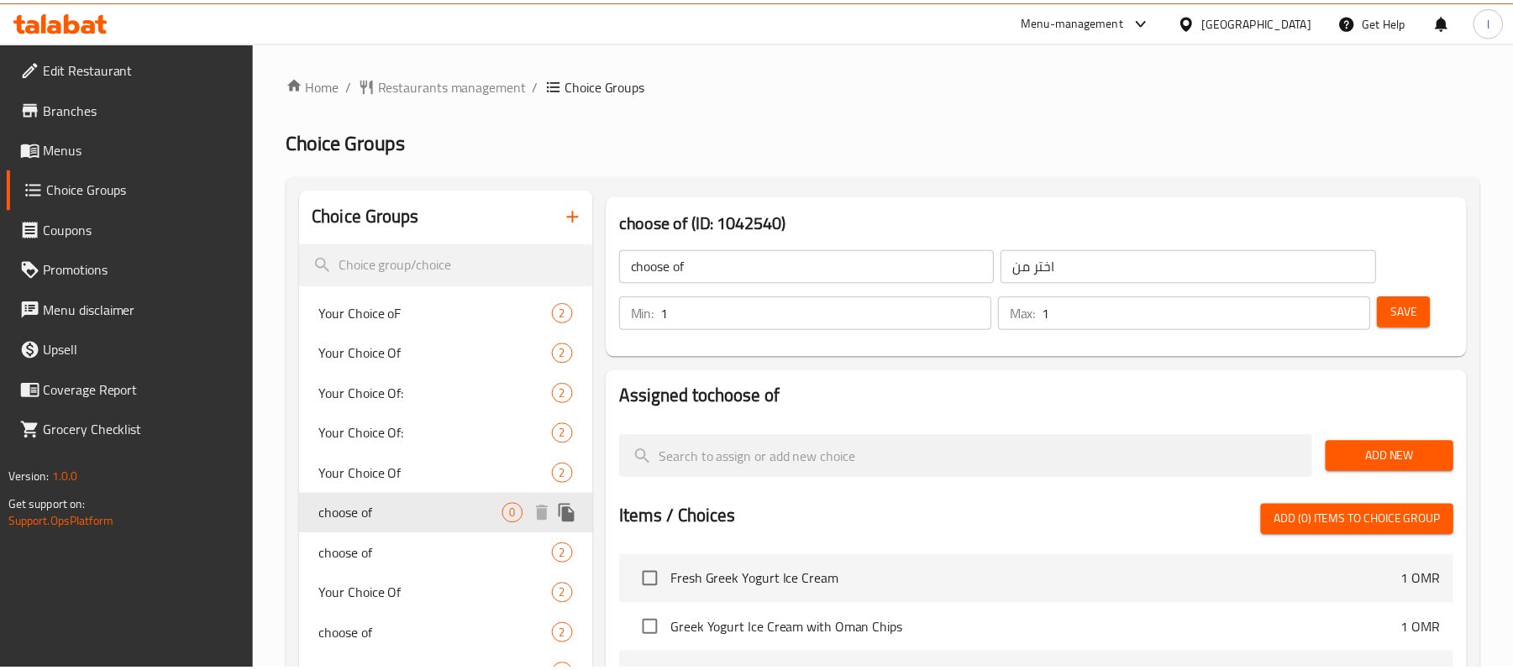
scroll to position [223, 0]
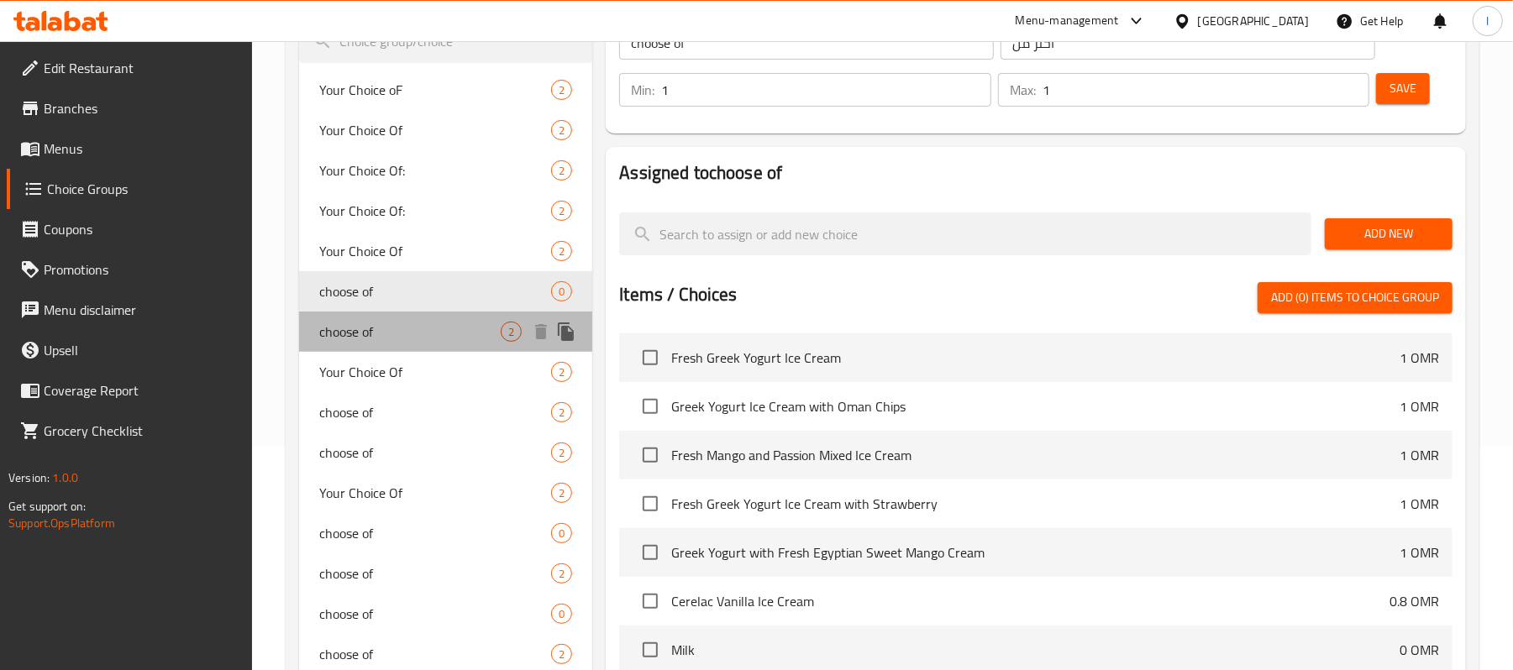
click at [404, 338] on span "choose of" at bounding box center [409, 332] width 181 height 20
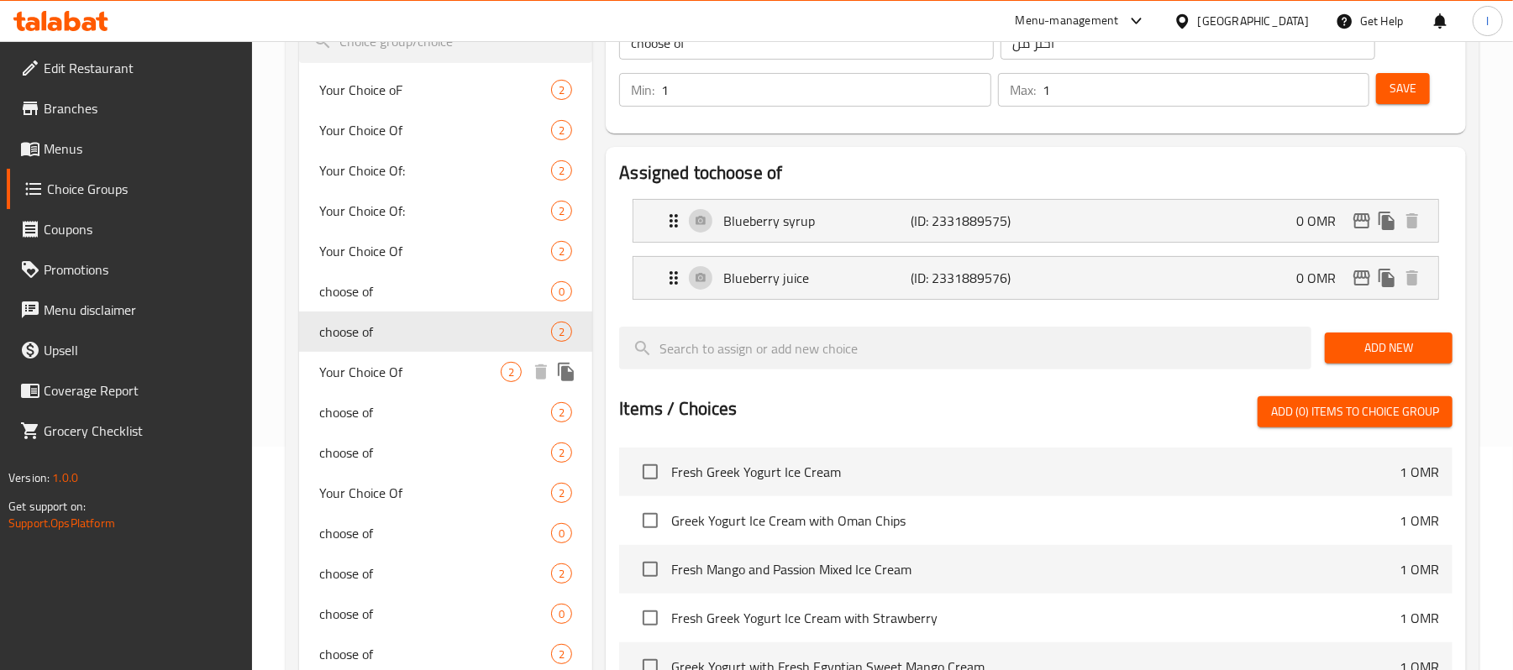
click at [391, 362] on span "Your Choice Of" at bounding box center [409, 372] width 181 height 20
type input "Your Choice Of"
type input "اختيارك من"
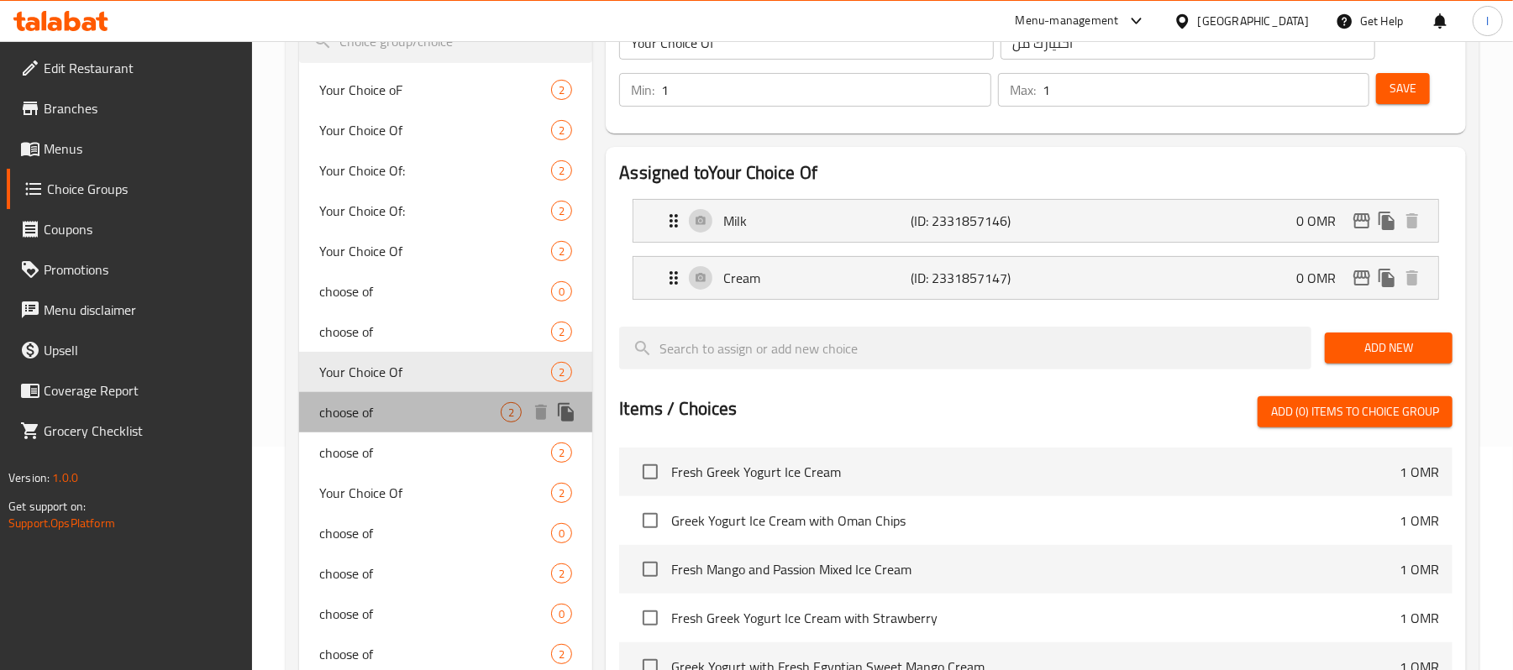
click at [360, 396] on div "choose of 2" at bounding box center [445, 412] width 293 height 40
type input "choose of"
type input "اختر من"
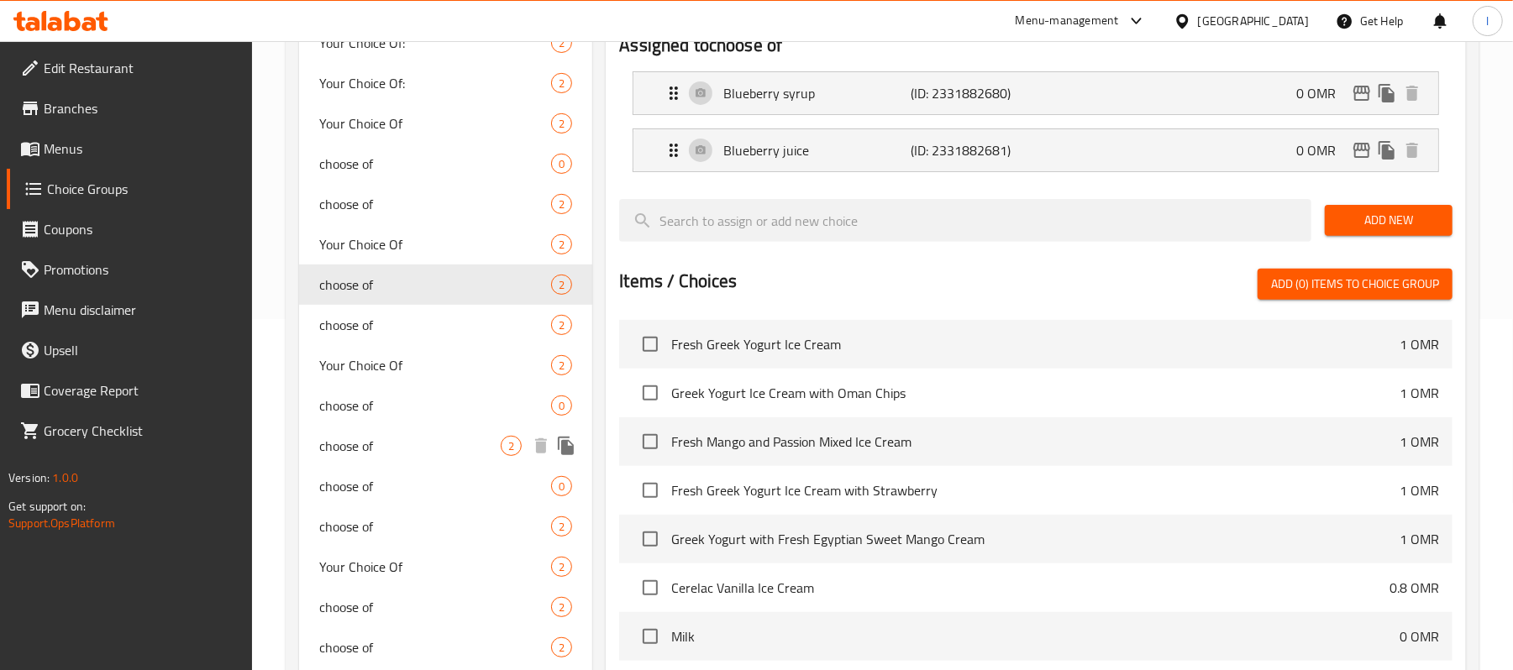
scroll to position [448, 0]
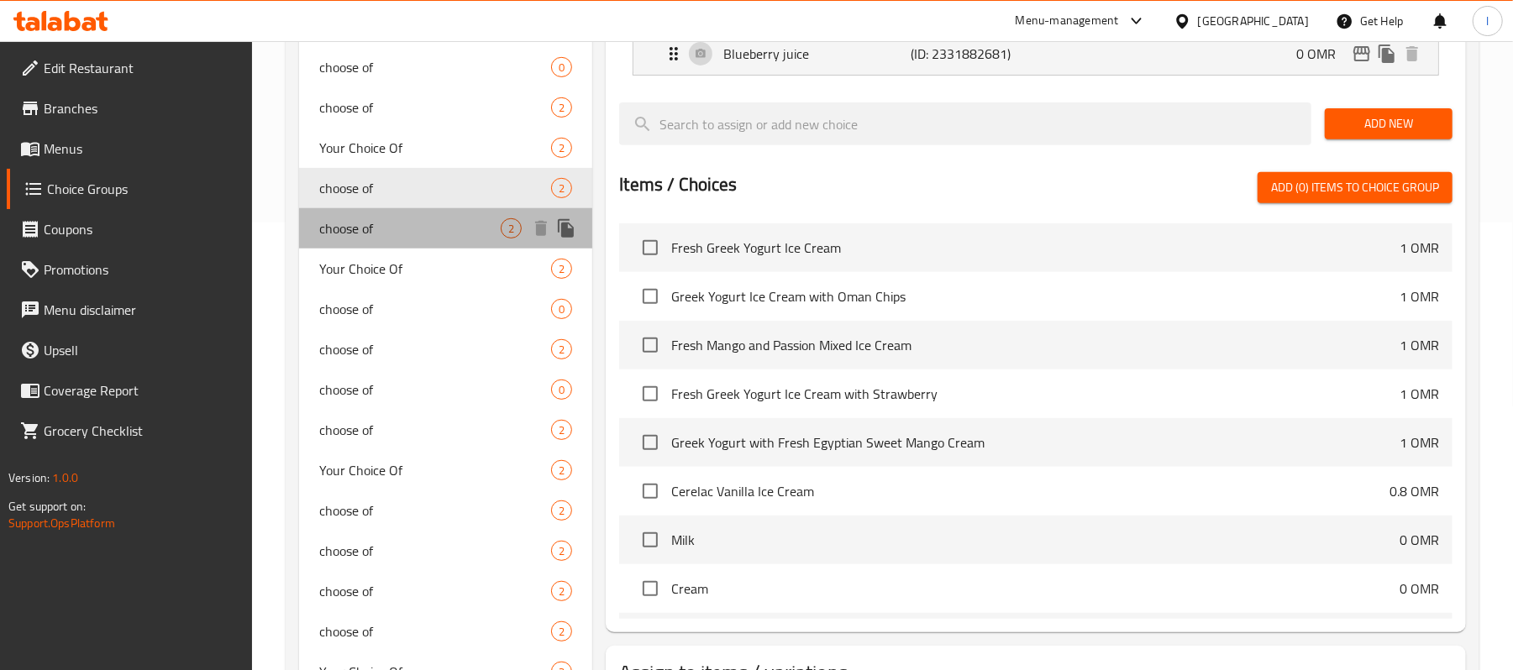
click at [364, 236] on span "choose of" at bounding box center [409, 228] width 181 height 20
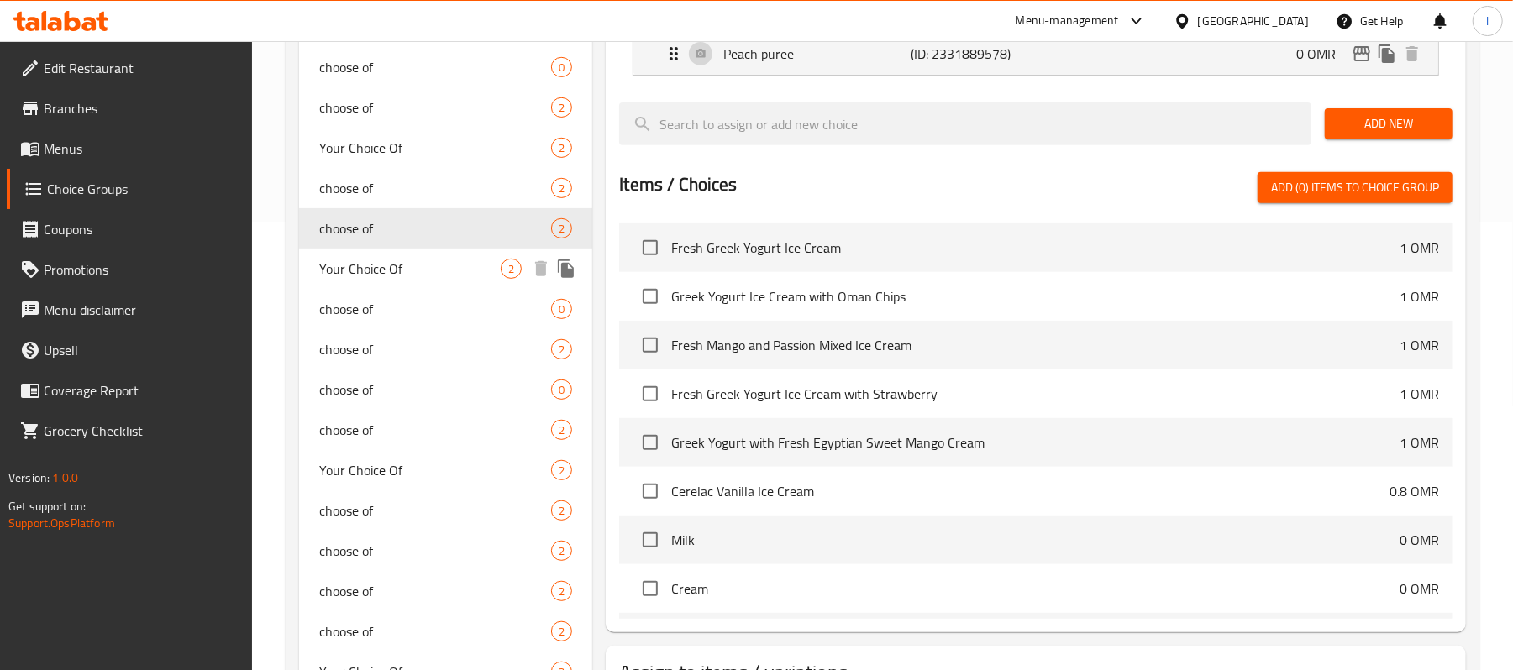
click at [370, 286] on div "Your Choice Of 2" at bounding box center [445, 269] width 293 height 40
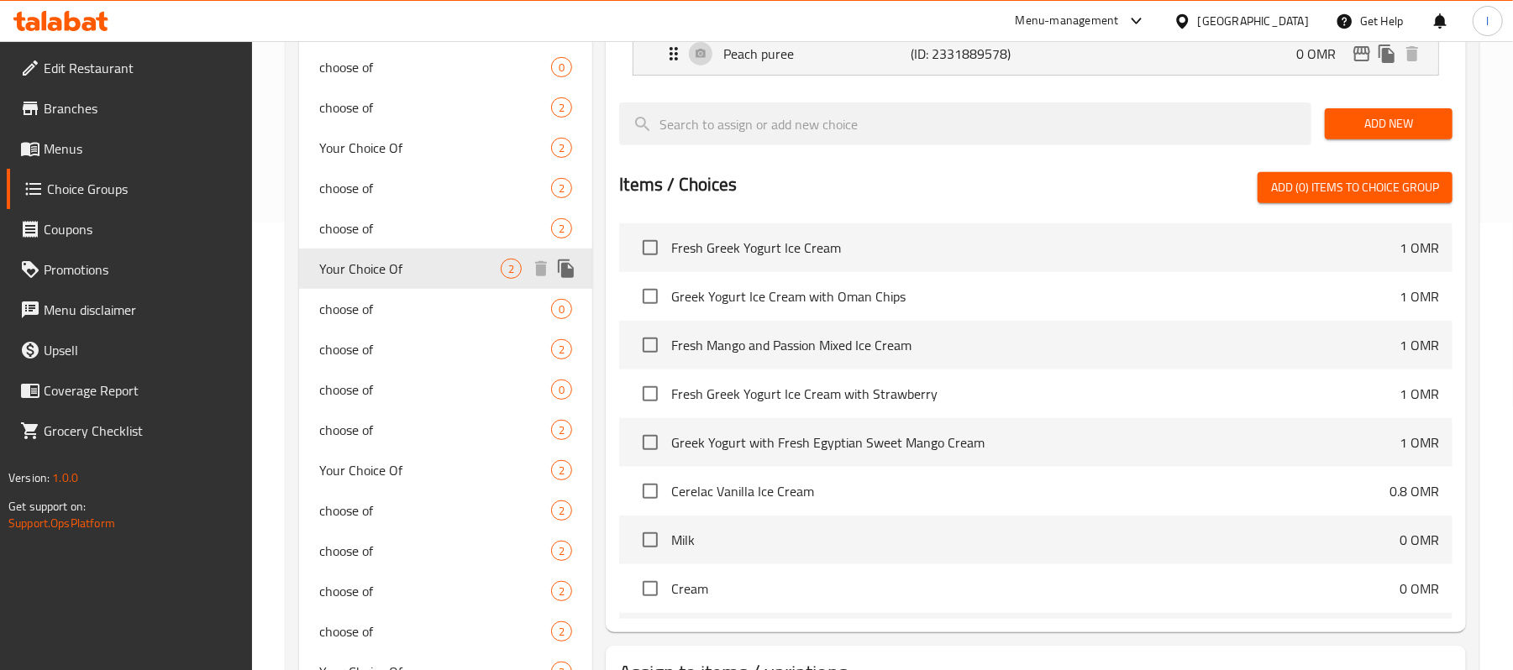
type input "Your Choice Of"
type input "اختيارك من"
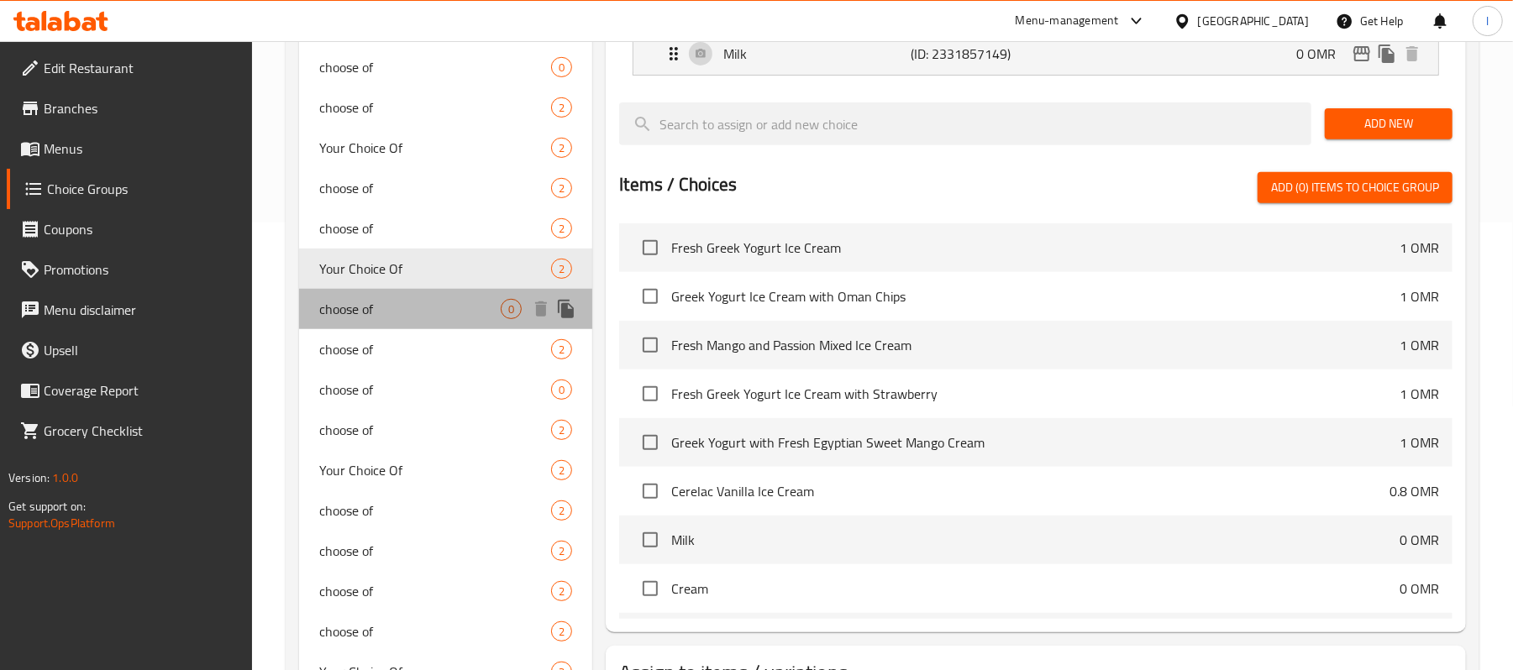
click at [378, 324] on div "choose of 0" at bounding box center [445, 309] width 293 height 40
type input "choose of"
type input "اختر من"
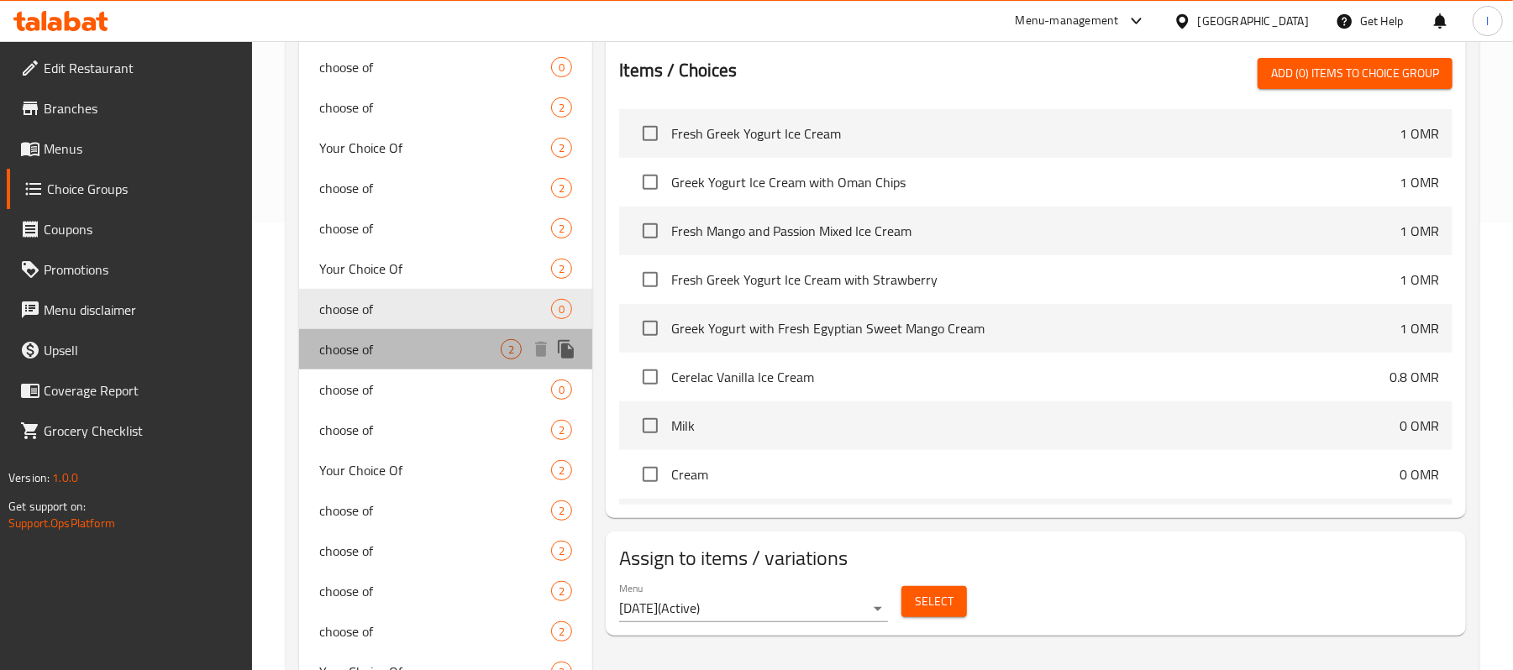
click at [374, 357] on span "choose of" at bounding box center [409, 349] width 181 height 20
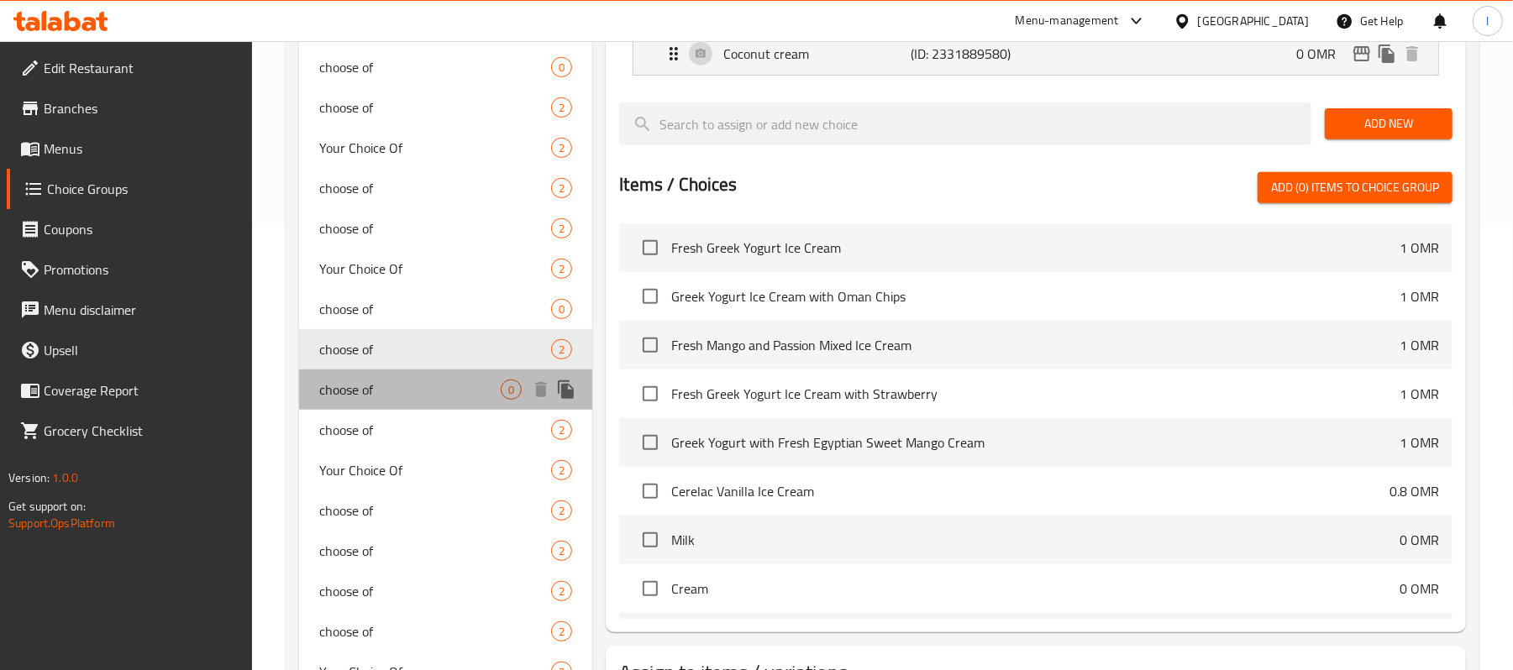
click at [375, 393] on span "choose of" at bounding box center [409, 390] width 181 height 20
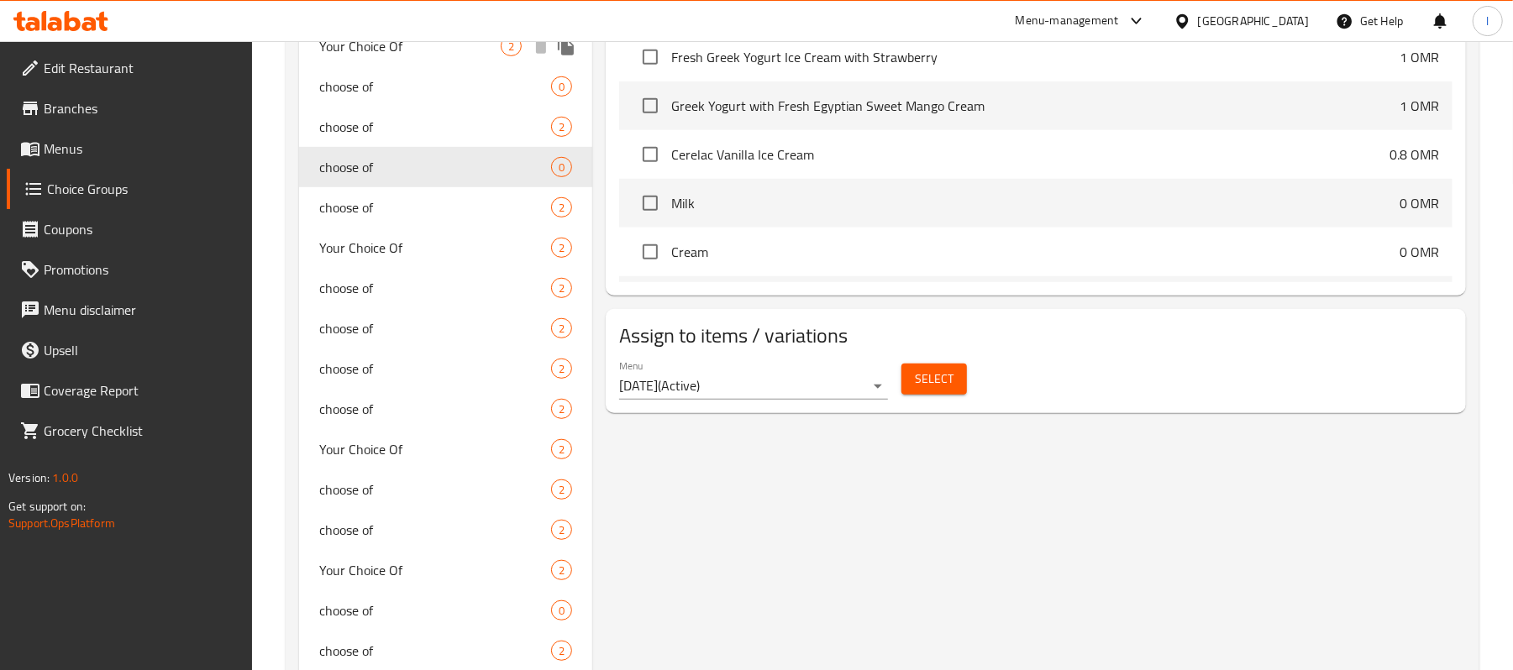
scroll to position [672, 0]
click at [380, 215] on span "choose of" at bounding box center [409, 206] width 181 height 20
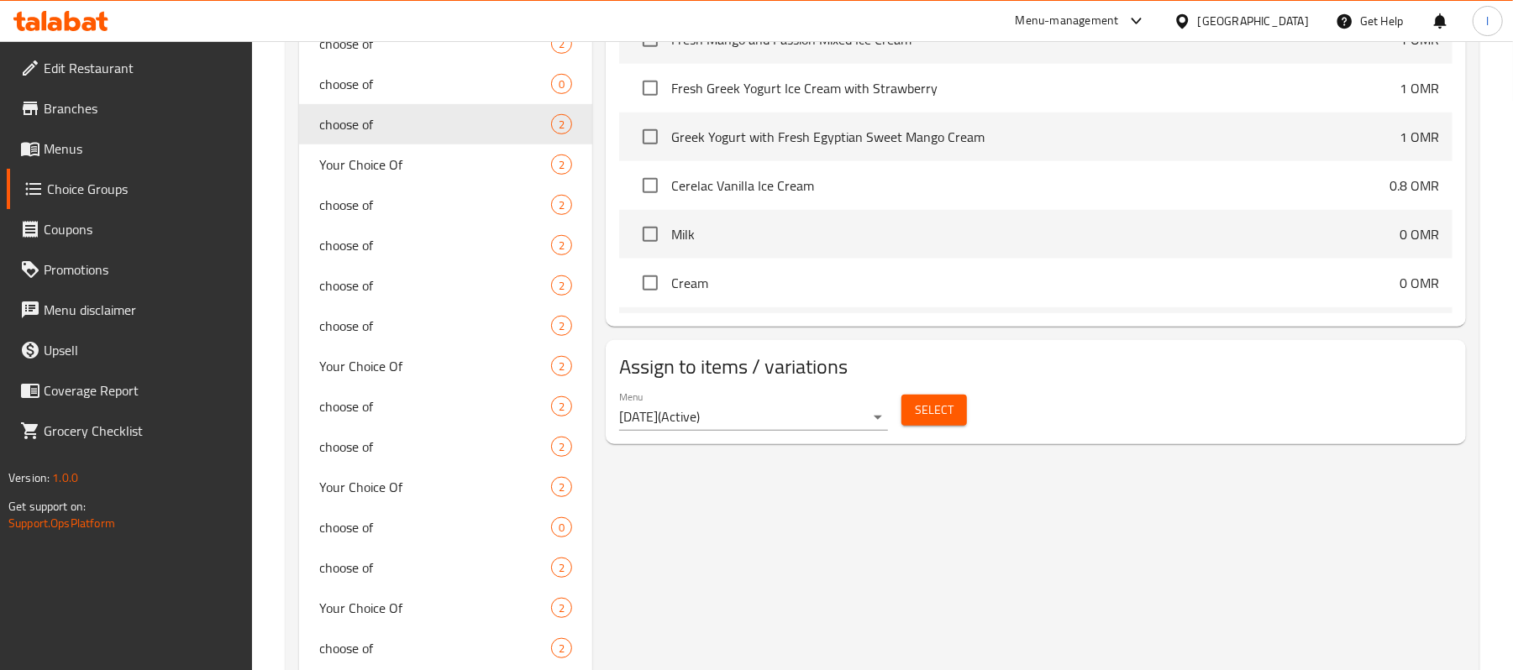
scroll to position [784, 0]
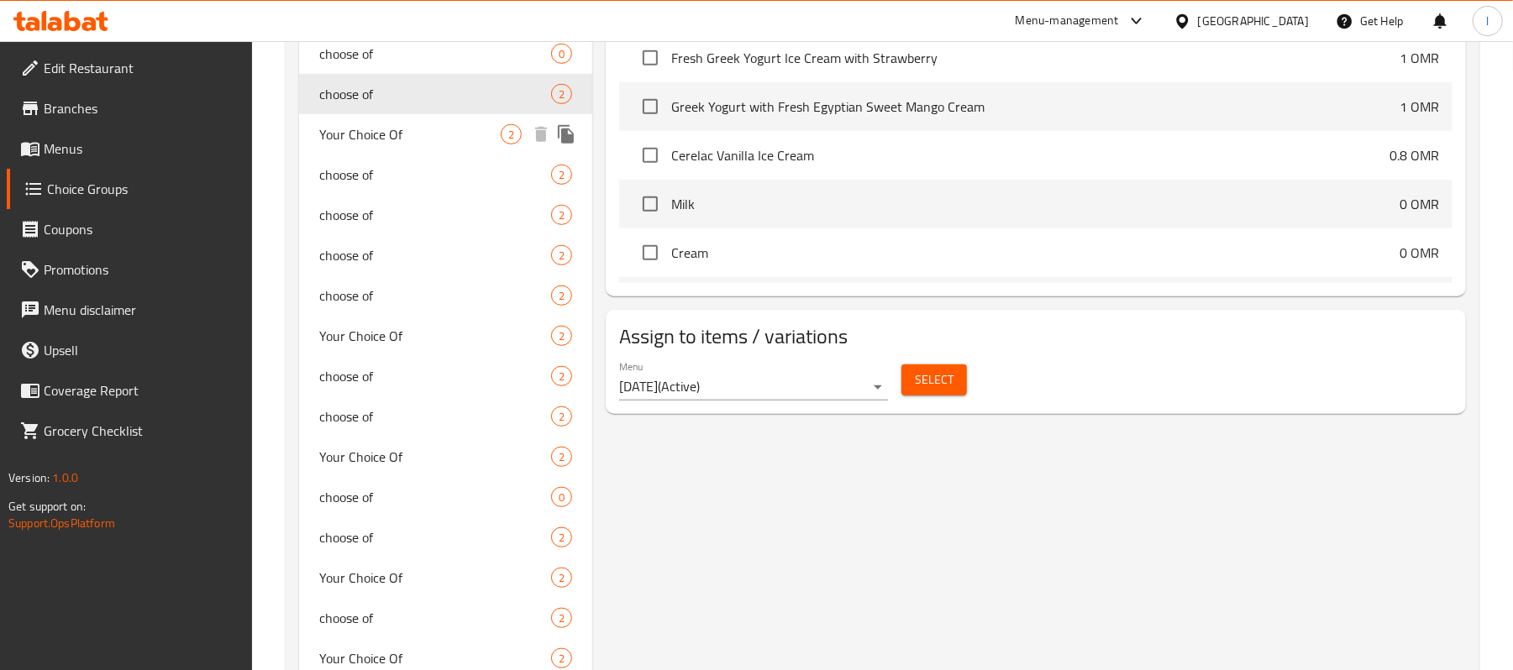
click at [388, 142] on span "Your Choice Of" at bounding box center [409, 134] width 181 height 20
type input "Your Choice Of"
type input "اختيارك من"
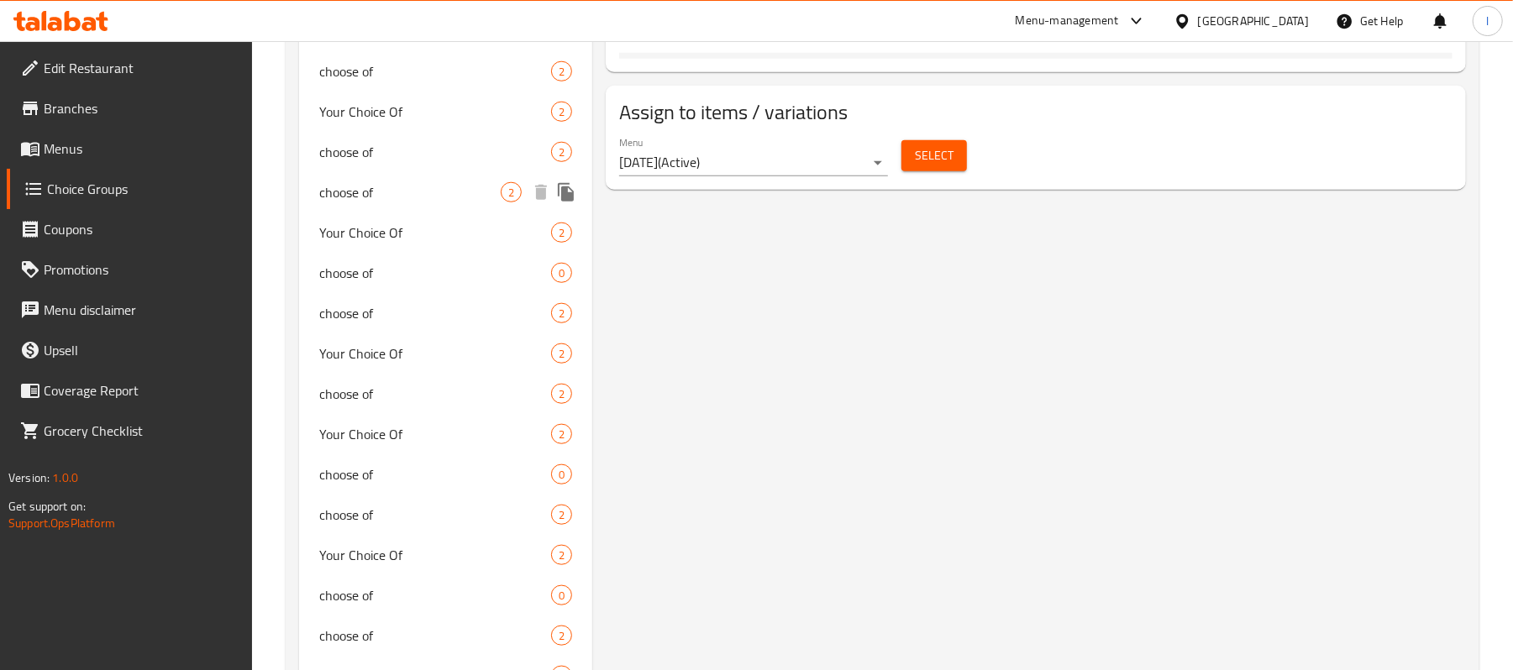
scroll to position [1289, 0]
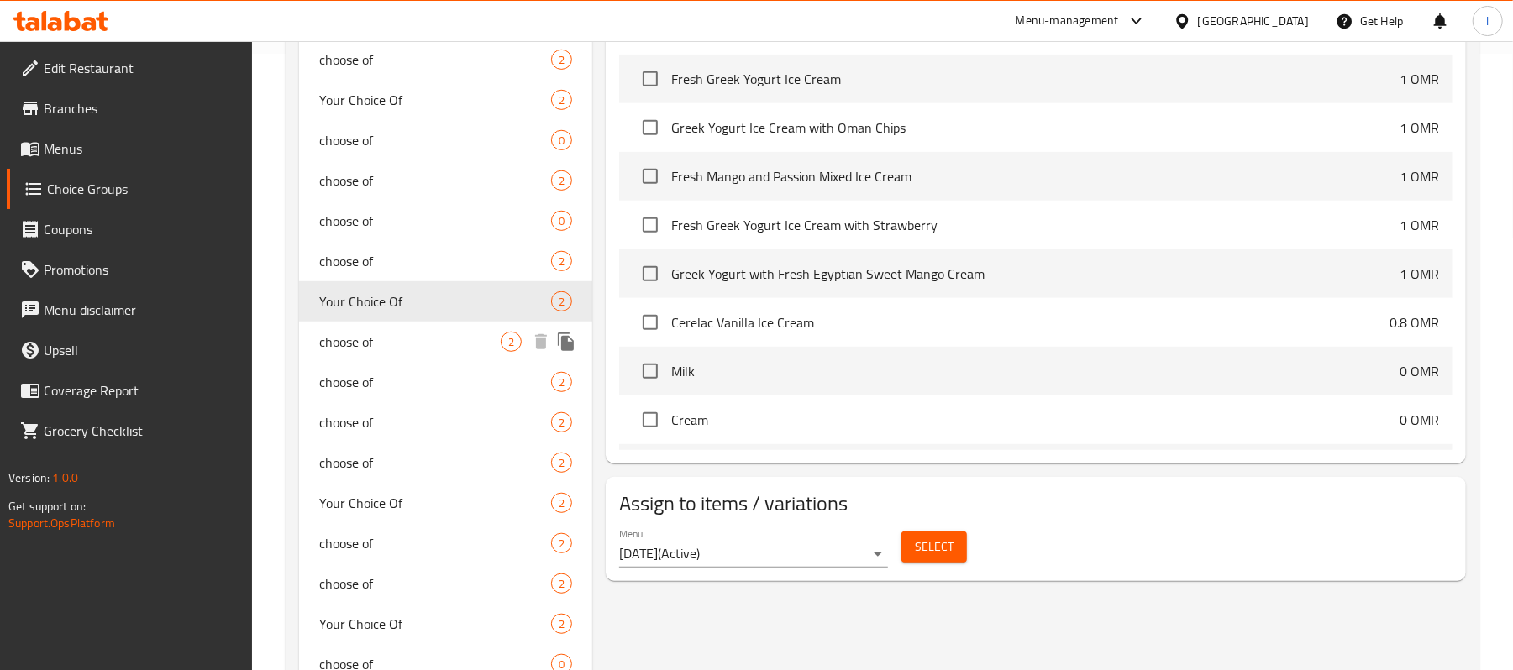
click at [391, 339] on span "choose of" at bounding box center [409, 342] width 181 height 20
type input "choose of"
type input "اختر من"
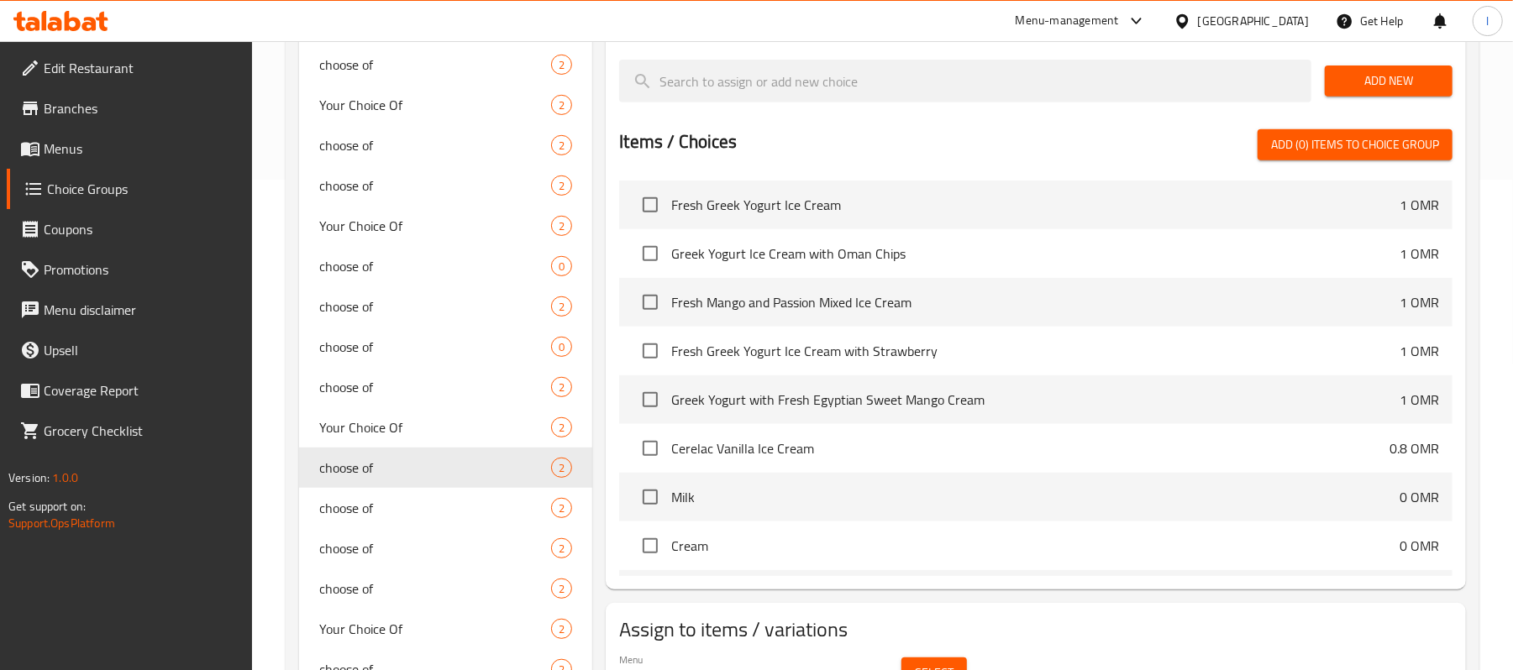
scroll to position [505, 0]
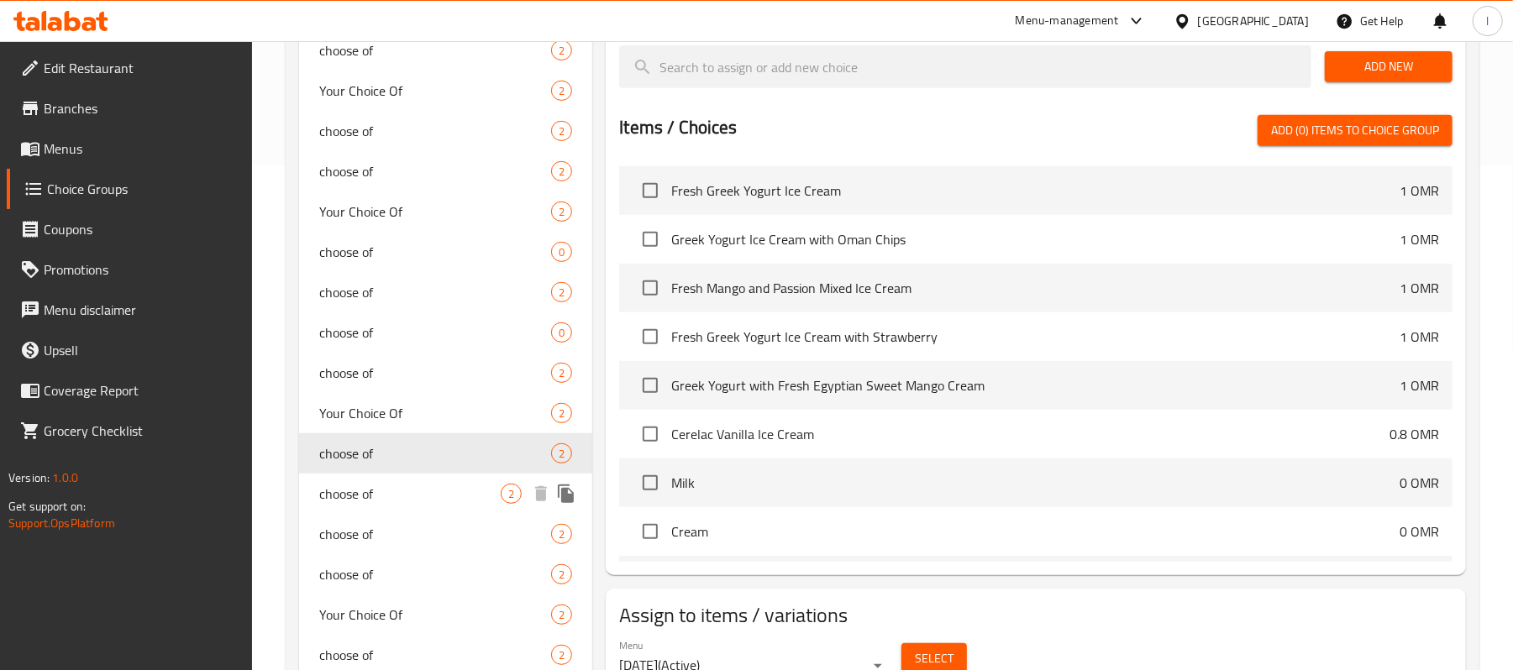
drag, startPoint x: 350, startPoint y: 488, endPoint x: 353, endPoint y: 459, distance: 29.5
click at [348, 487] on span "choose of" at bounding box center [409, 494] width 181 height 20
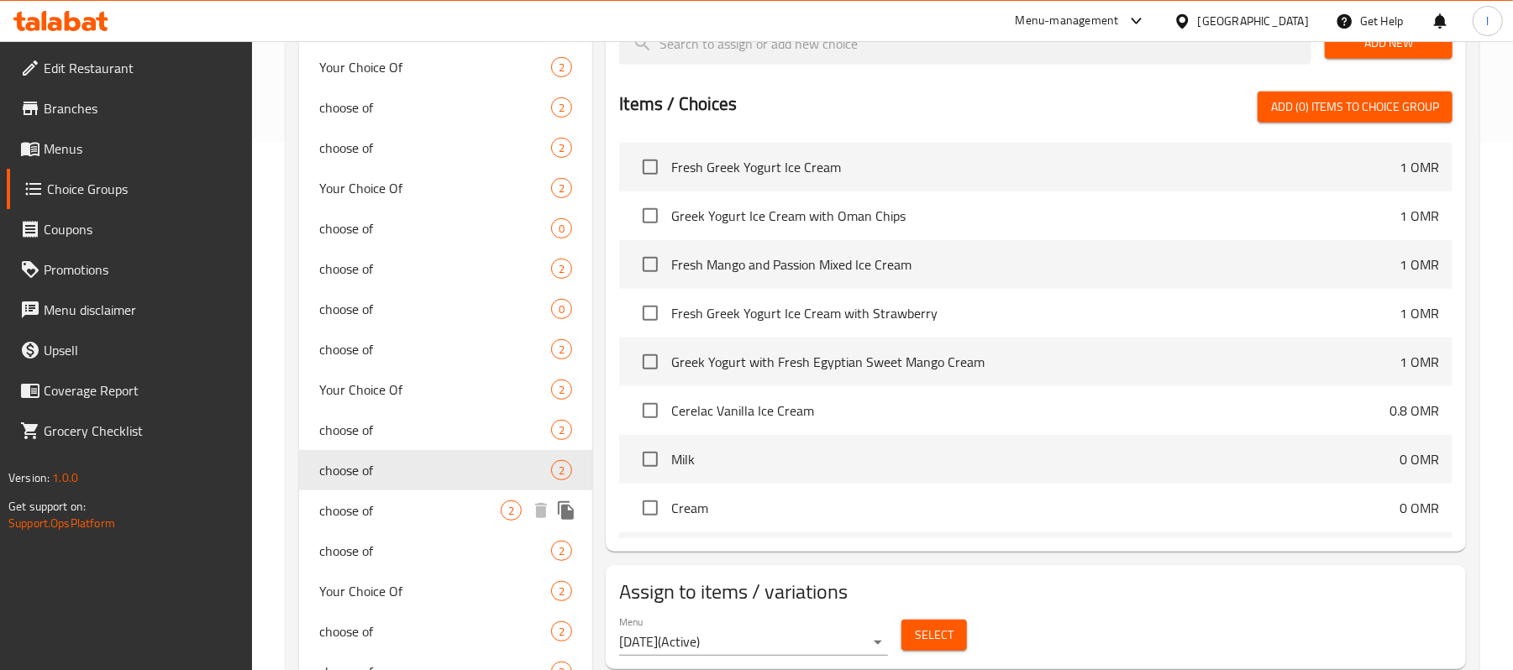
scroll to position [617, 0]
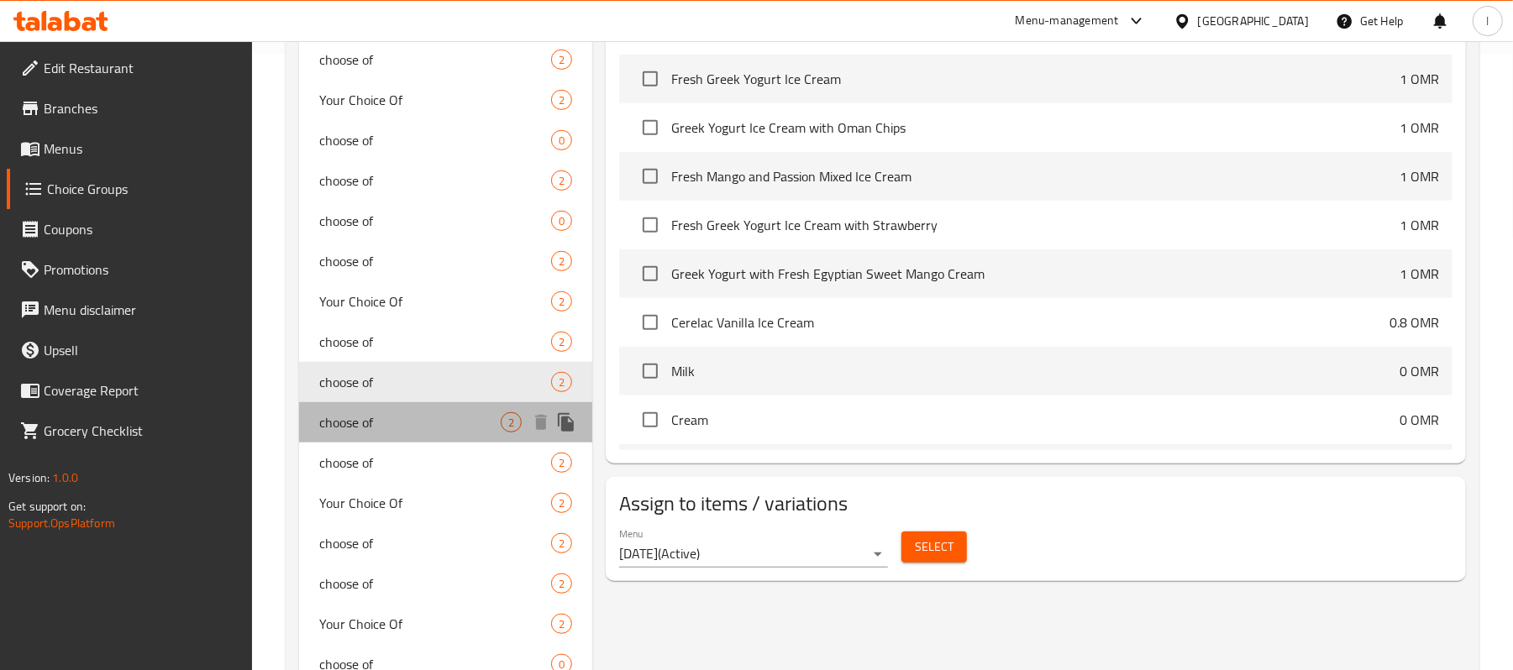
click at [365, 428] on span "choose of" at bounding box center [409, 422] width 181 height 20
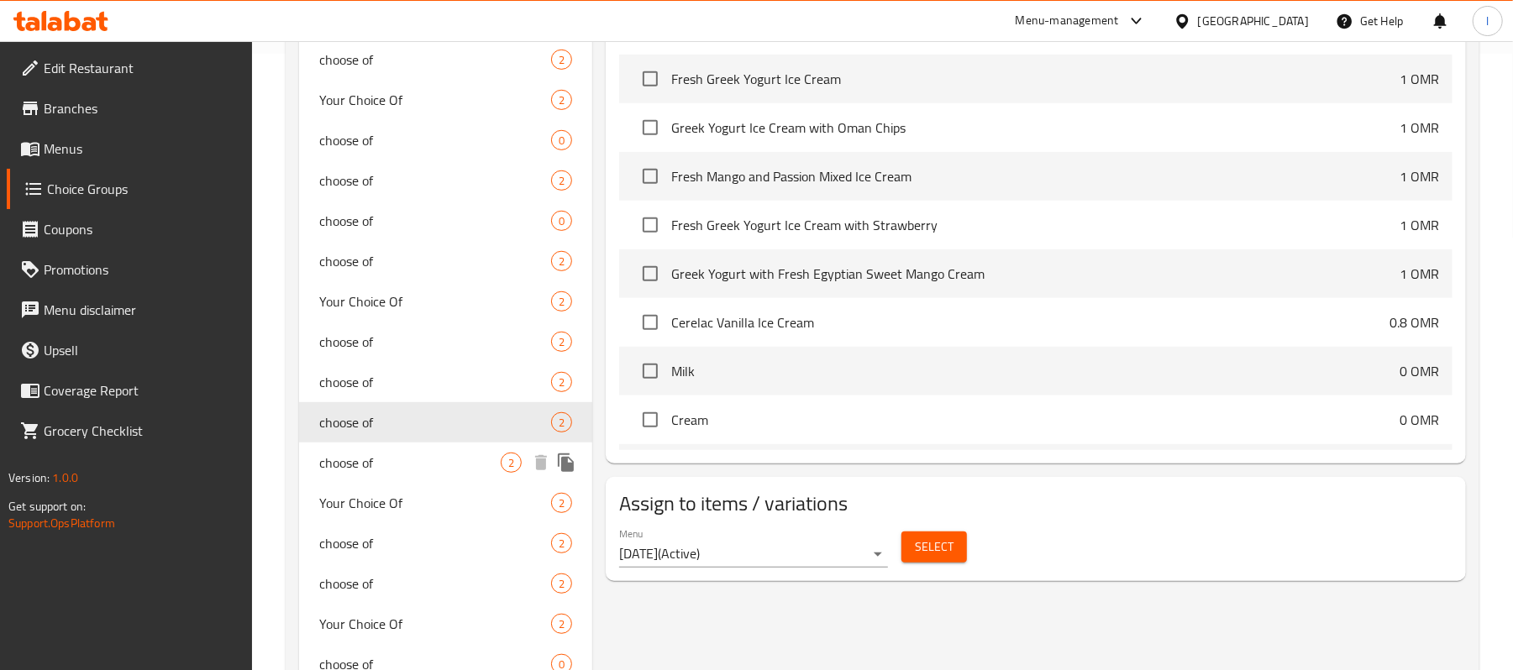
click at [370, 454] on span "choose of" at bounding box center [409, 463] width 181 height 20
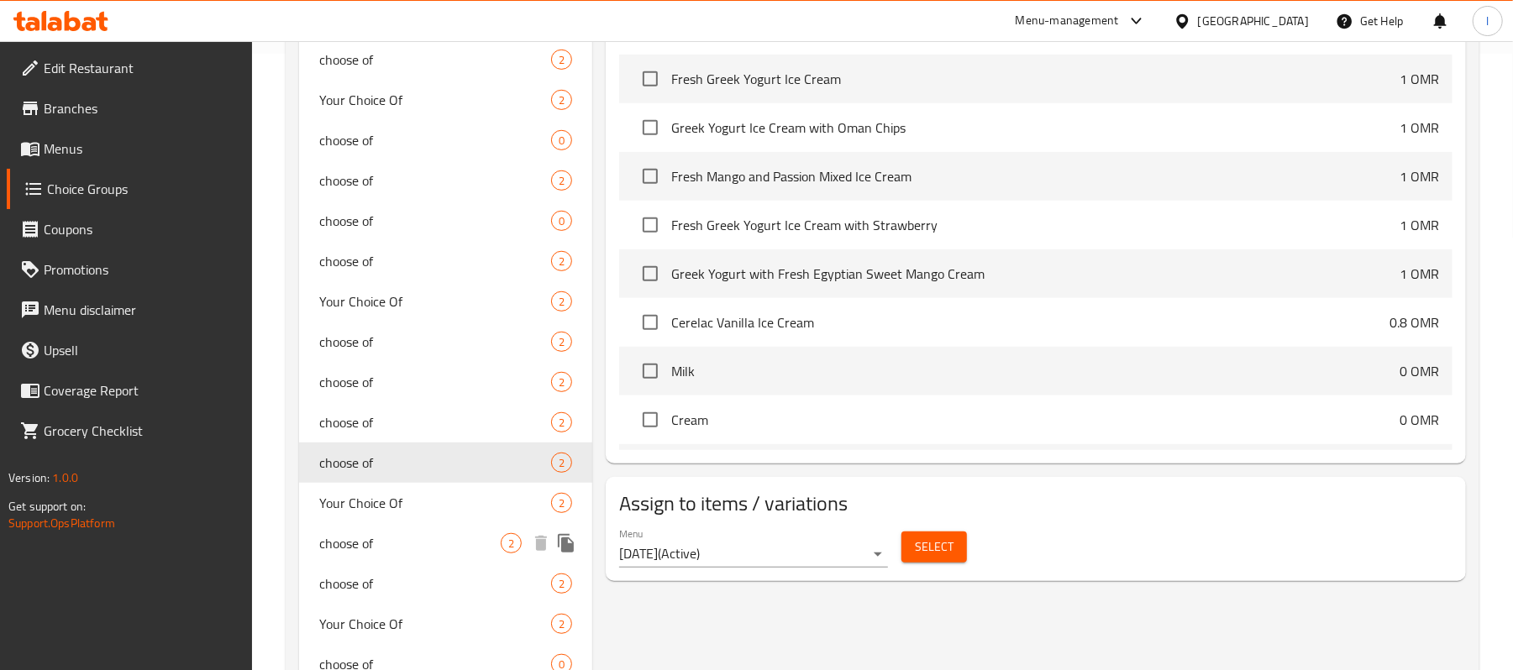
click at [374, 531] on div "choose of 2" at bounding box center [445, 543] width 293 height 40
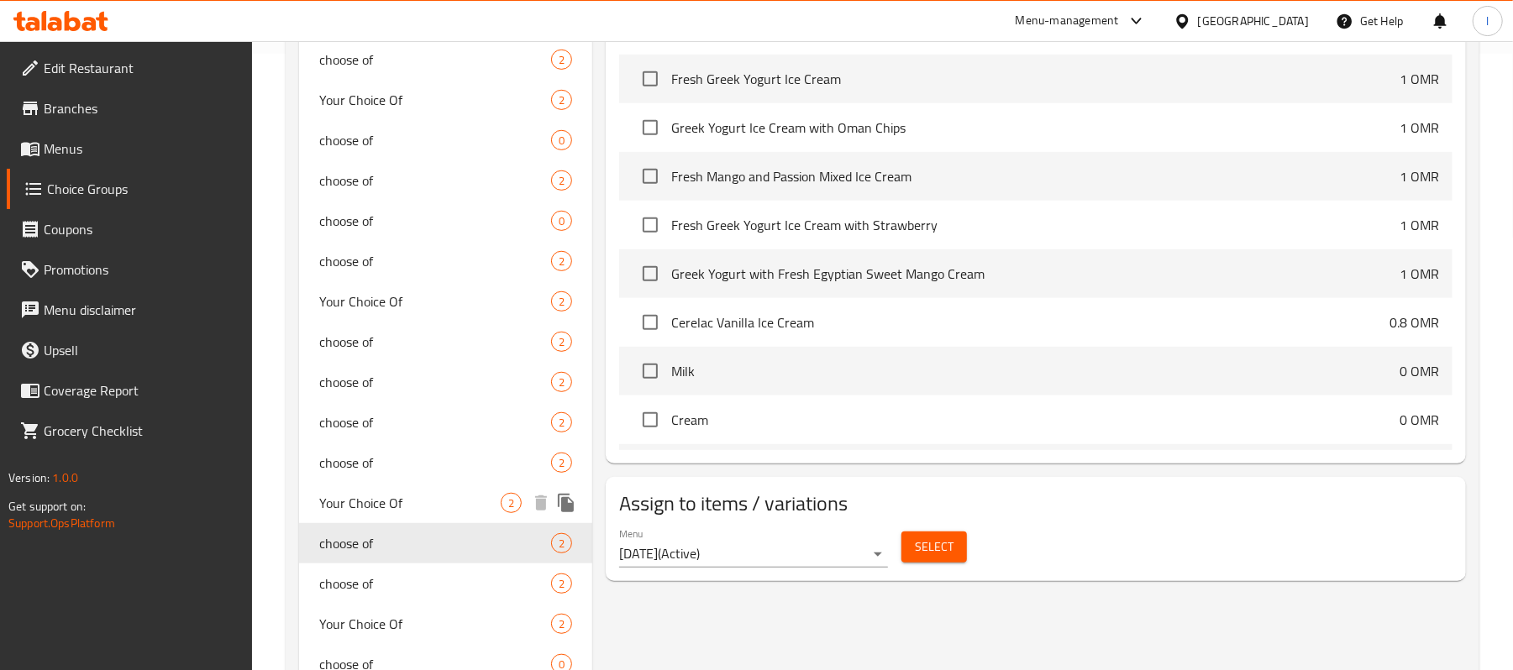
click at [378, 511] on span "Your Choice Of" at bounding box center [409, 503] width 181 height 20
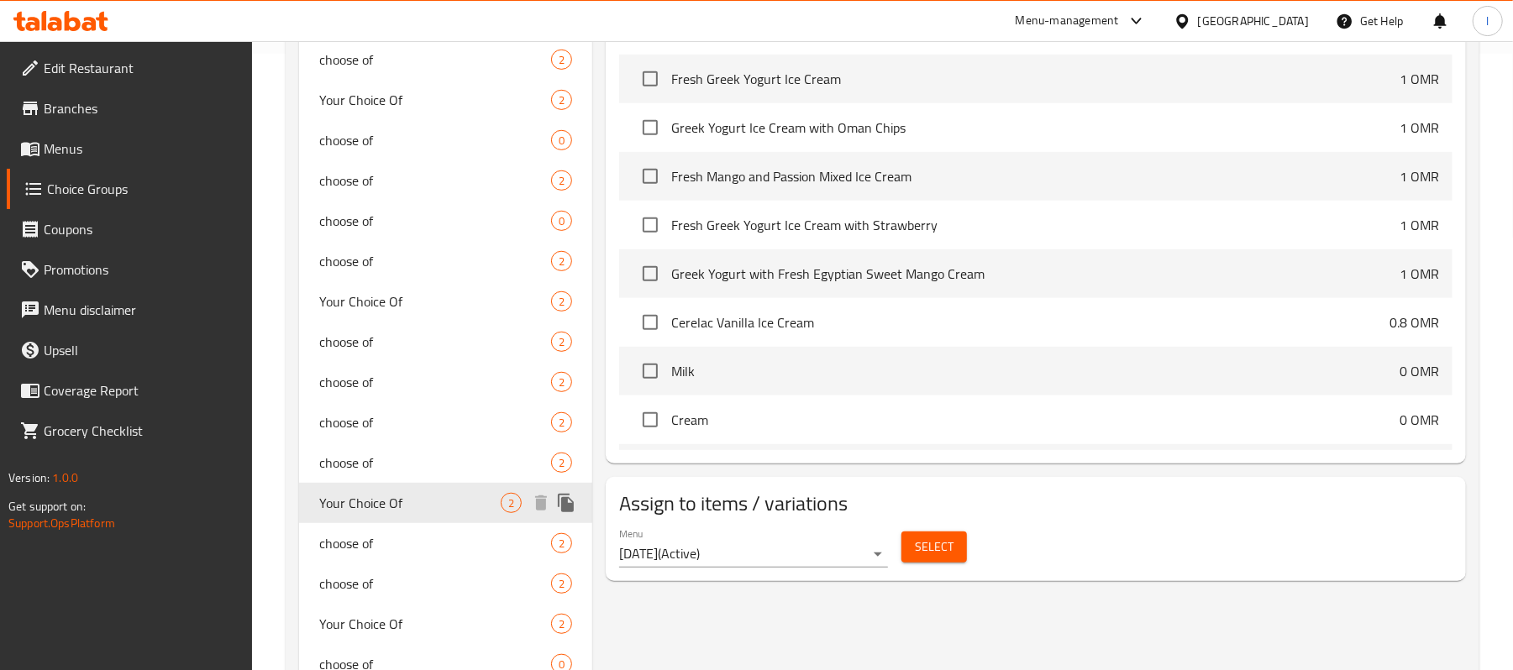
type input "Your Choice Of"
type input "اختيارك من"
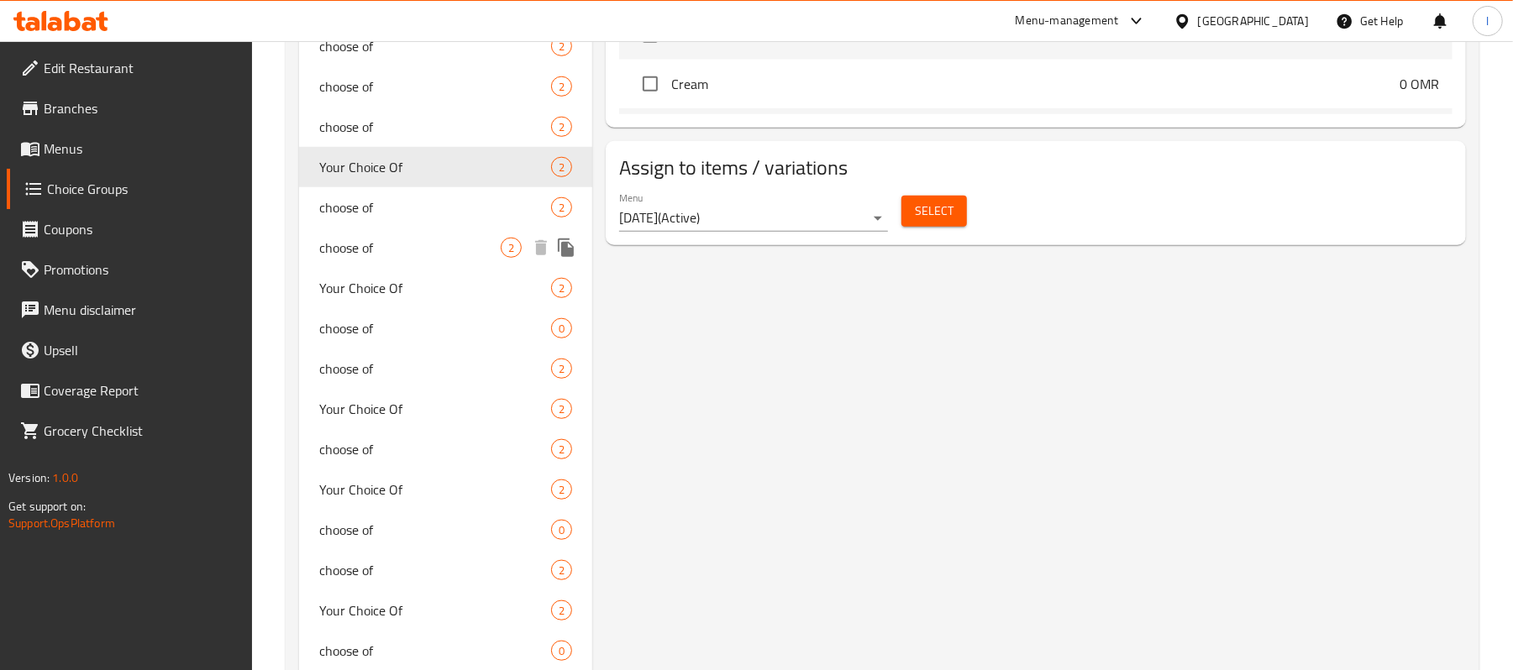
click at [400, 256] on span "choose of" at bounding box center [409, 248] width 181 height 20
type input "choose of"
type input "اختر من"
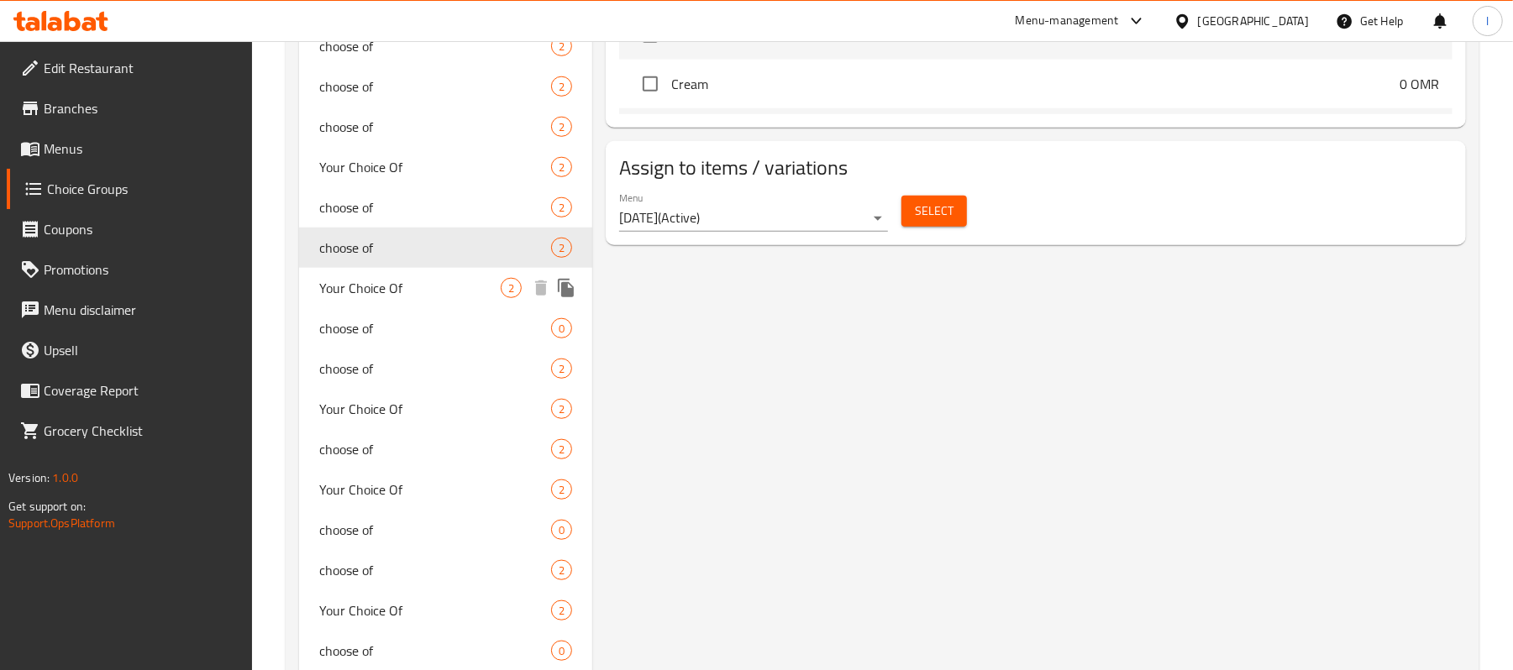
click at [383, 290] on span "Your Choice Of" at bounding box center [409, 288] width 181 height 20
type input "Your Choice Of"
type input "اختيارك من"
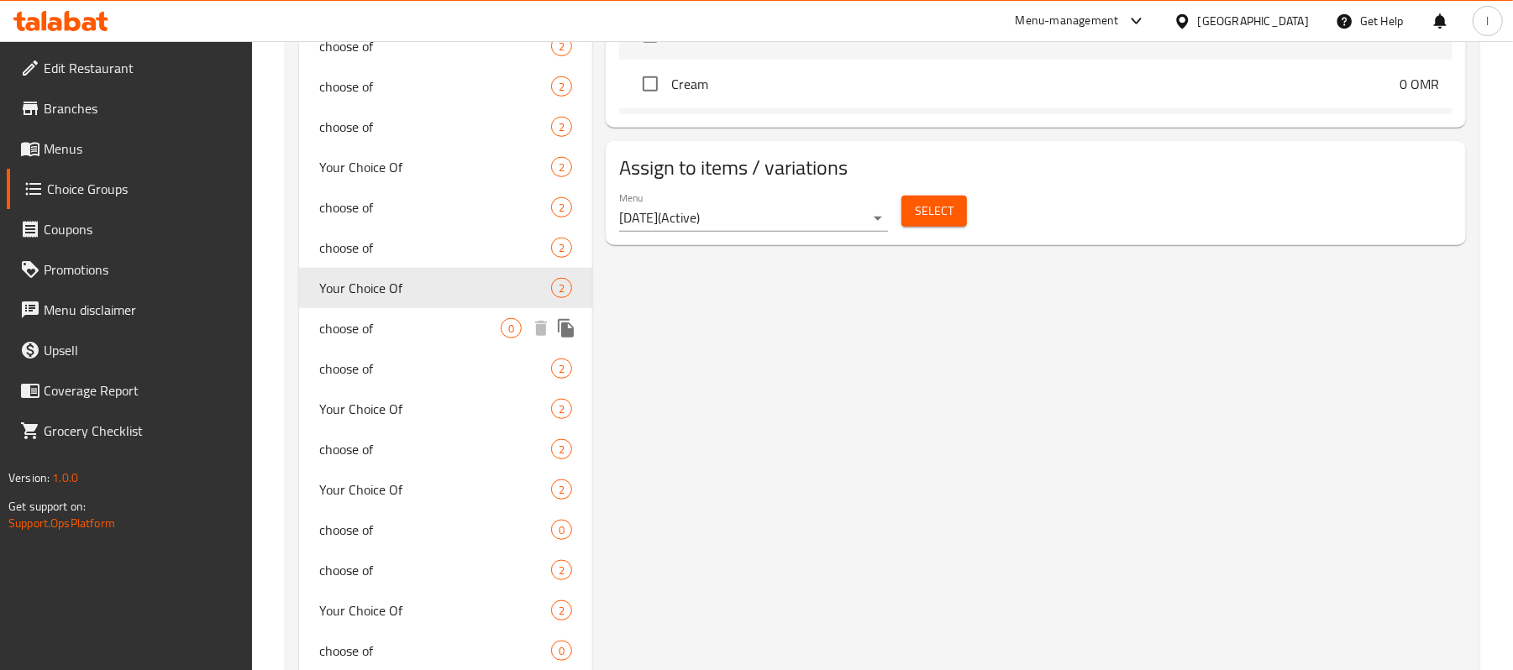
click at [368, 324] on span "choose of" at bounding box center [409, 328] width 181 height 20
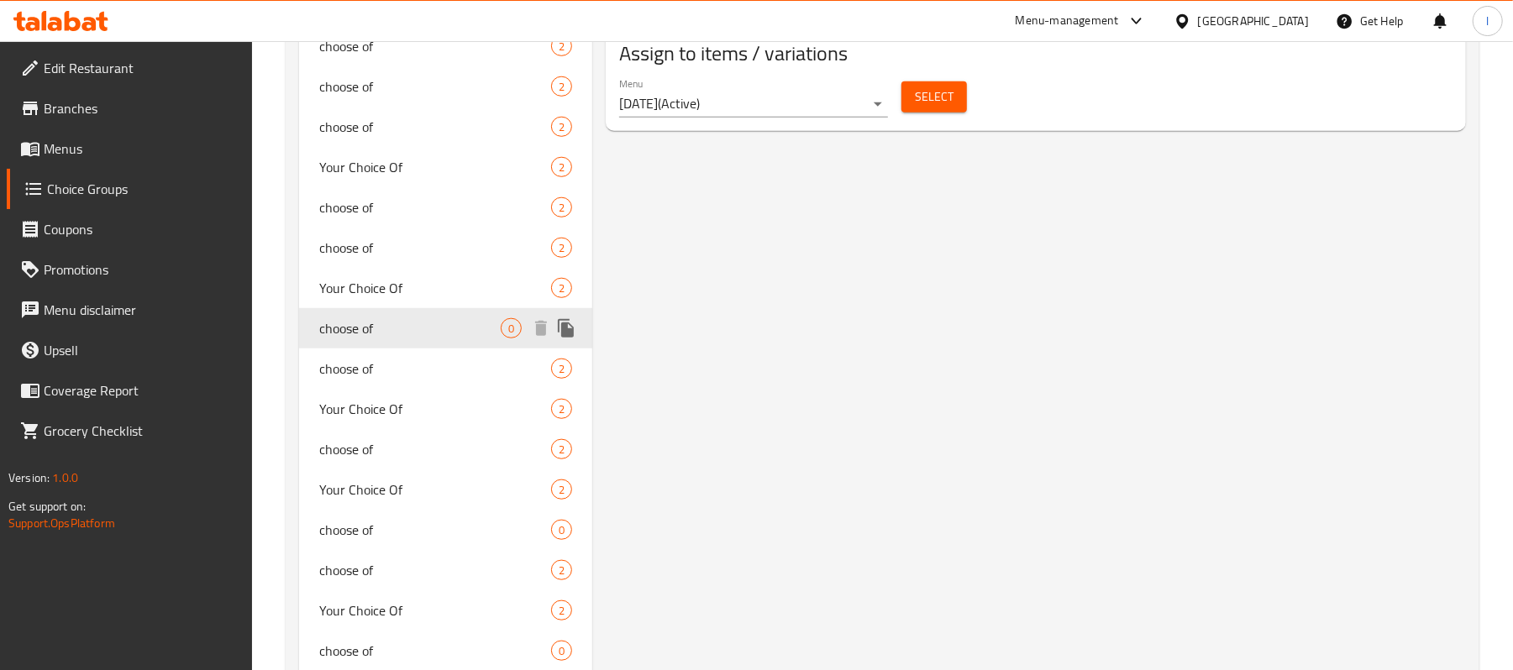
type input "choose of"
type input "اختر من"
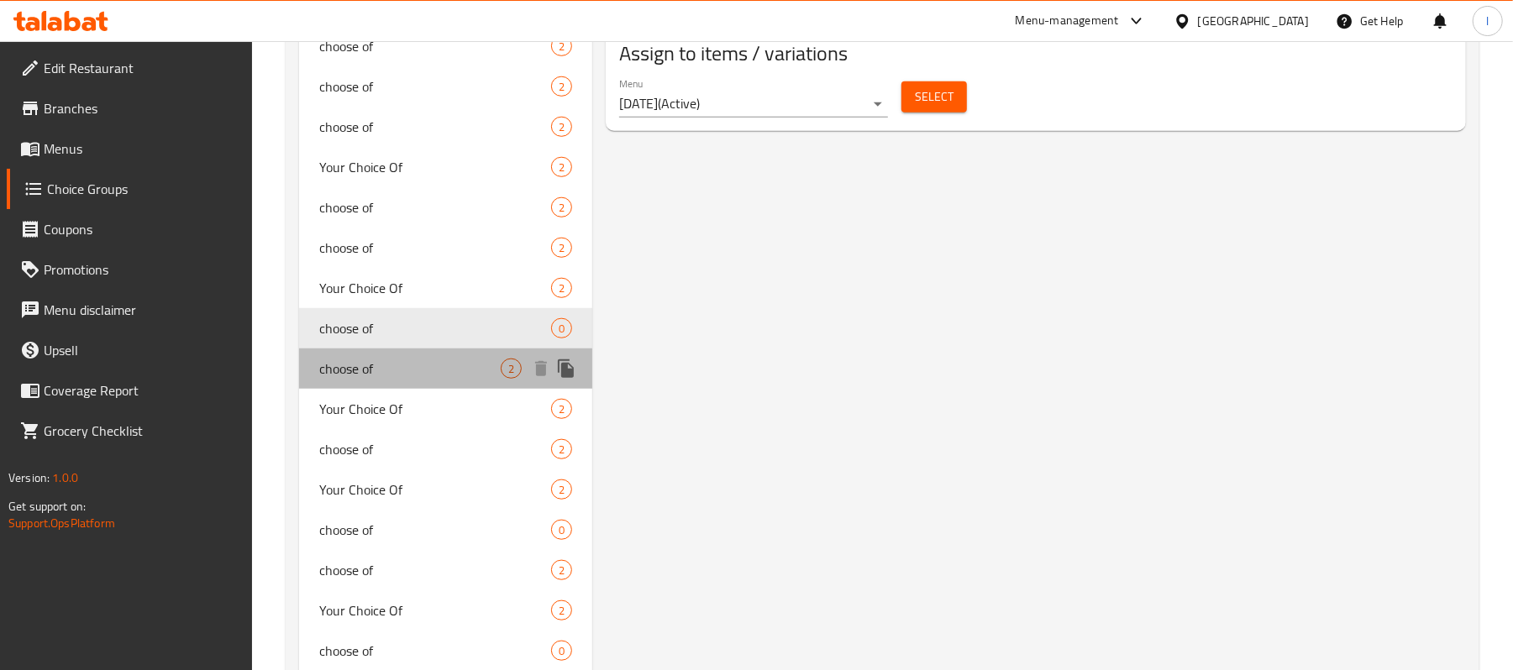
click at [381, 359] on span "choose of" at bounding box center [409, 369] width 181 height 20
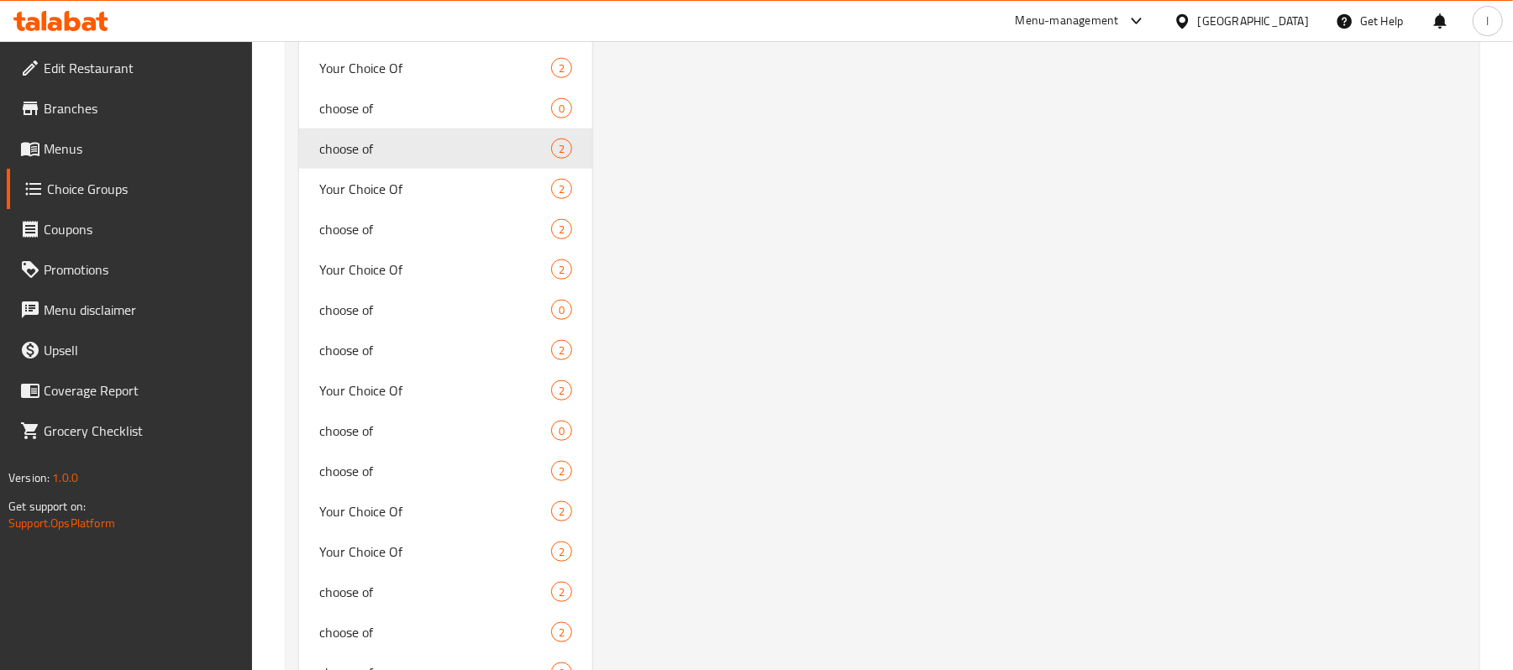
scroll to position [1289, 0]
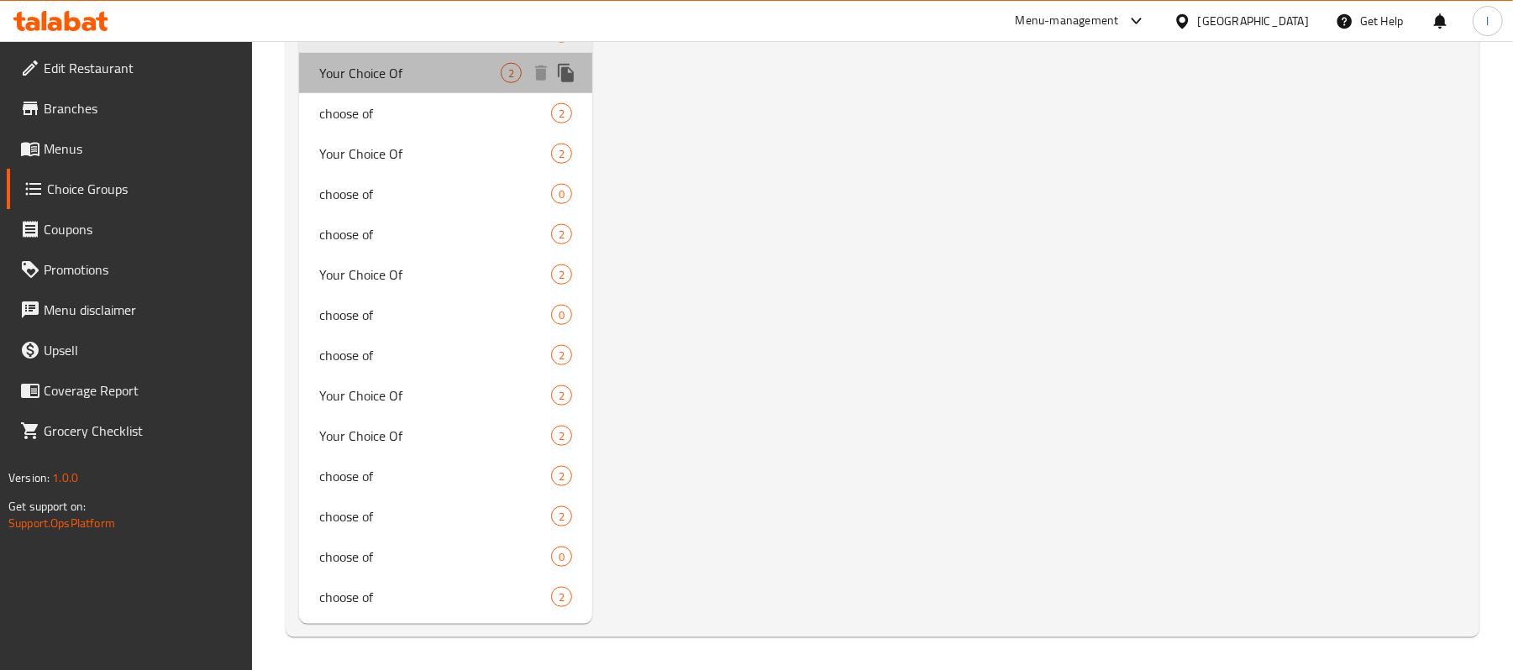
click at [405, 58] on div "Your Choice Of 2" at bounding box center [445, 73] width 293 height 40
type input "Your Choice Of"
type input "اختيارك من"
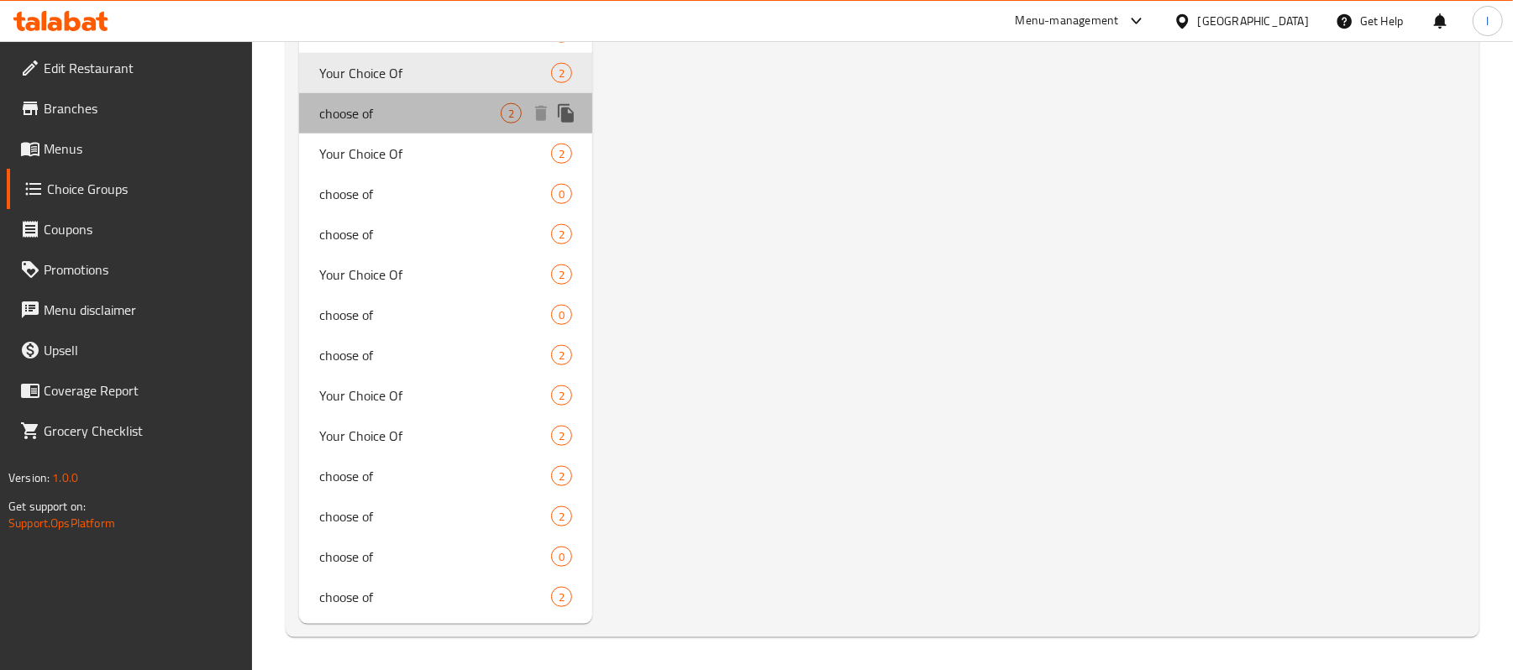
click at [373, 119] on span "choose of" at bounding box center [409, 113] width 181 height 20
type input "choose of"
type input "اختر من"
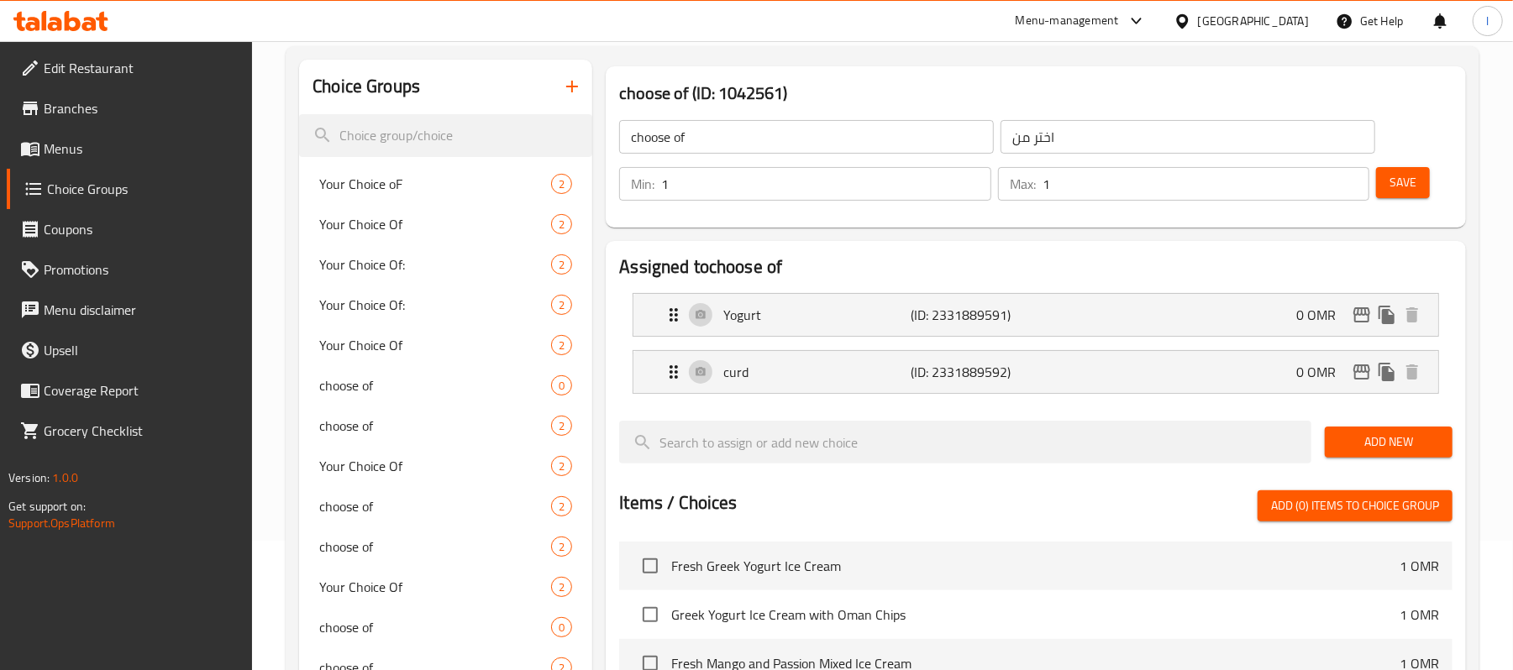
scroll to position [57, 0]
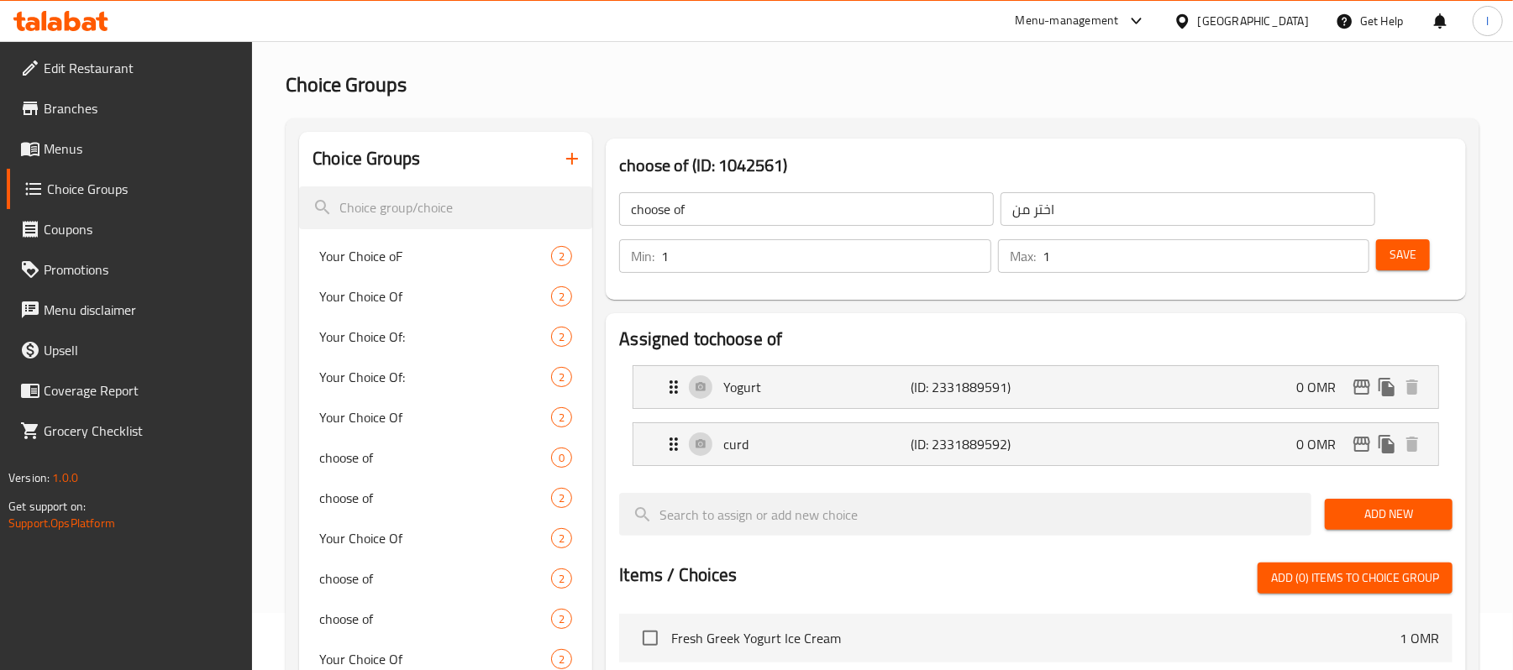
click at [96, 116] on span "Branches" at bounding box center [142, 108] width 196 height 20
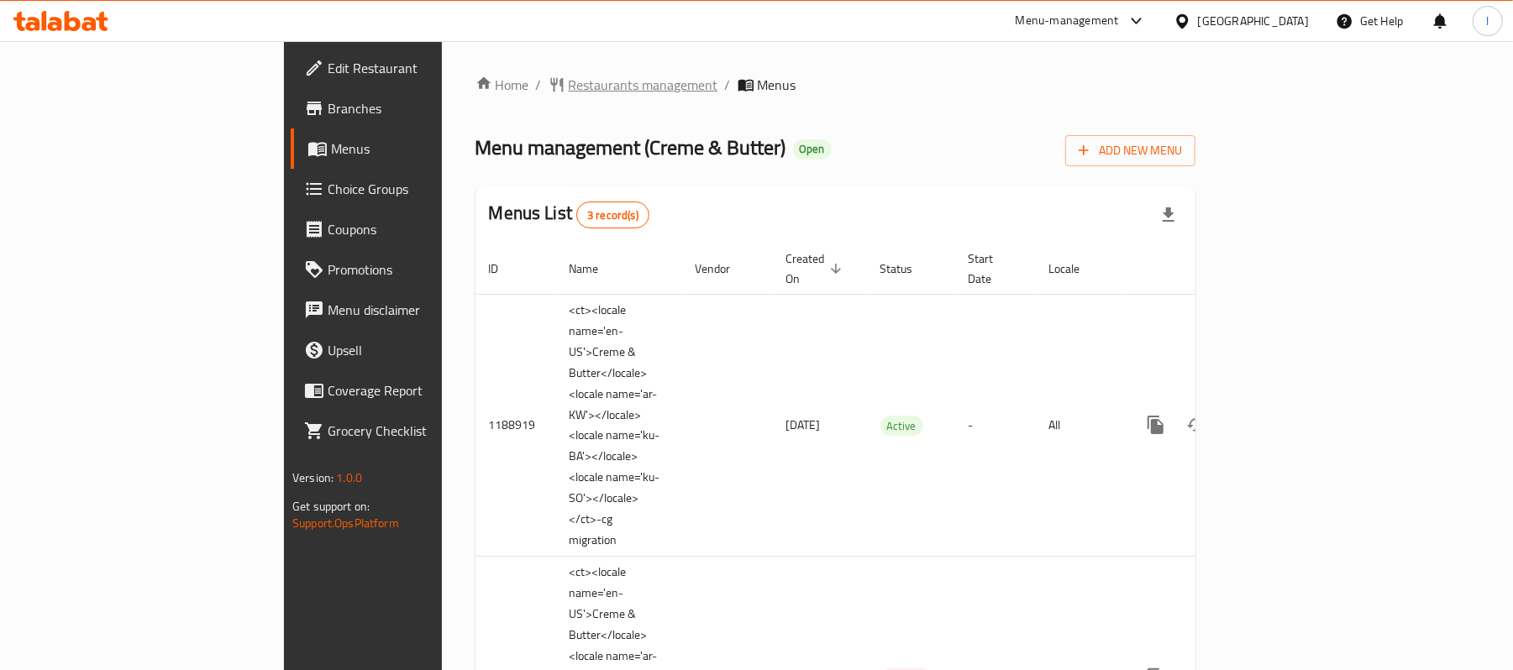
click at [569, 95] on span "Restaurants management" at bounding box center [644, 85] width 150 height 20
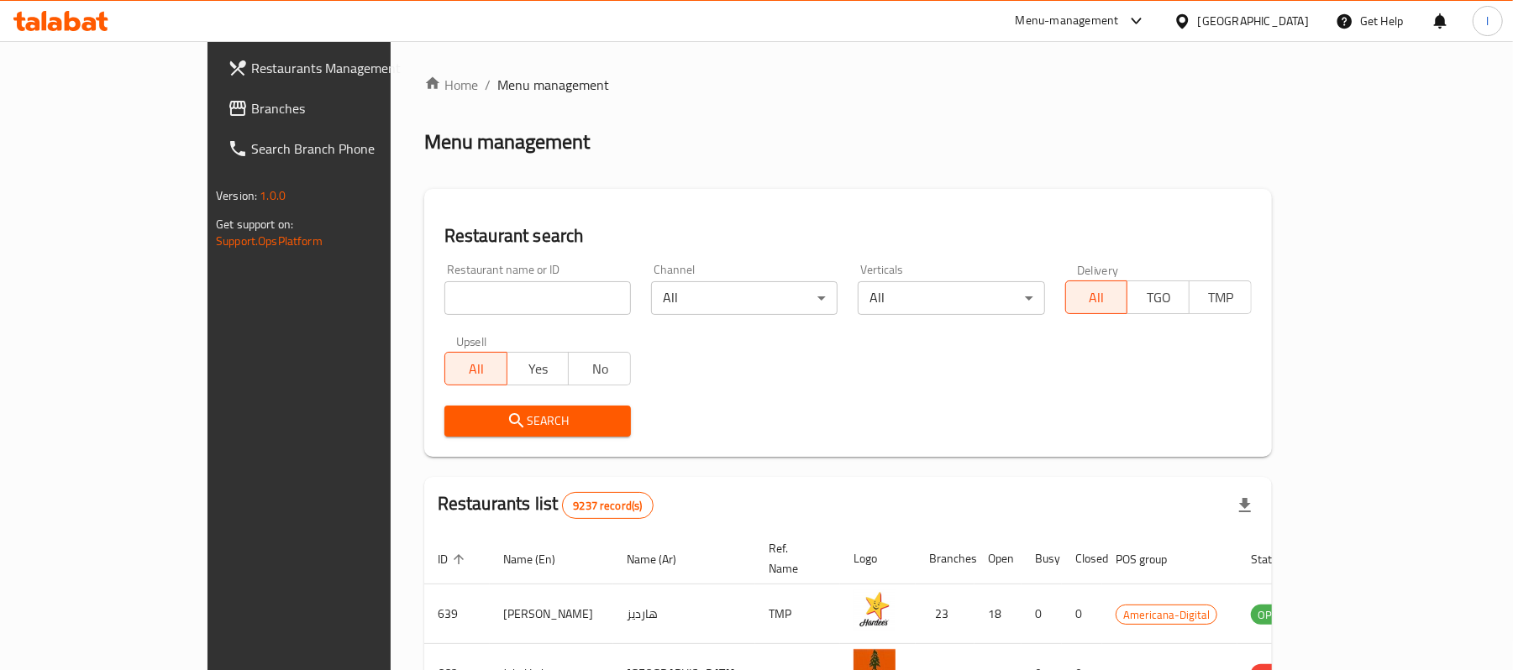
click at [444, 301] on input "search" at bounding box center [537, 298] width 186 height 34
paste input "620338"
type input "620338"
click at [482, 422] on span "Search" at bounding box center [538, 421] width 160 height 21
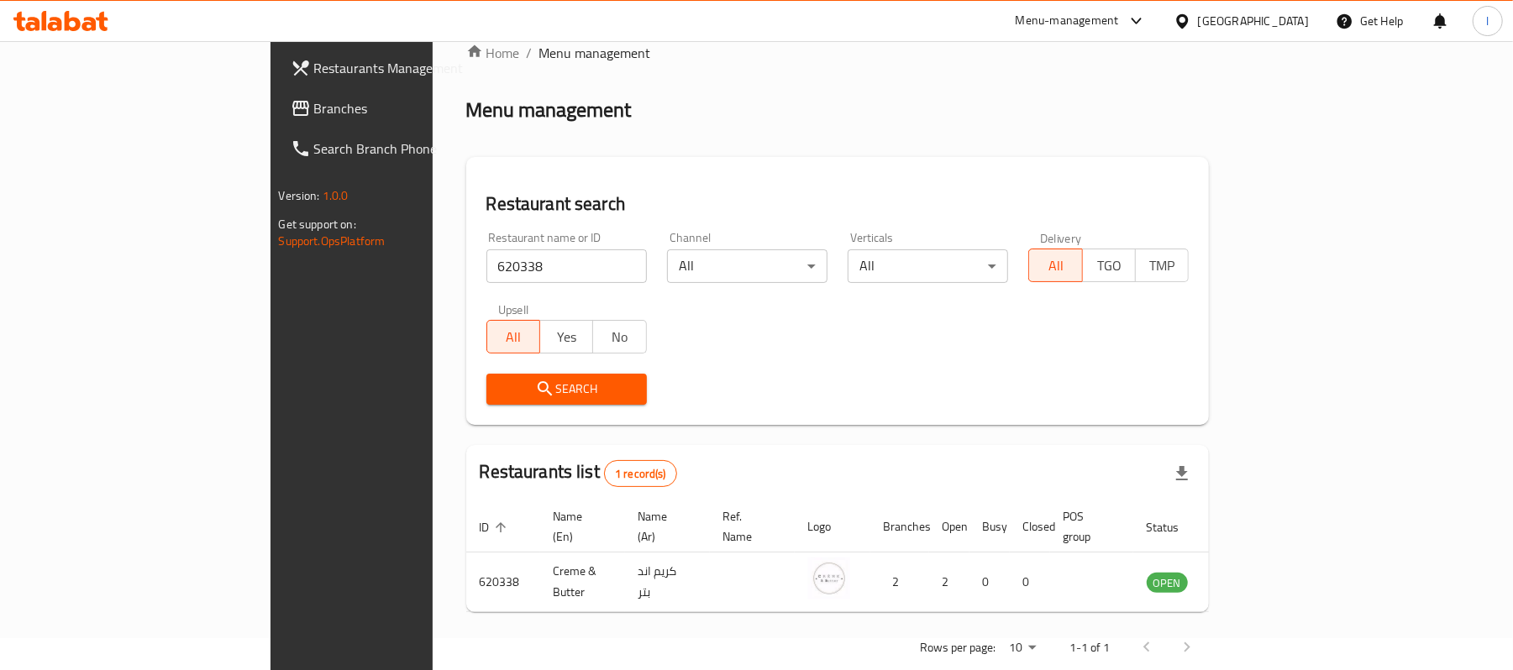
scroll to position [47, 0]
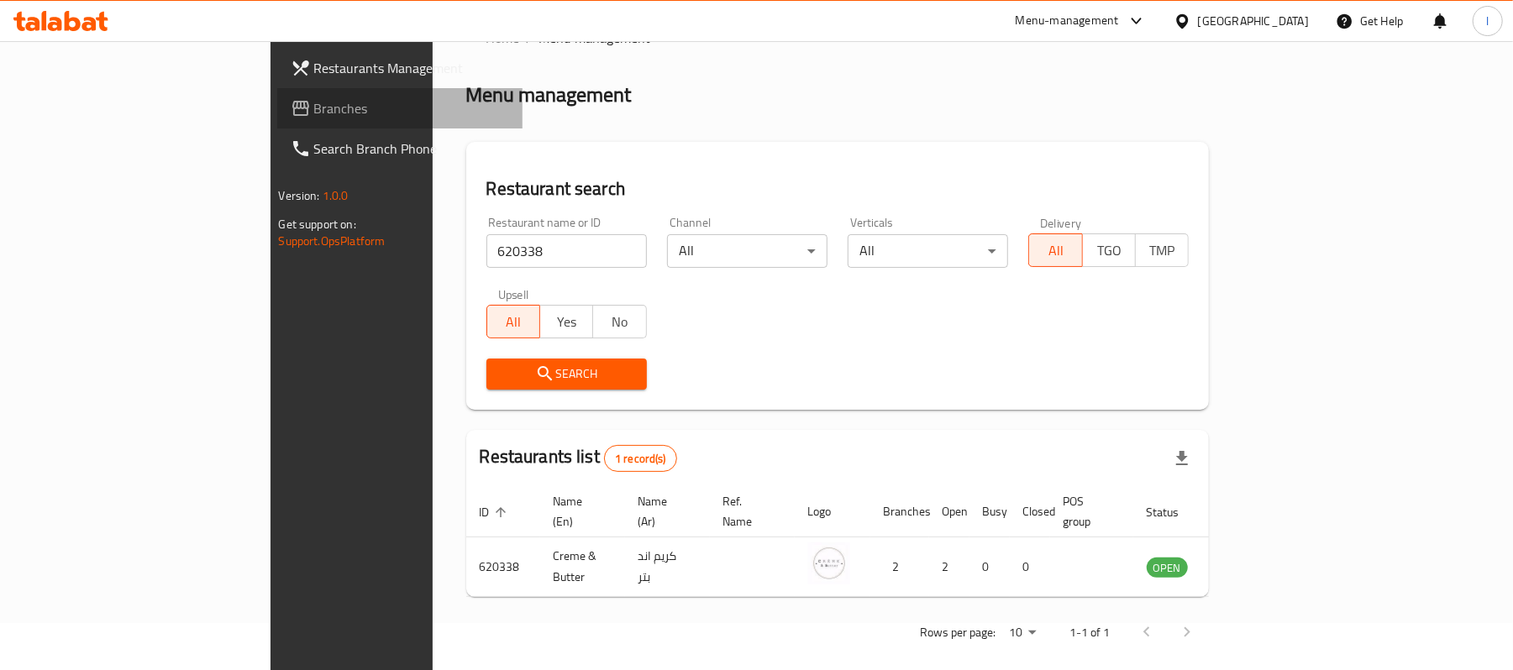
click at [314, 108] on span "Branches" at bounding box center [412, 108] width 196 height 20
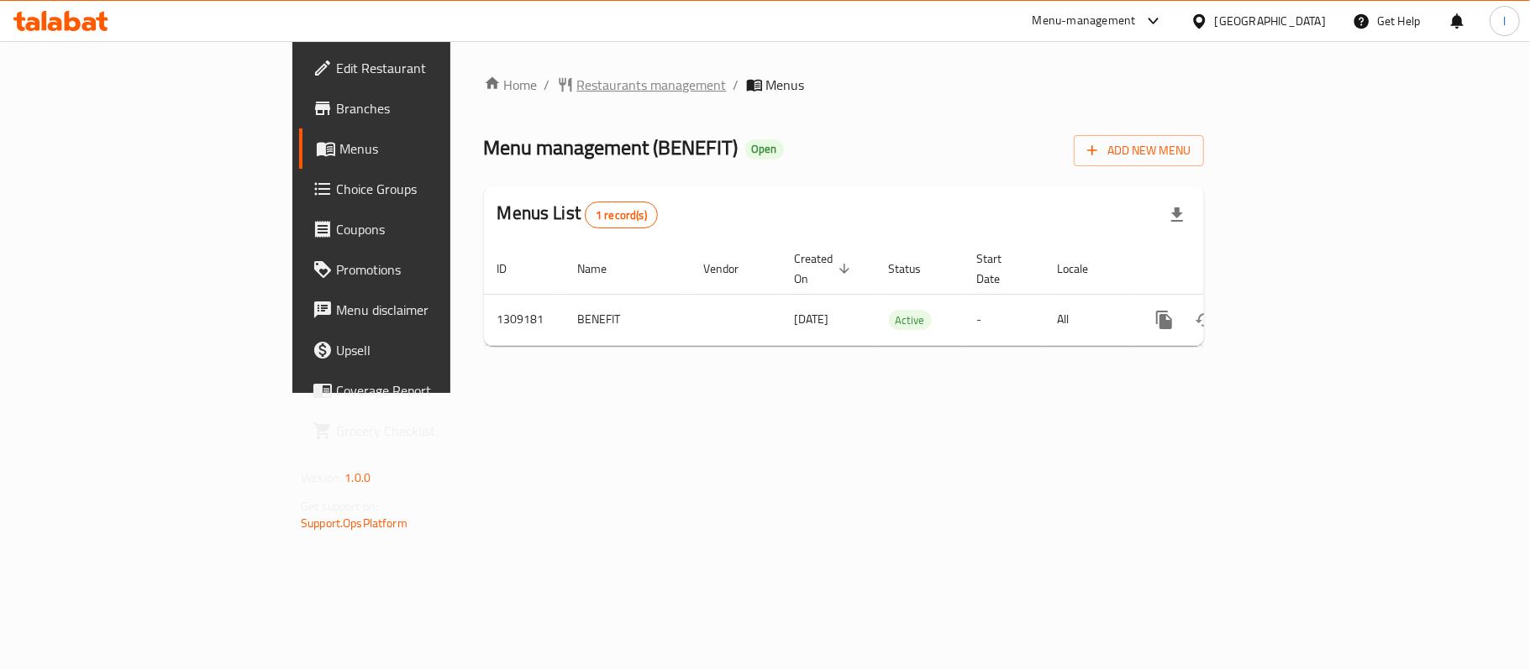
click at [577, 92] on span "Restaurants management" at bounding box center [652, 85] width 150 height 20
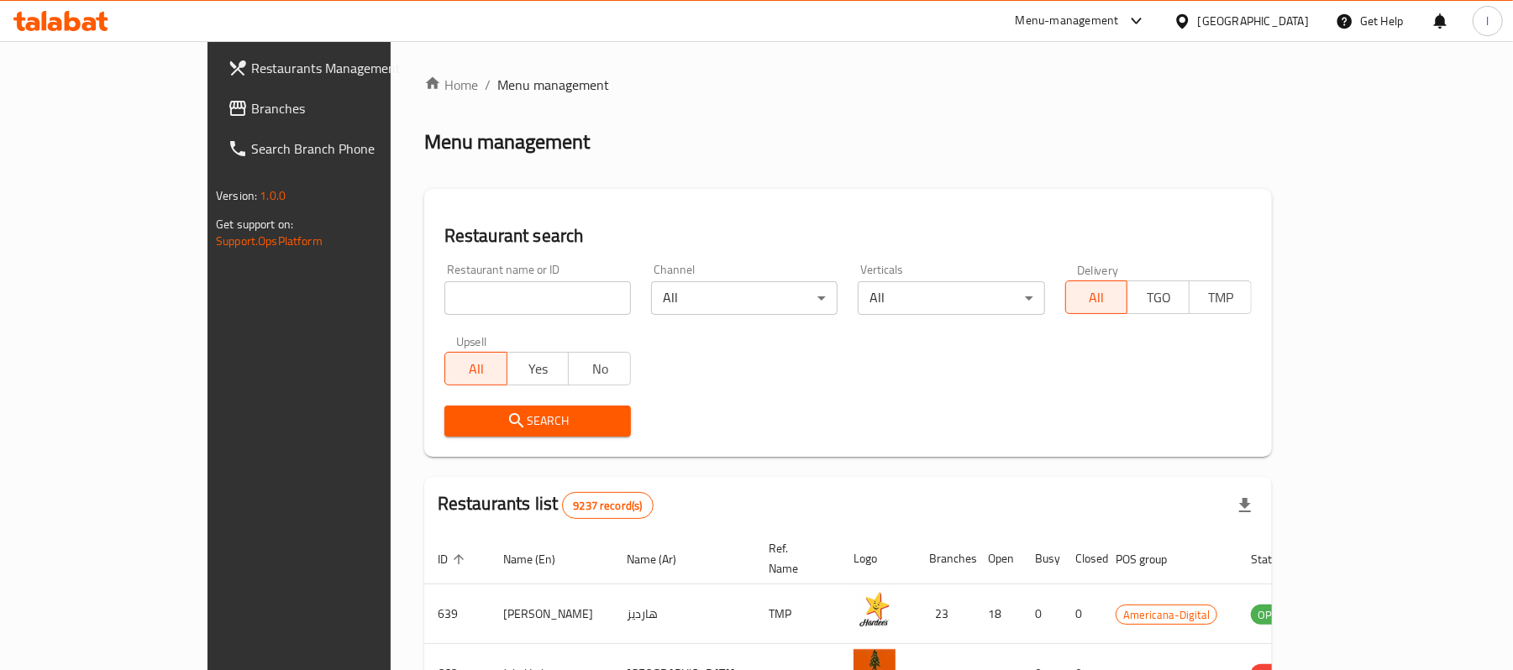
click at [444, 304] on input "search" at bounding box center [537, 298] width 186 height 34
paste input "705173"
type input "705173"
click button "Search" at bounding box center [537, 421] width 186 height 31
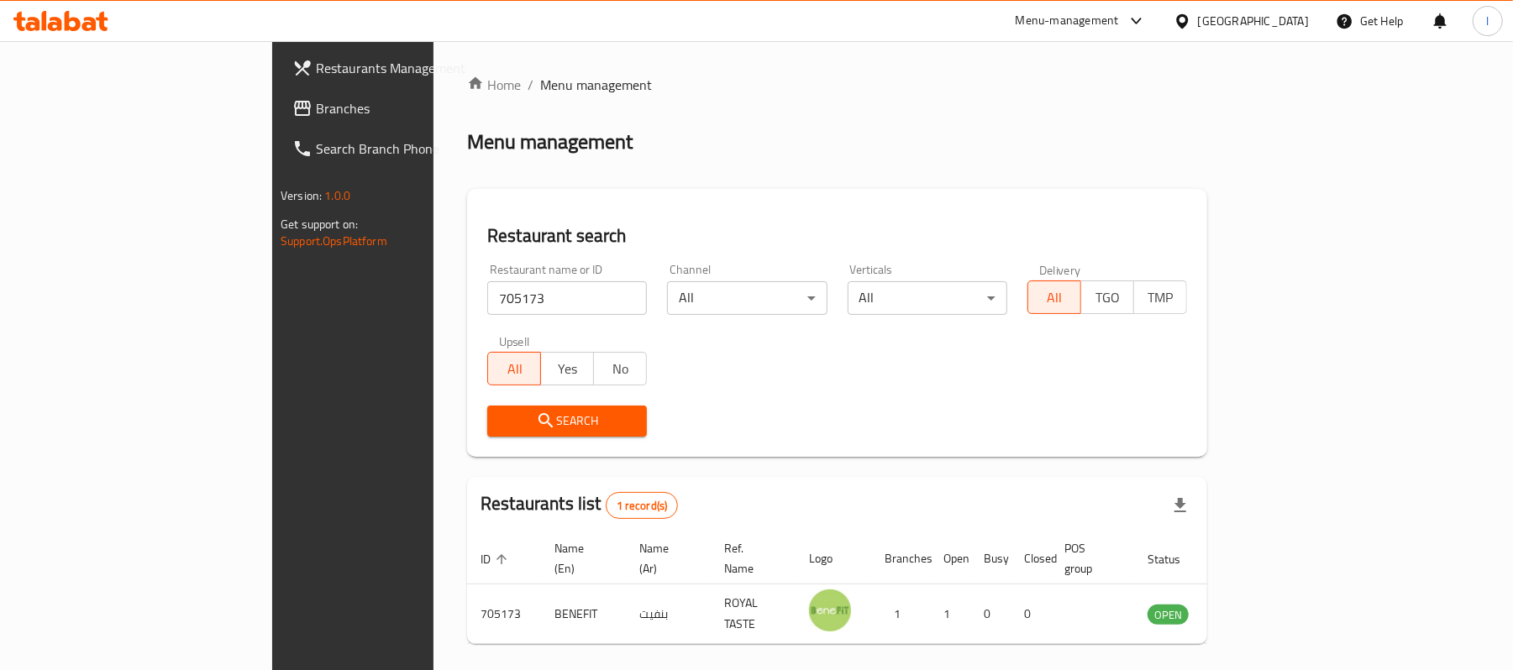
click at [316, 102] on span "Branches" at bounding box center [414, 108] width 196 height 20
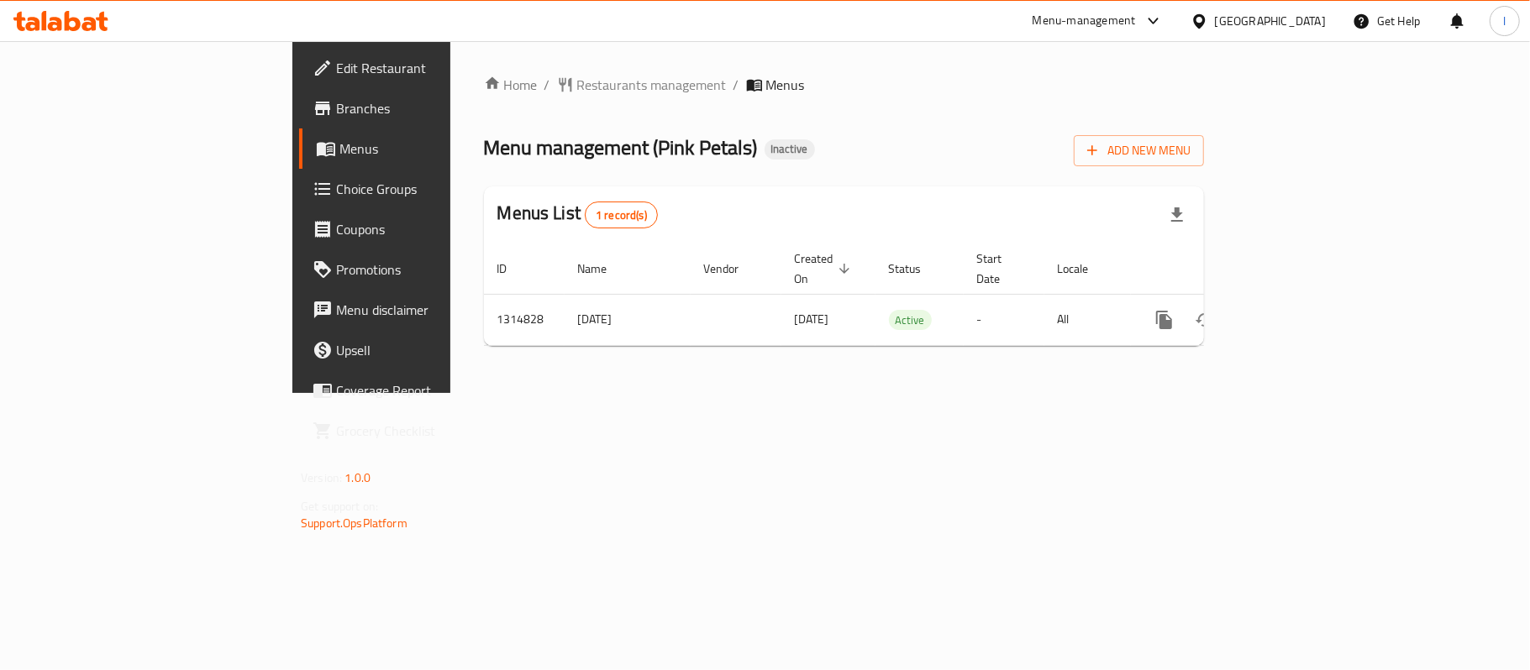
click at [484, 108] on div "Home / Restaurants management / Menus Menu management ( Pink Petals ) Inactive …" at bounding box center [844, 217] width 720 height 285
click at [577, 79] on span "Restaurants management" at bounding box center [652, 85] width 150 height 20
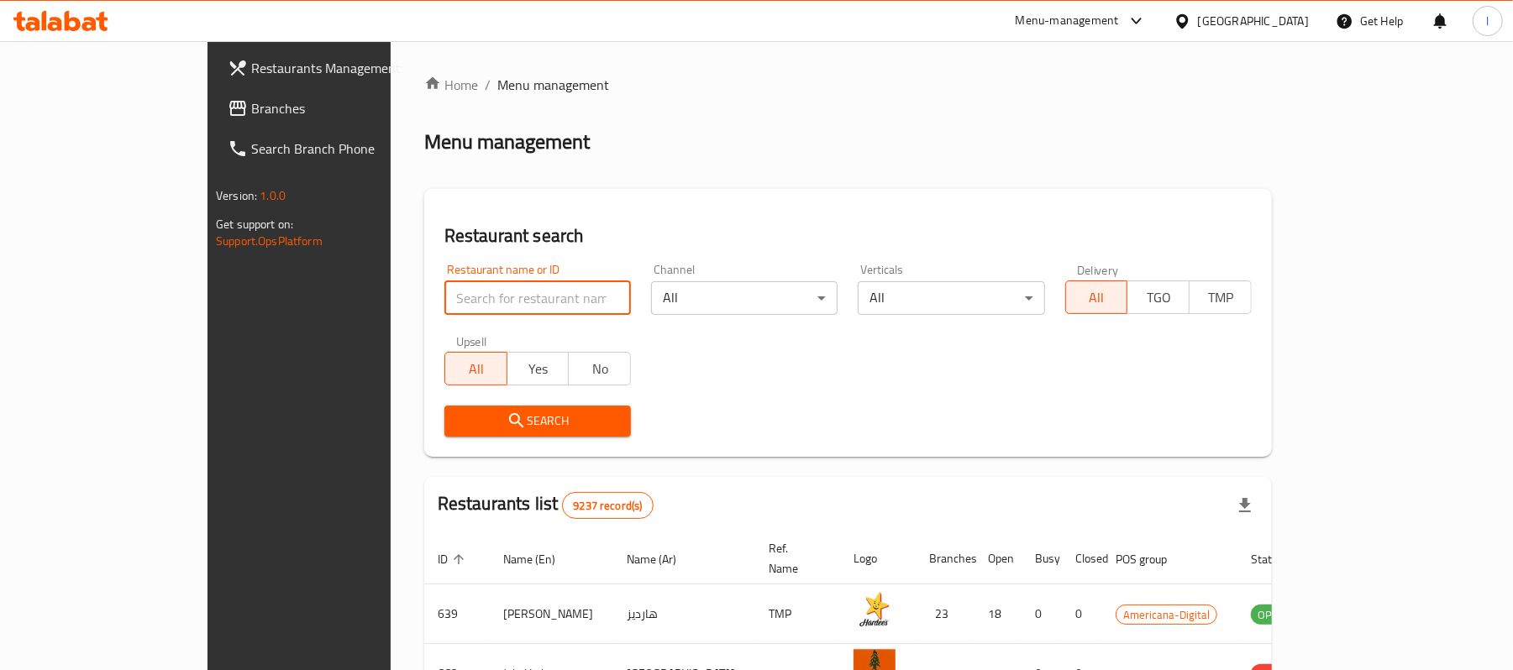
click at [444, 289] on input "search" at bounding box center [537, 298] width 186 height 34
paste input "706836"
type input "706836"
click button "Search" at bounding box center [537, 421] width 186 height 31
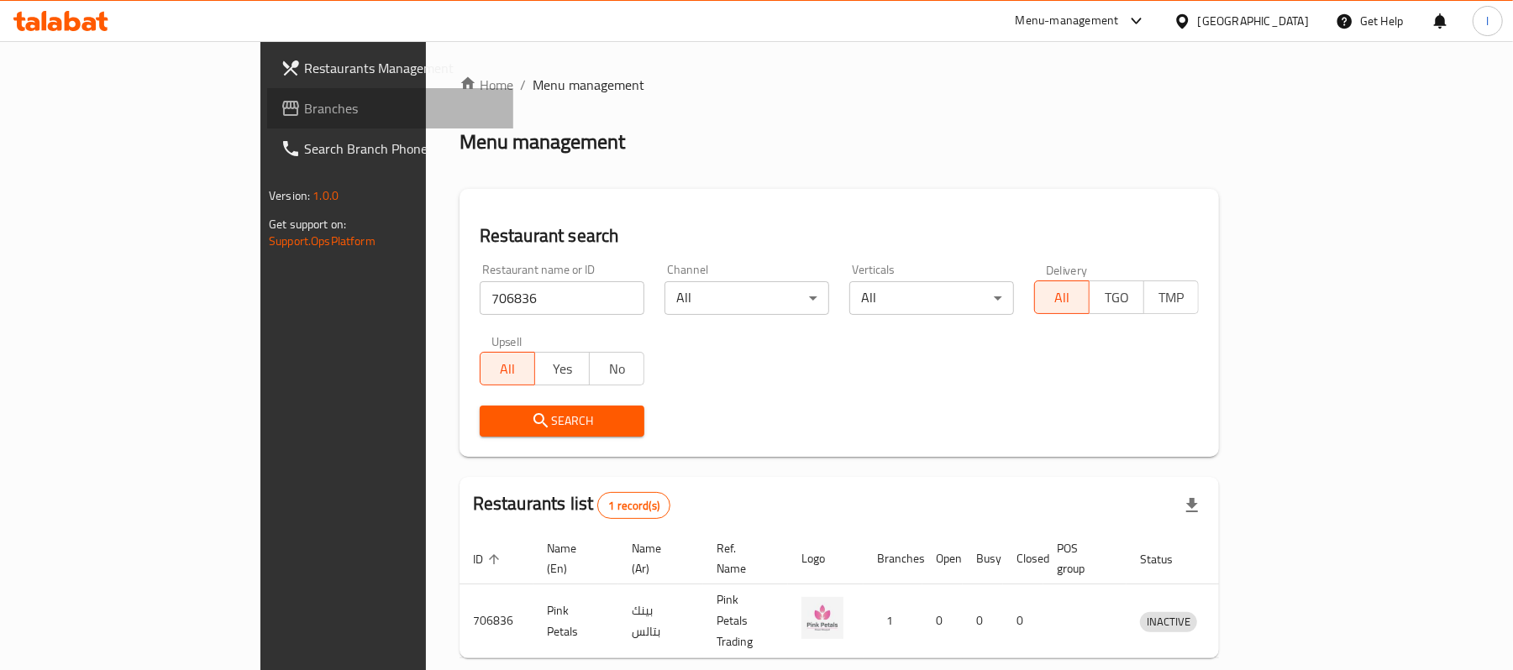
click at [304, 114] on span "Branches" at bounding box center [402, 108] width 196 height 20
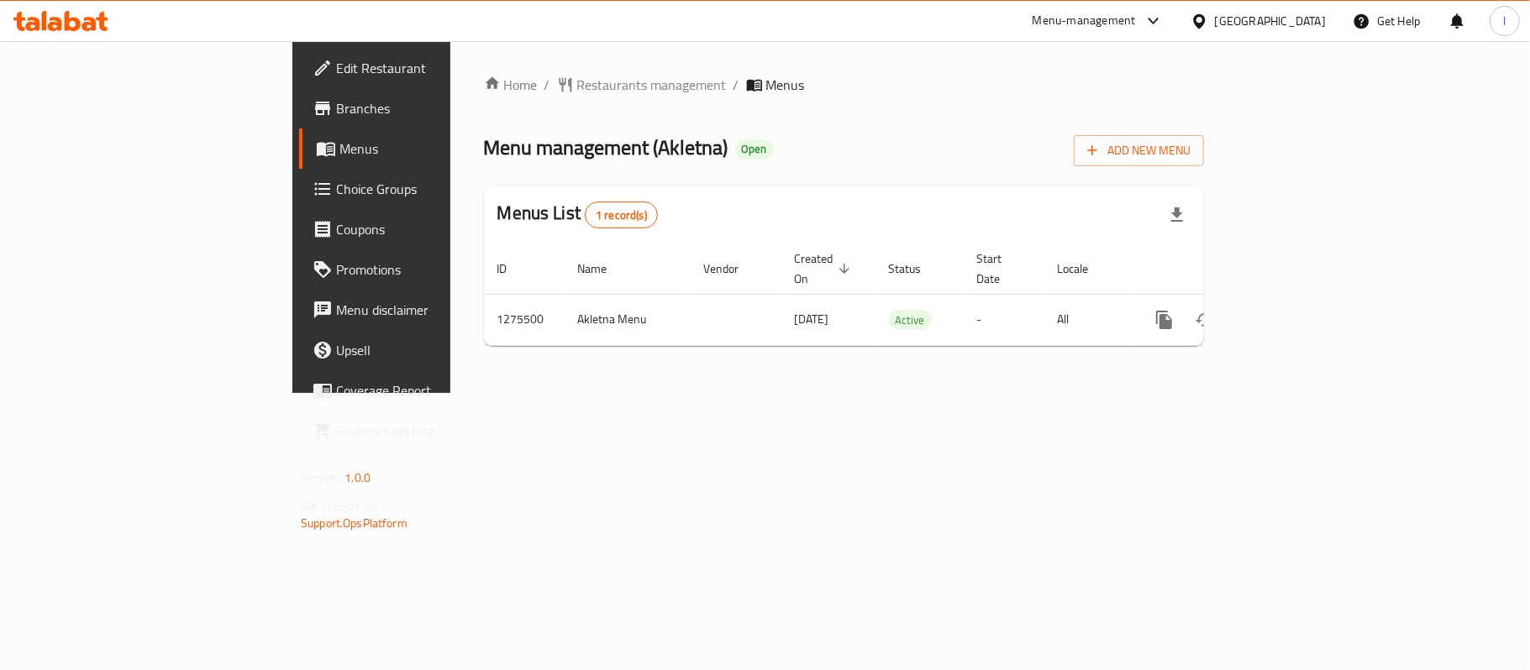
click at [662, 121] on div "Home / Restaurants management / Menus Menu management ( Akletna ) Open Add New …" at bounding box center [844, 217] width 720 height 285
click at [577, 89] on span "Restaurants management" at bounding box center [652, 85] width 150 height 20
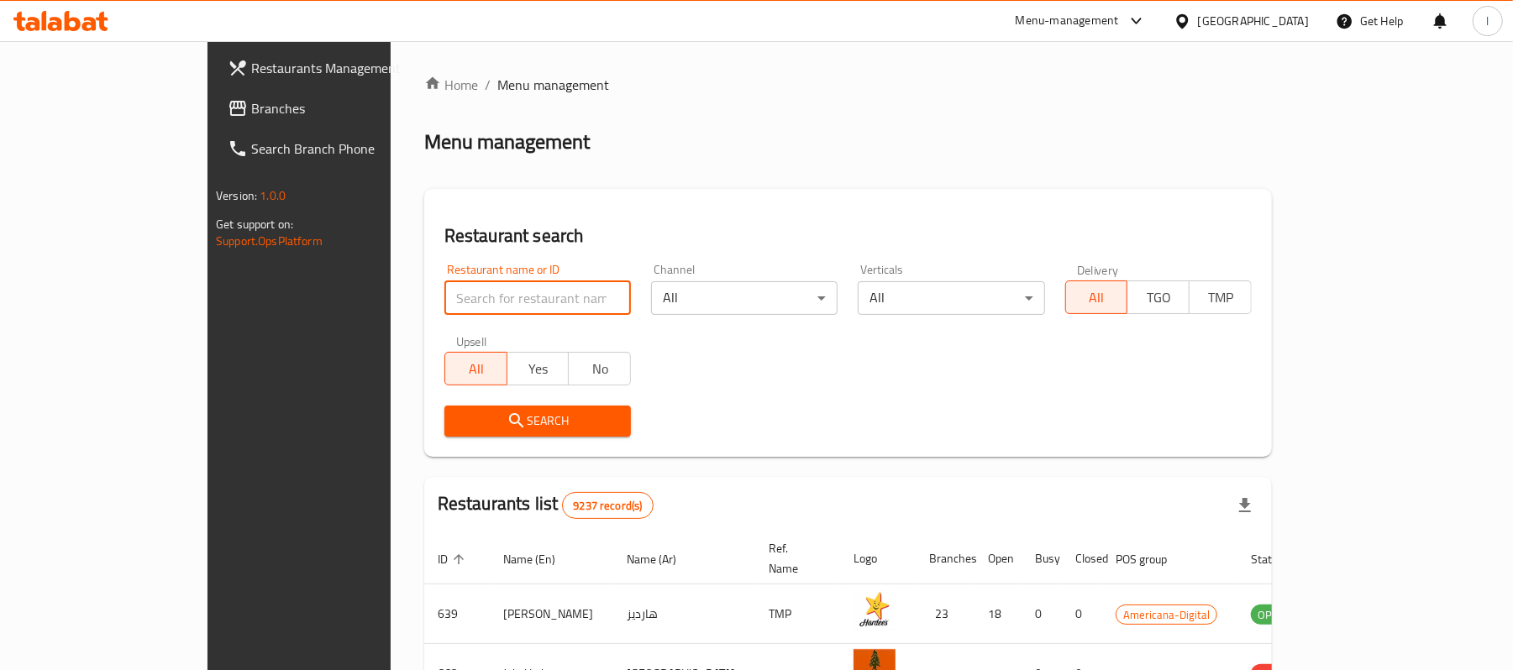
click at [444, 283] on input "search" at bounding box center [537, 298] width 186 height 34
paste input "691554"
type input "691554"
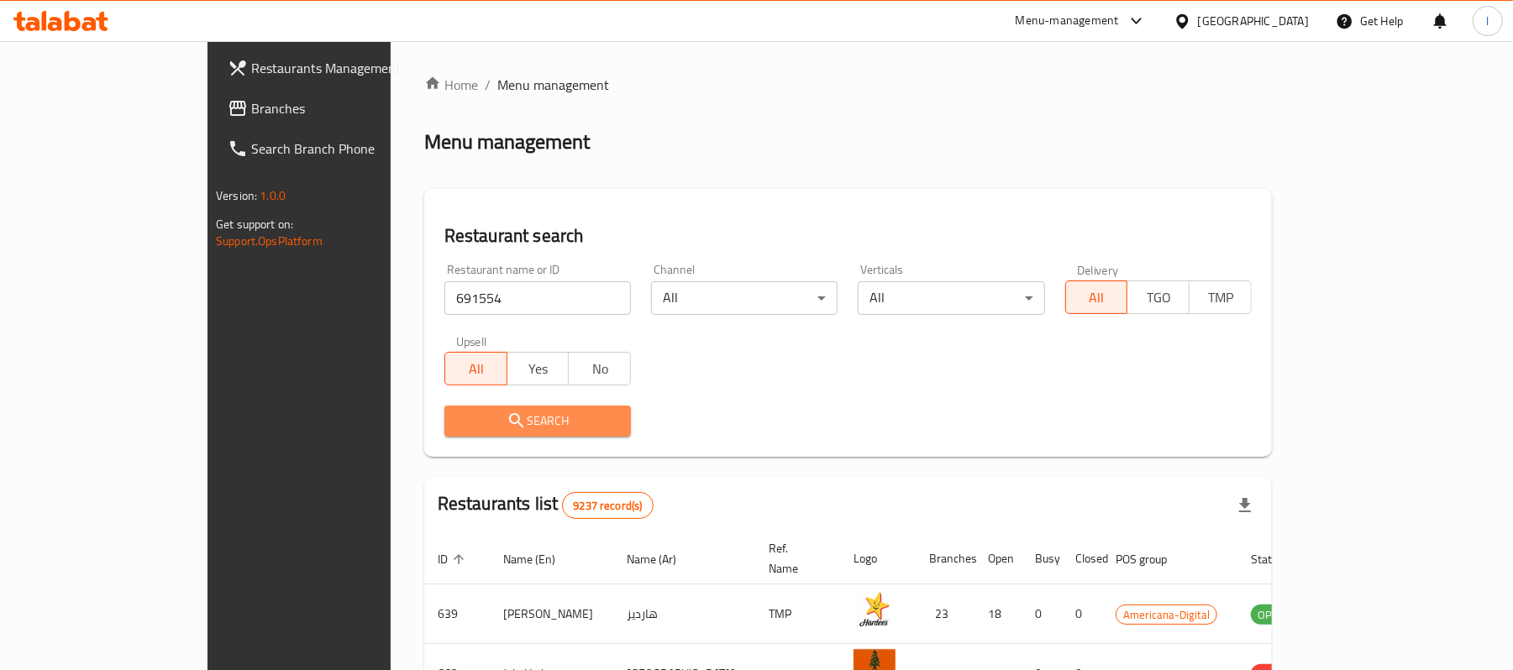
click at [444, 407] on button "Search" at bounding box center [537, 421] width 186 height 31
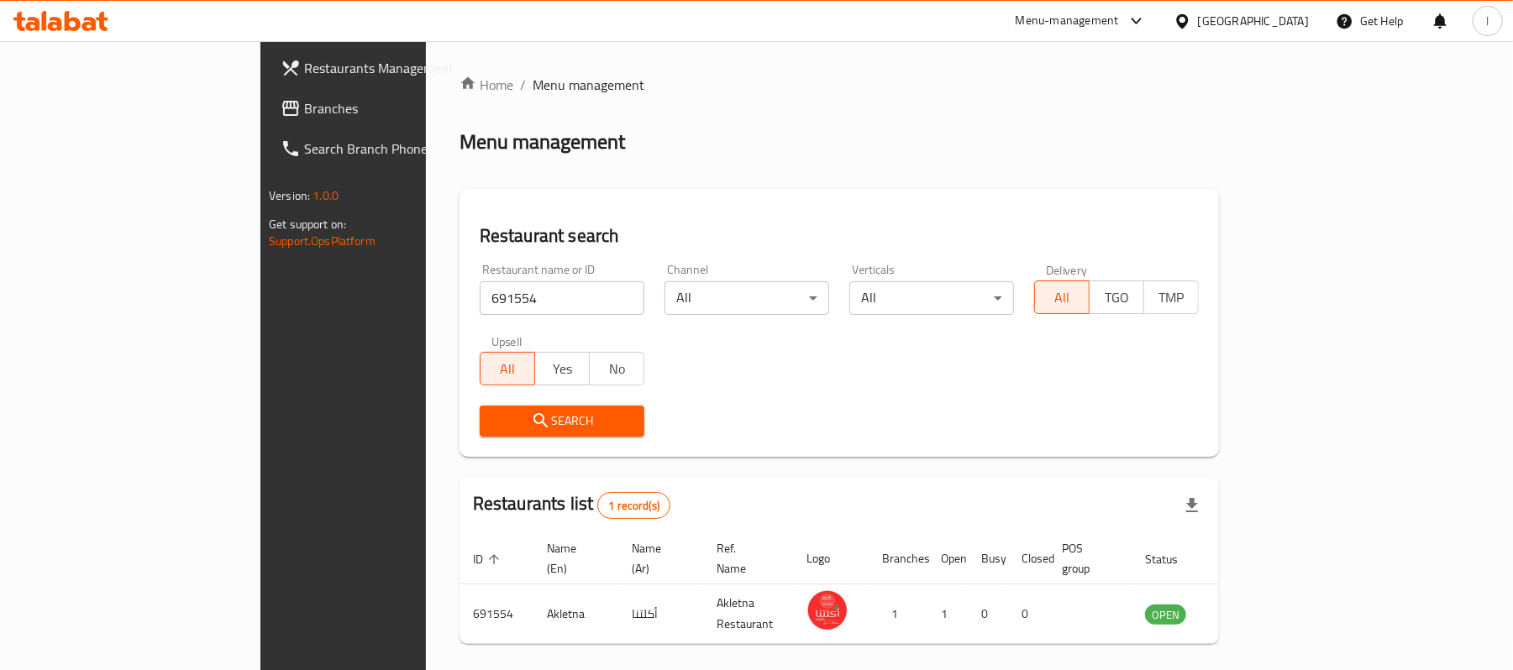
click at [304, 109] on span "Branches" at bounding box center [402, 108] width 196 height 20
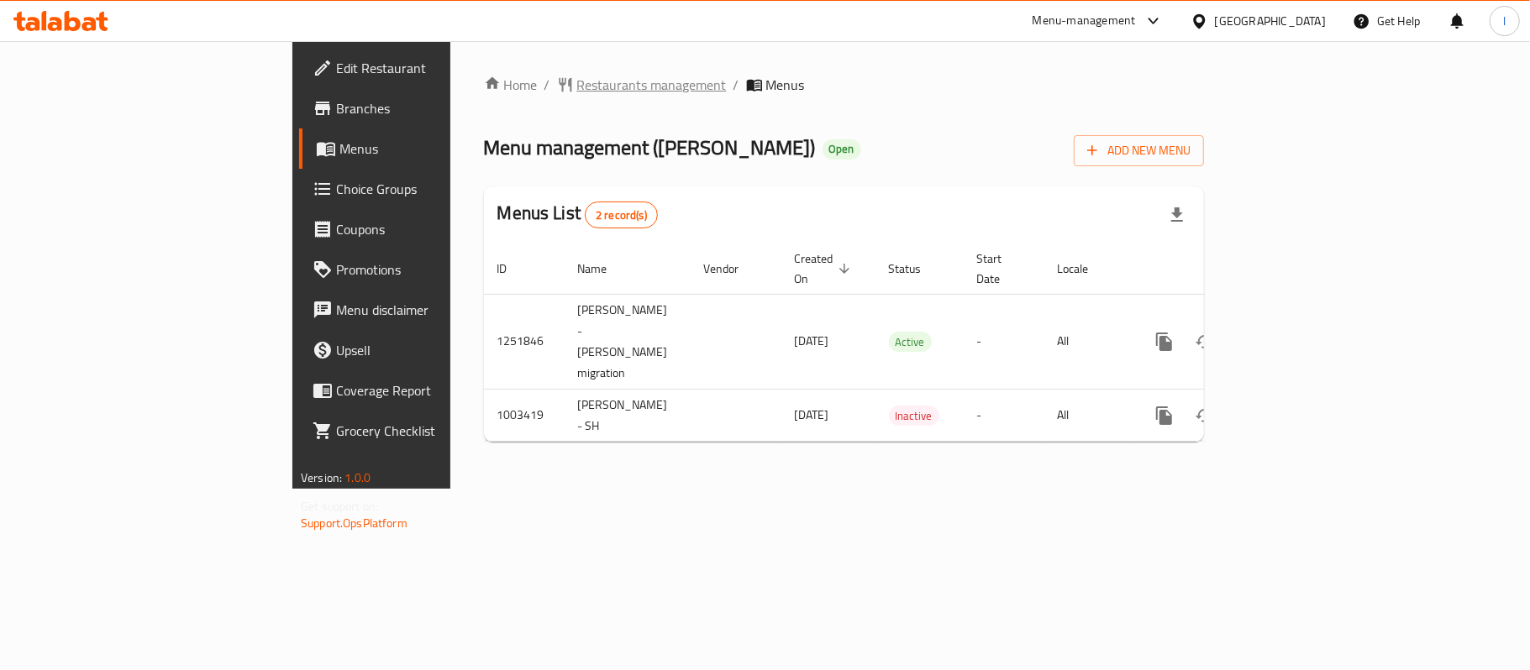
click at [577, 91] on span "Restaurants management" at bounding box center [652, 85] width 150 height 20
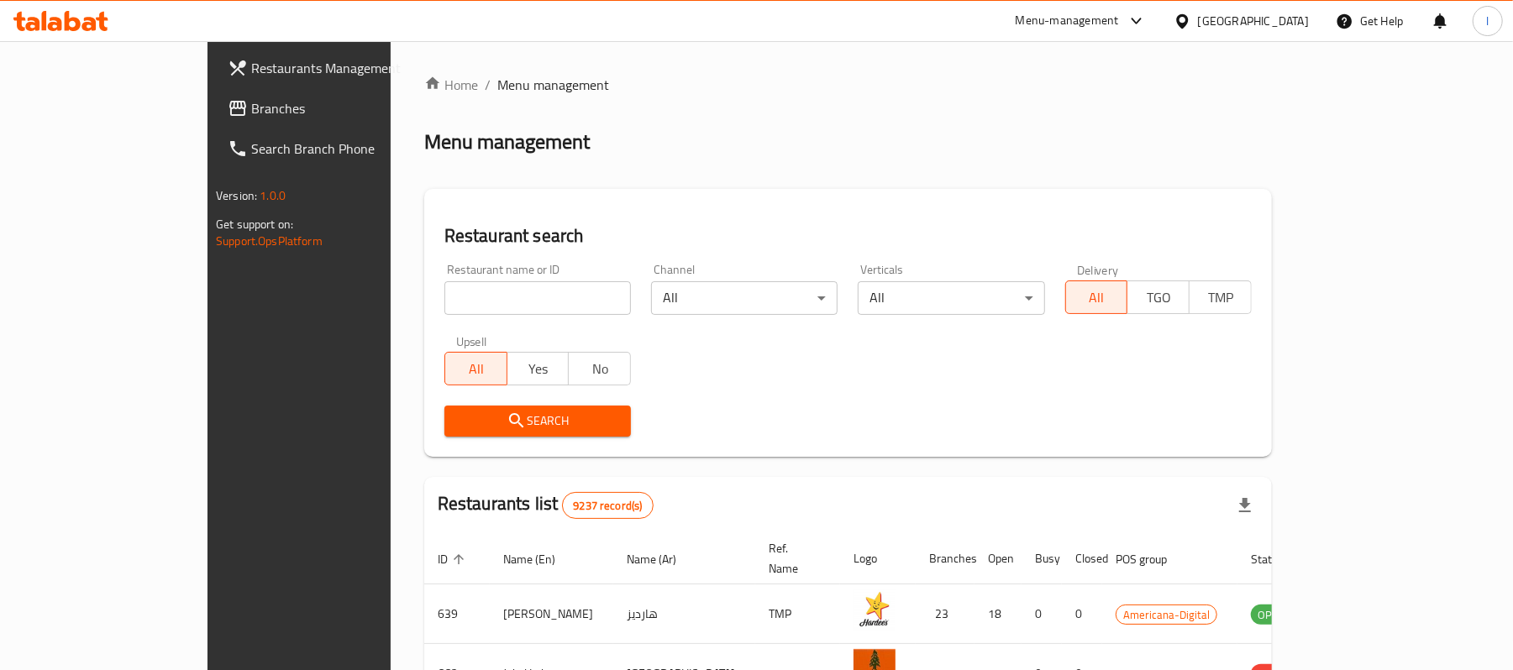
click at [449, 299] on input "search" at bounding box center [537, 298] width 186 height 34
paste input "660574"
type input "660574"
click button "Search" at bounding box center [537, 421] width 186 height 31
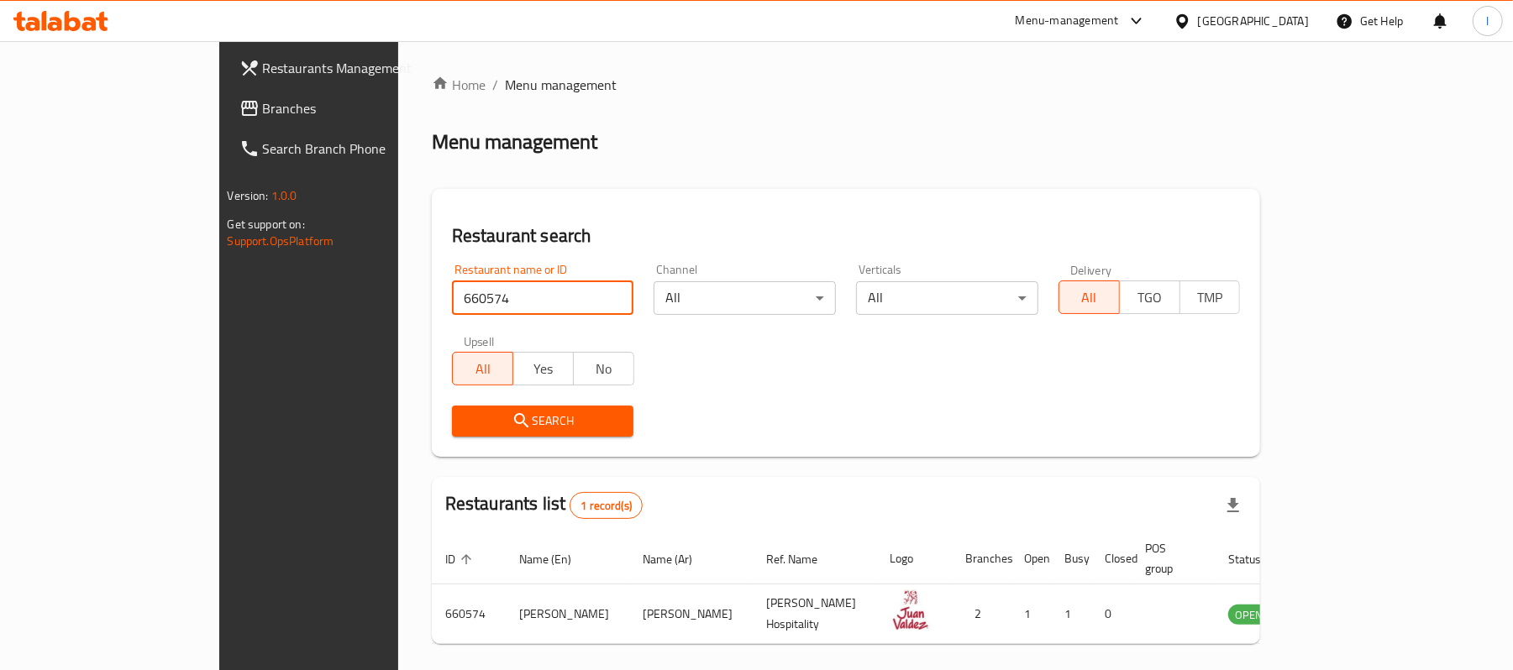
click at [263, 102] on span "Branches" at bounding box center [361, 108] width 196 height 20
